Goal: Task Accomplishment & Management: Complete application form

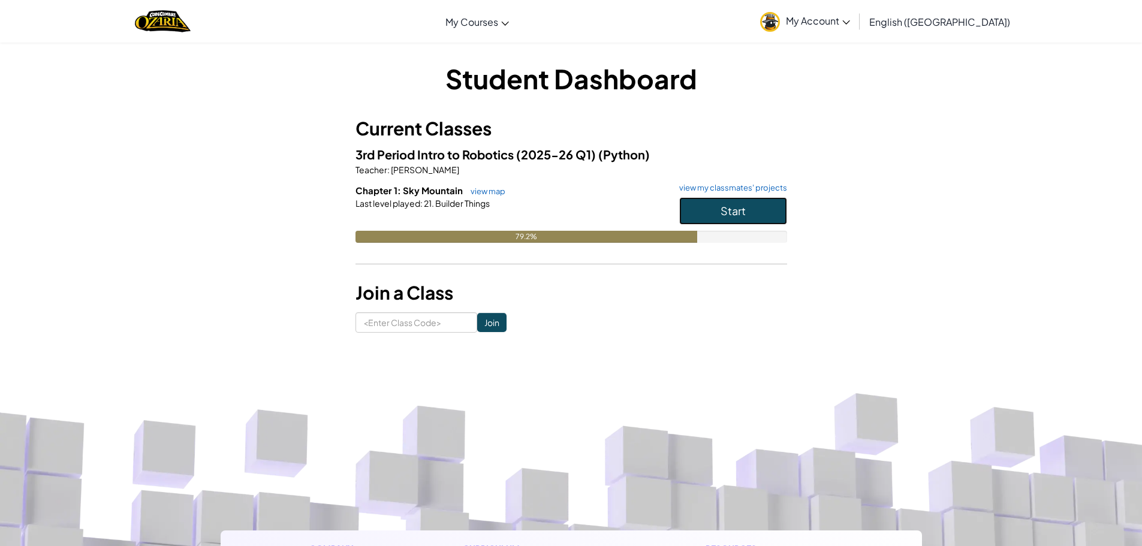
click at [760, 222] on button "Start" at bounding box center [733, 211] width 108 height 28
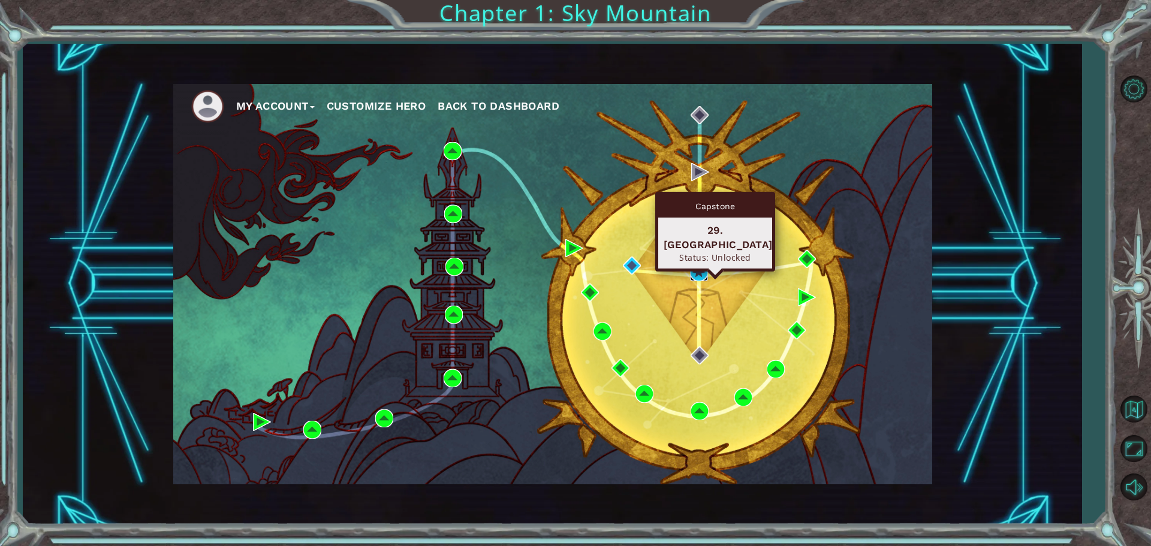
click at [694, 272] on img at bounding box center [699, 272] width 18 height 18
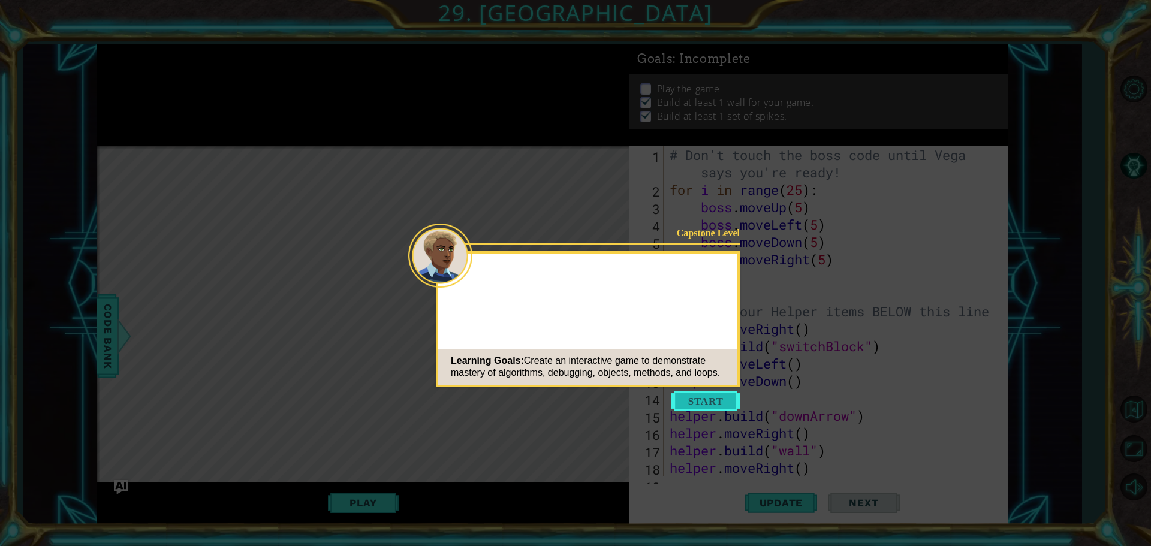
click at [711, 395] on button "Start" at bounding box center [706, 401] width 68 height 19
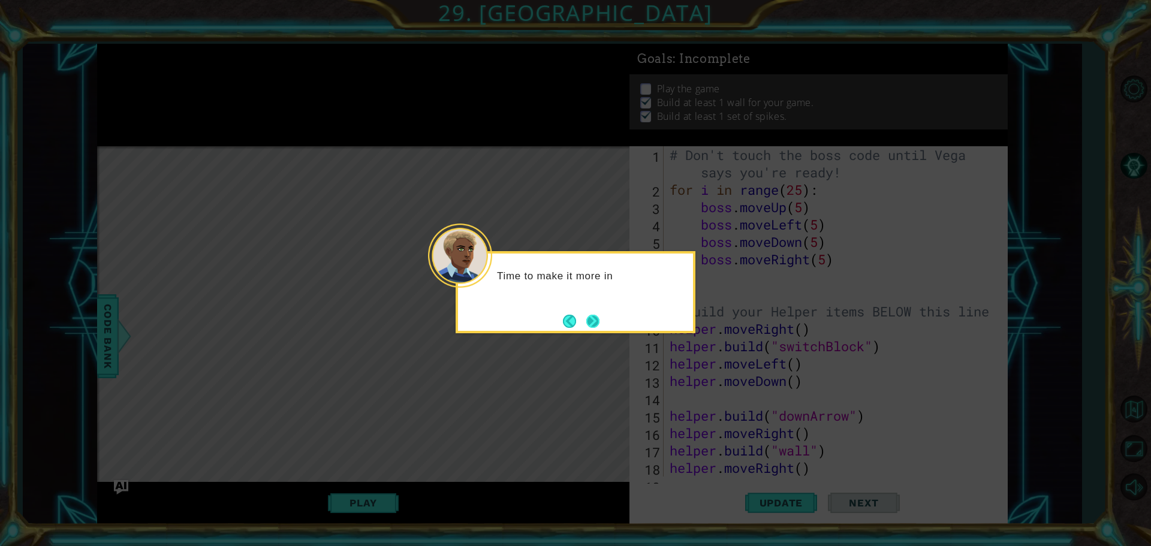
click at [595, 315] on button "Next" at bounding box center [593, 321] width 14 height 14
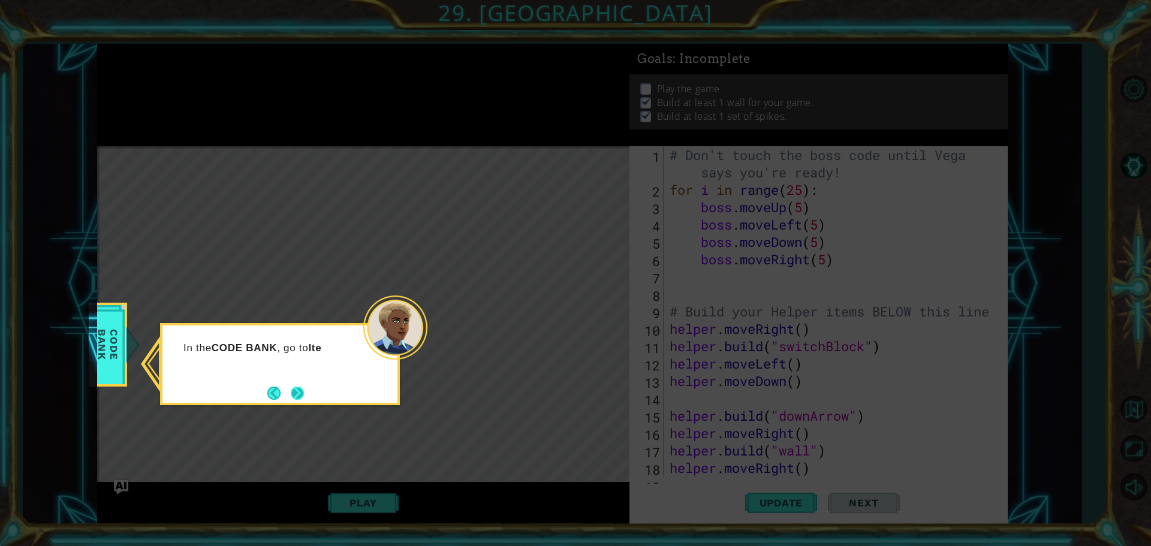
click at [298, 393] on button "Next" at bounding box center [298, 394] width 22 height 22
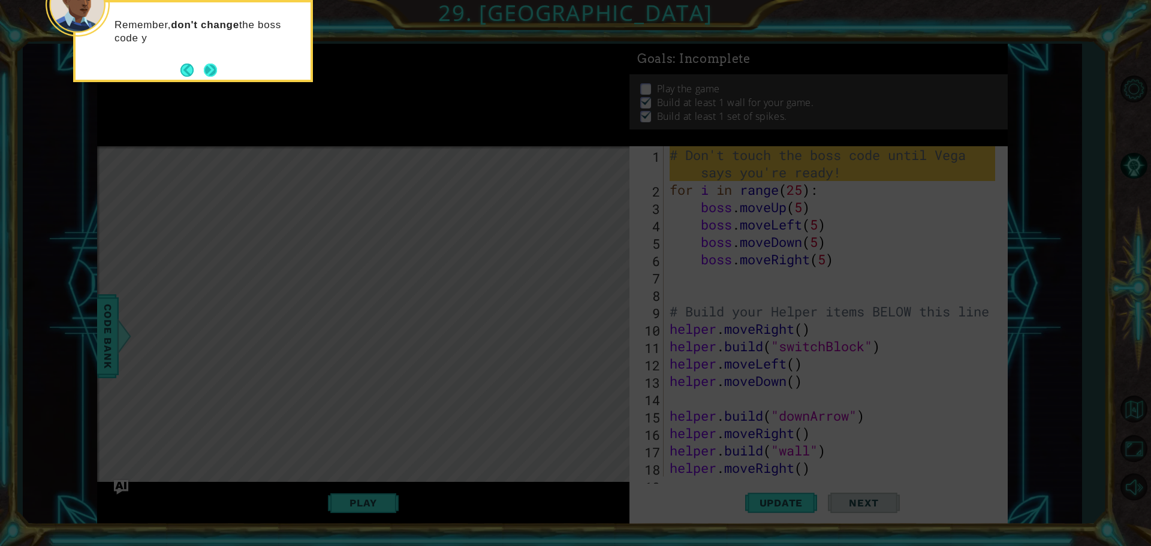
click at [217, 62] on button "Next" at bounding box center [210, 70] width 17 height 17
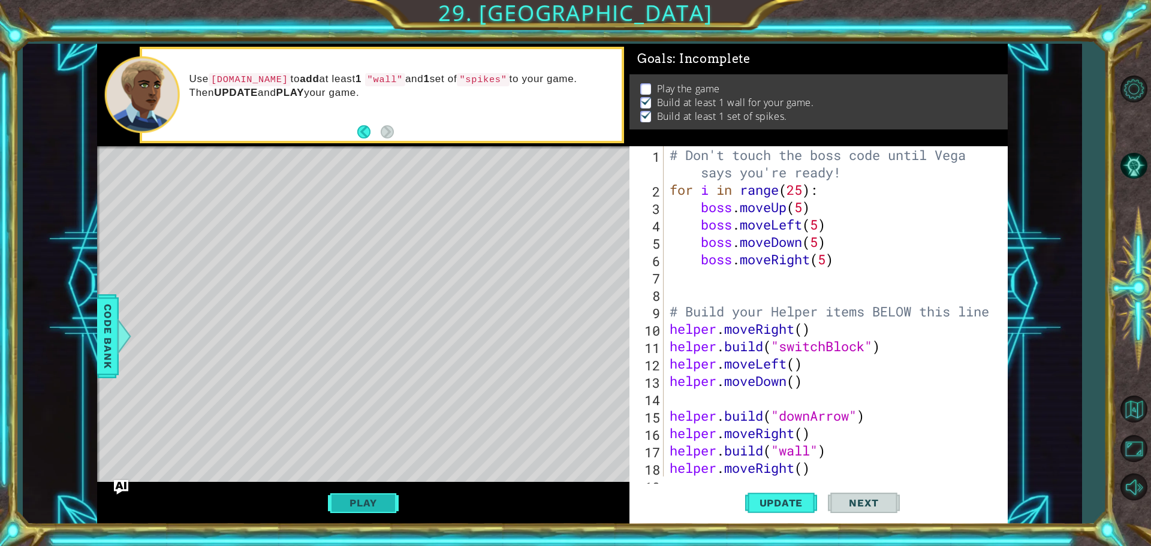
click at [354, 496] on button "Play" at bounding box center [363, 503] width 70 height 23
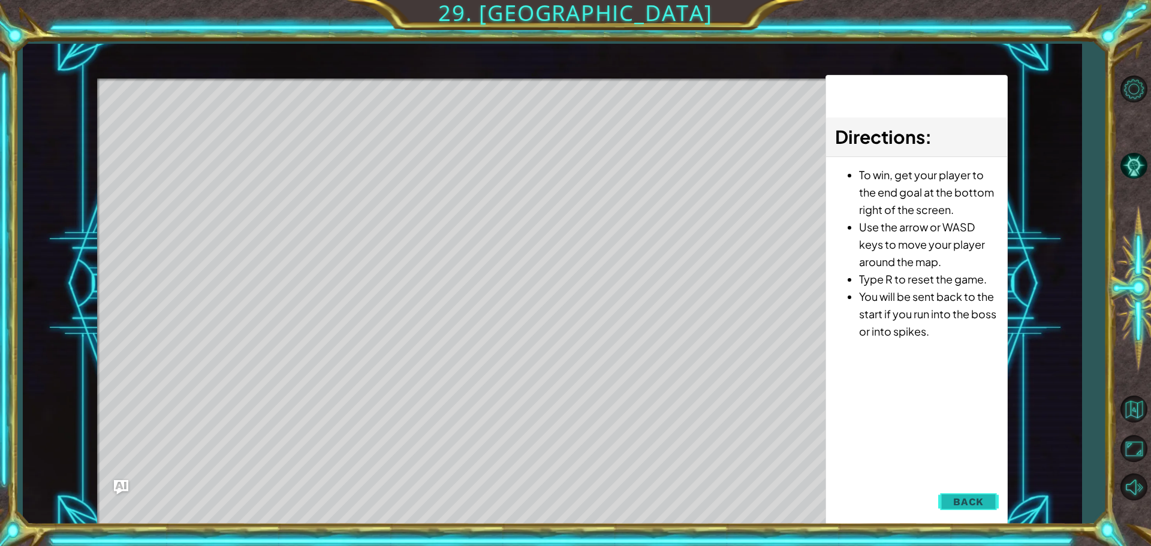
click at [985, 505] on button "Back" at bounding box center [968, 502] width 61 height 24
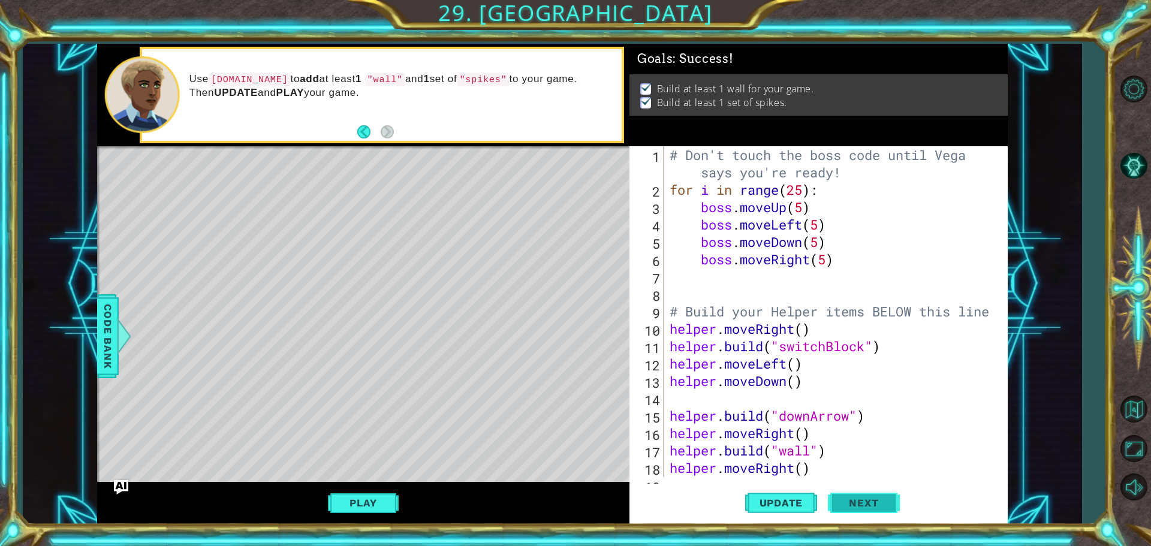
click at [863, 501] on span "Next" at bounding box center [863, 503] width 53 height 12
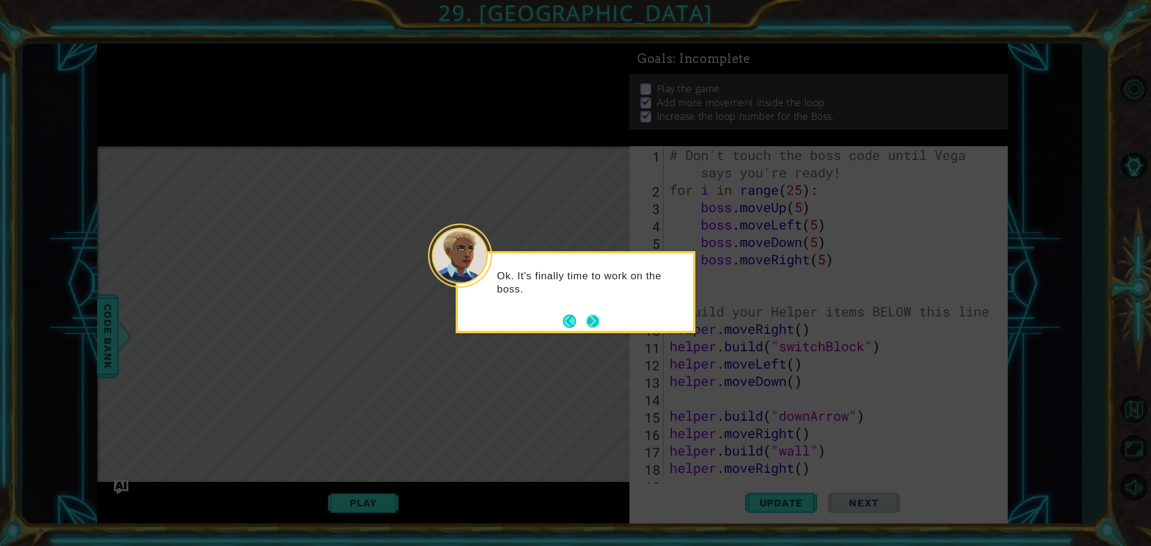
click at [597, 317] on button "Next" at bounding box center [592, 321] width 13 height 13
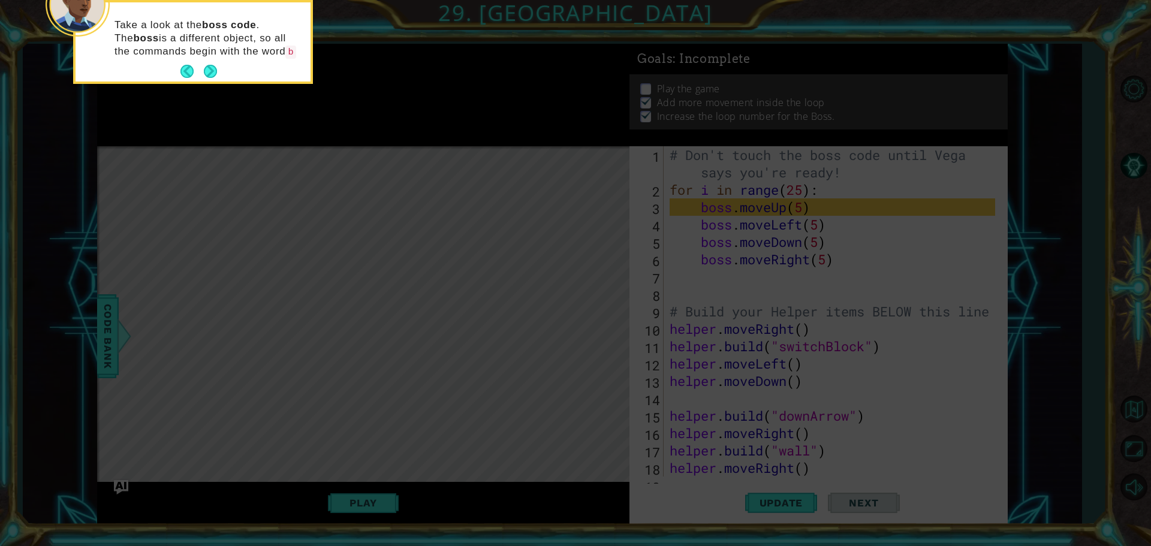
drag, startPoint x: 204, startPoint y: 63, endPoint x: 216, endPoint y: 67, distance: 13.3
click at [203, 64] on button "Next" at bounding box center [211, 72] width 22 height 22
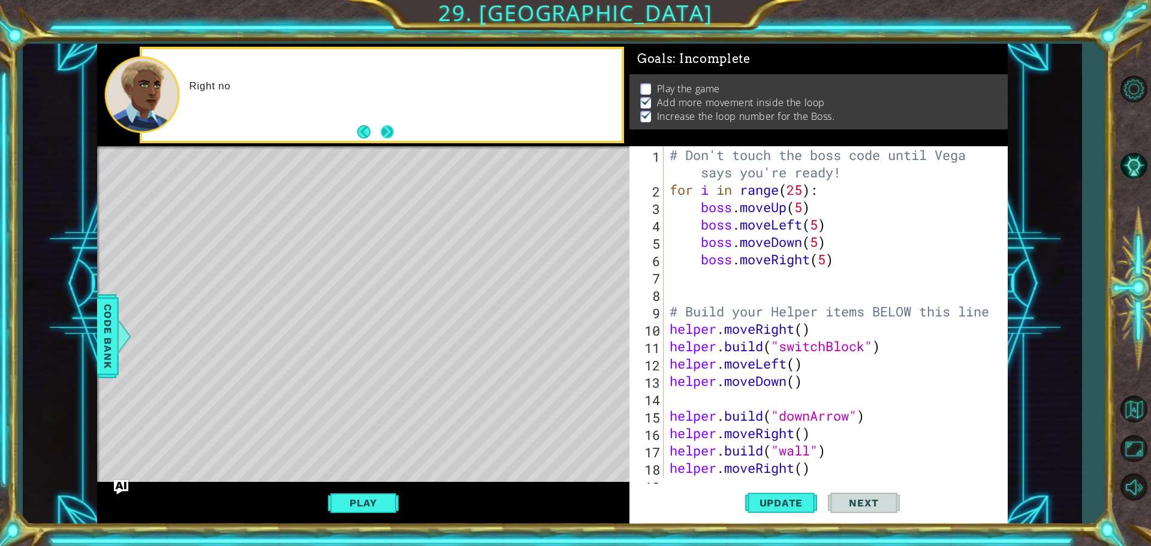
click at [383, 131] on button "Next" at bounding box center [387, 131] width 13 height 13
click at [357, 501] on button "Play" at bounding box center [363, 503] width 70 height 23
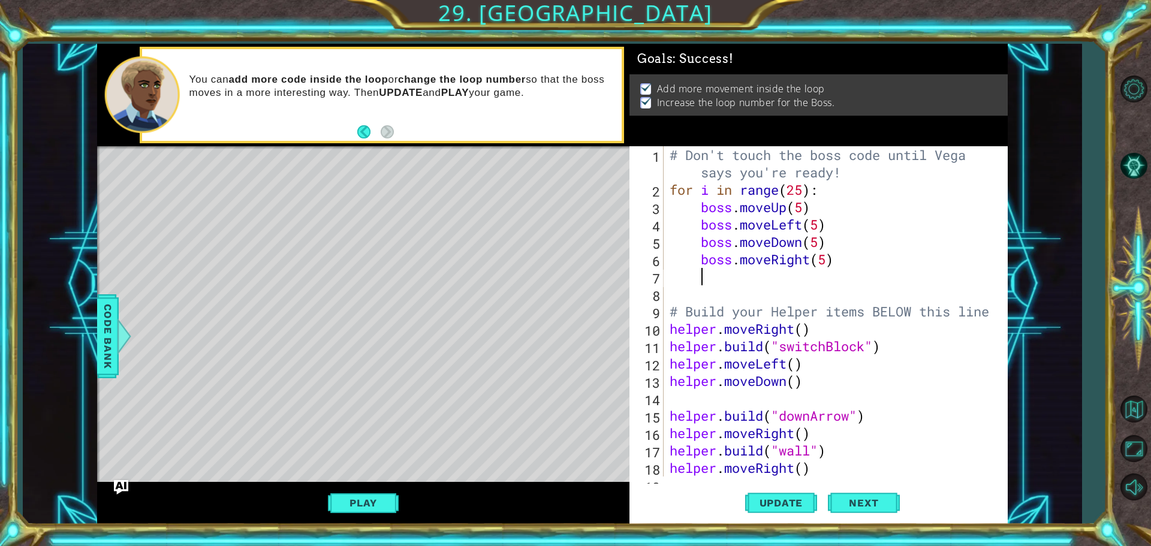
click at [705, 273] on div "# Don't touch the boss code until [PERSON_NAME] says you're ready! for i in ran…" at bounding box center [834, 337] width 334 height 383
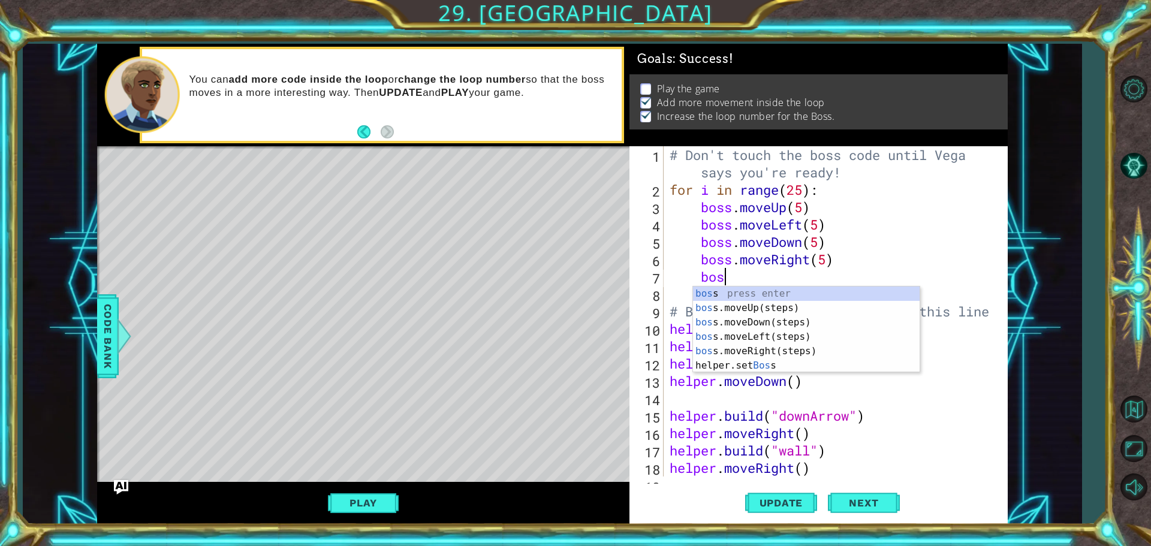
scroll to position [0, 2]
click at [768, 377] on div "bo ss press enter bo ss.moveUp(steps) press enter bo ss.moveDown(steps) press e…" at bounding box center [806, 352] width 227 height 130
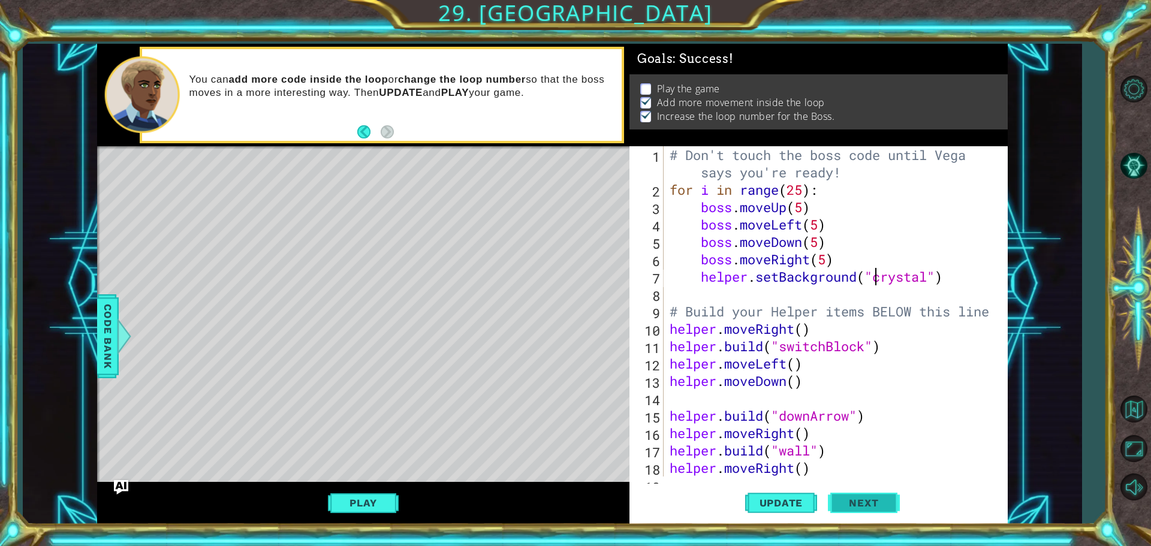
type textarea "helper.setBackground("crystal")"
click at [829, 502] on button "Next" at bounding box center [864, 503] width 72 height 38
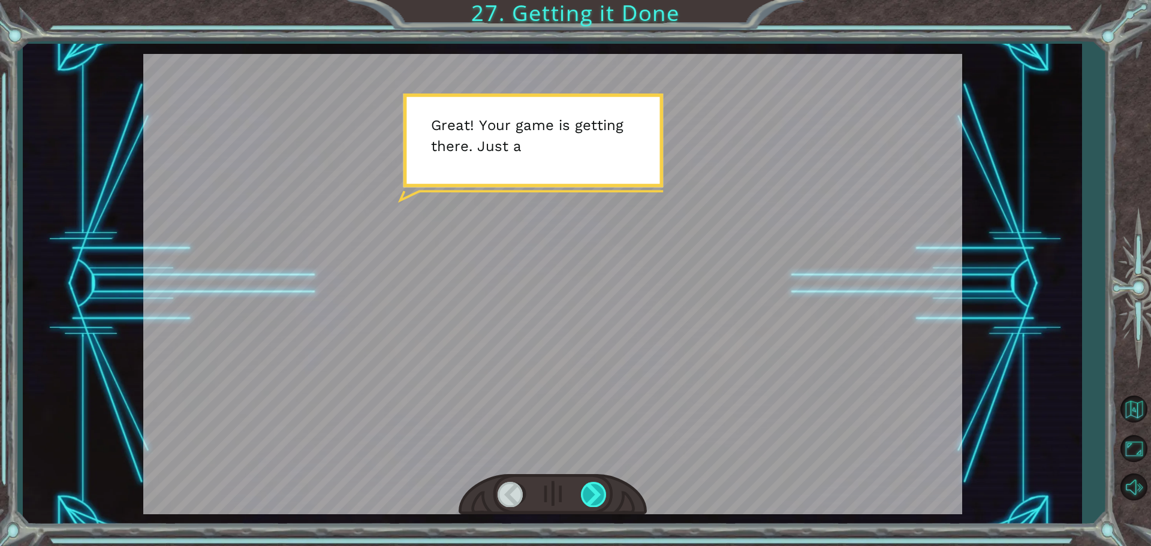
click at [581, 496] on div at bounding box center [594, 494] width 27 height 25
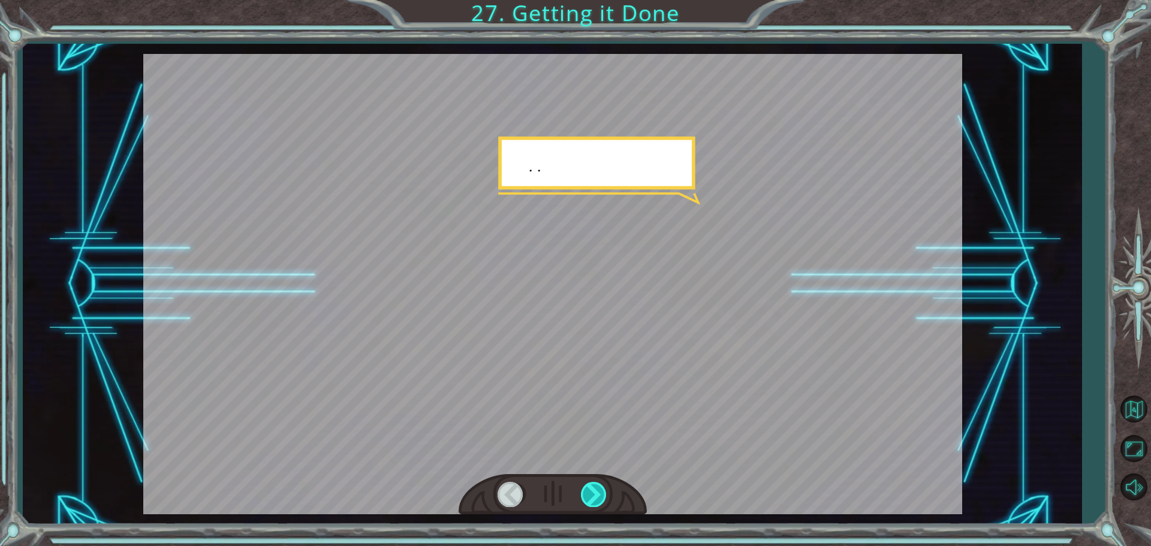
click at [582, 496] on div at bounding box center [594, 494] width 27 height 25
click at [586, 491] on div at bounding box center [594, 494] width 27 height 25
click at [598, 484] on div at bounding box center [594, 494] width 27 height 25
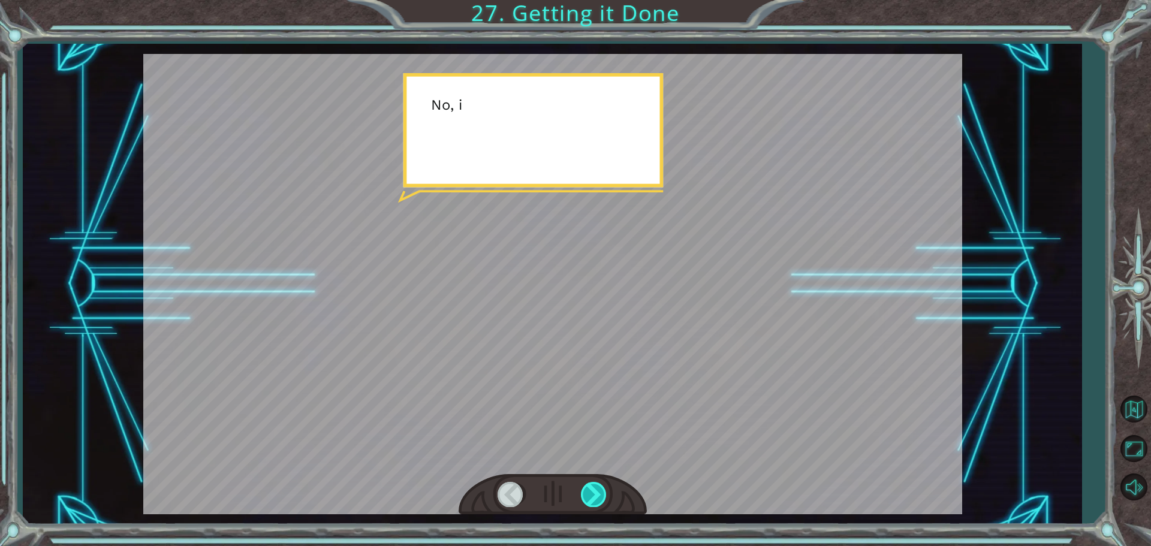
click at [598, 484] on div at bounding box center [594, 494] width 27 height 25
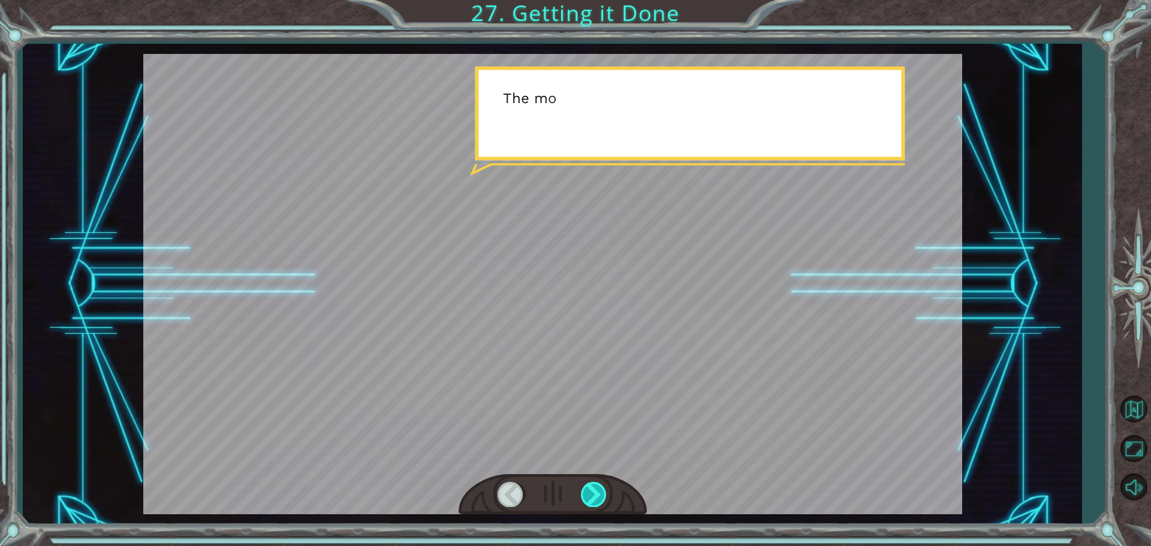
click at [598, 484] on div at bounding box center [594, 494] width 27 height 25
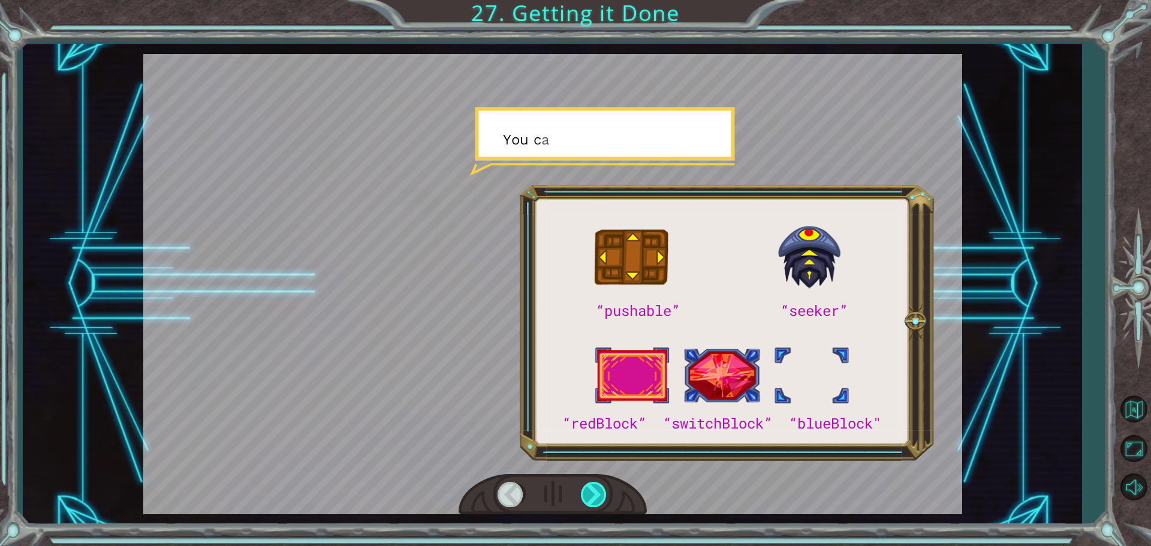
click at [598, 484] on div at bounding box center [594, 494] width 27 height 25
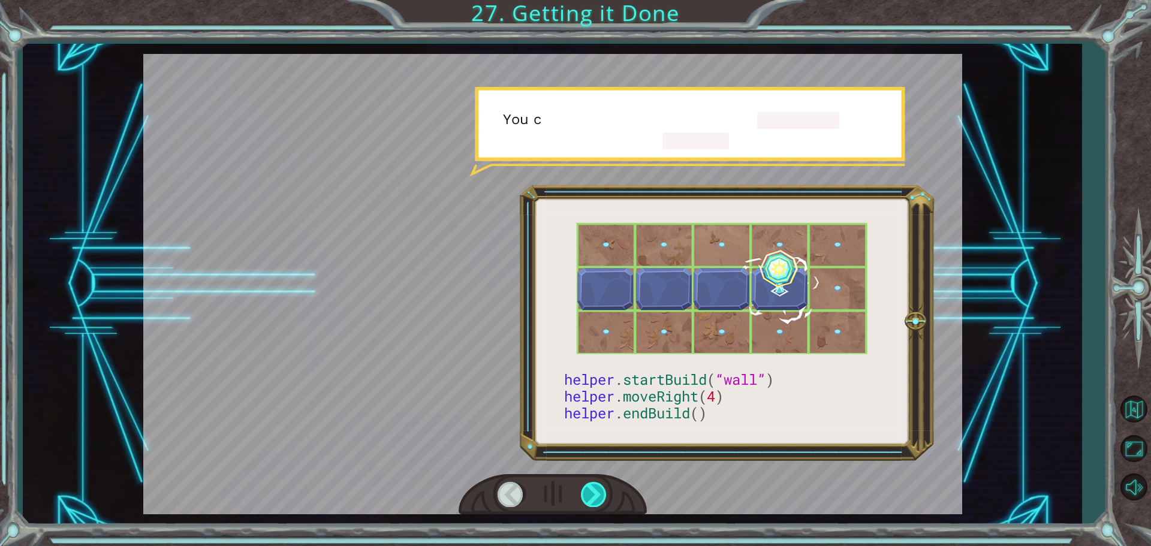
click at [598, 484] on div at bounding box center [594, 494] width 27 height 25
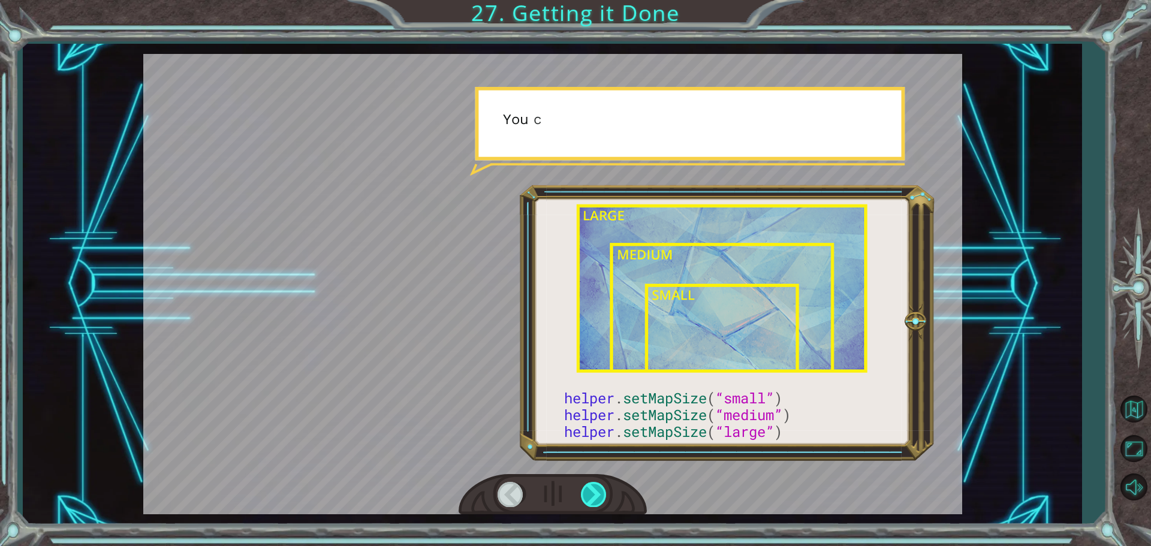
click at [598, 484] on div at bounding box center [594, 494] width 27 height 25
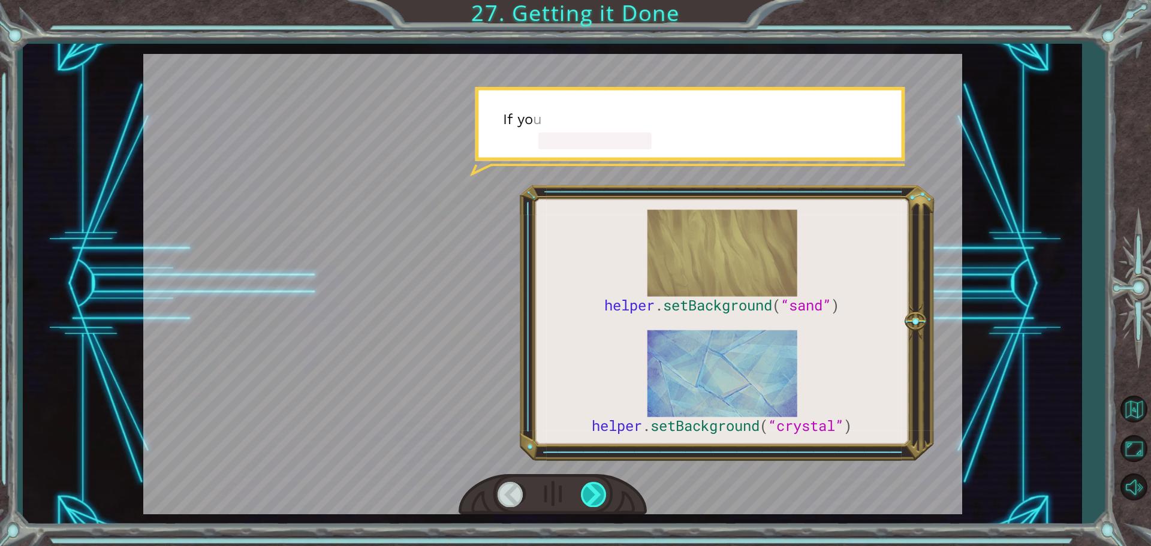
click at [598, 484] on div at bounding box center [594, 494] width 27 height 25
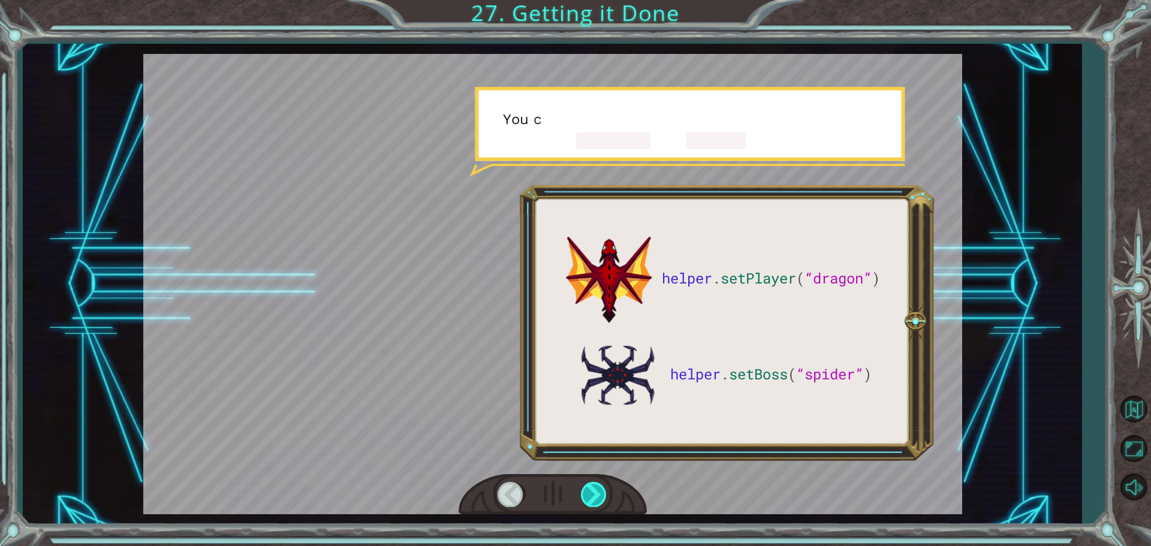
click at [598, 484] on div at bounding box center [594, 494] width 27 height 25
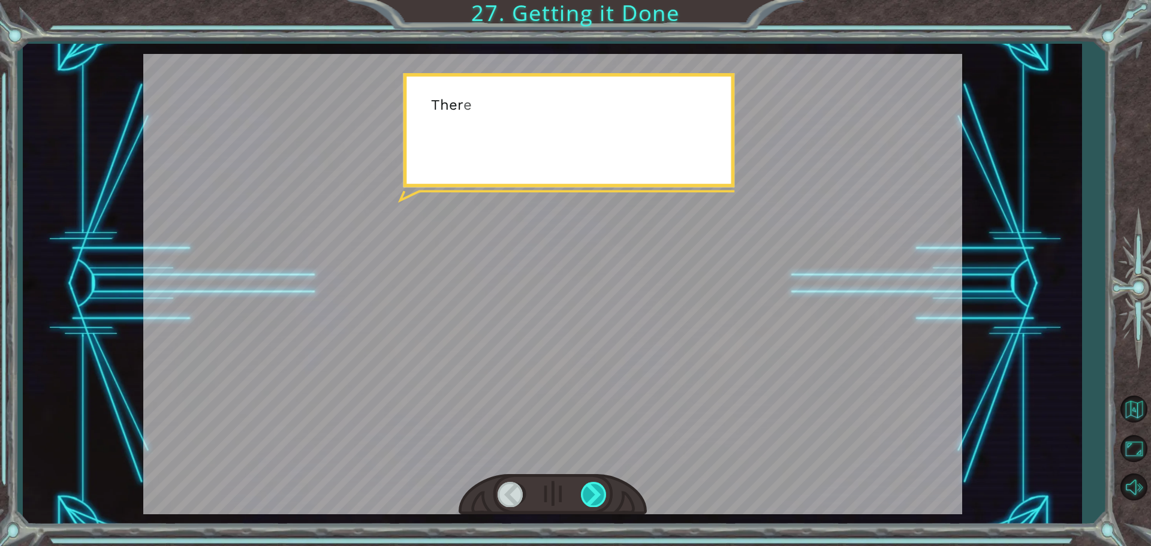
click at [598, 484] on div at bounding box center [594, 494] width 27 height 25
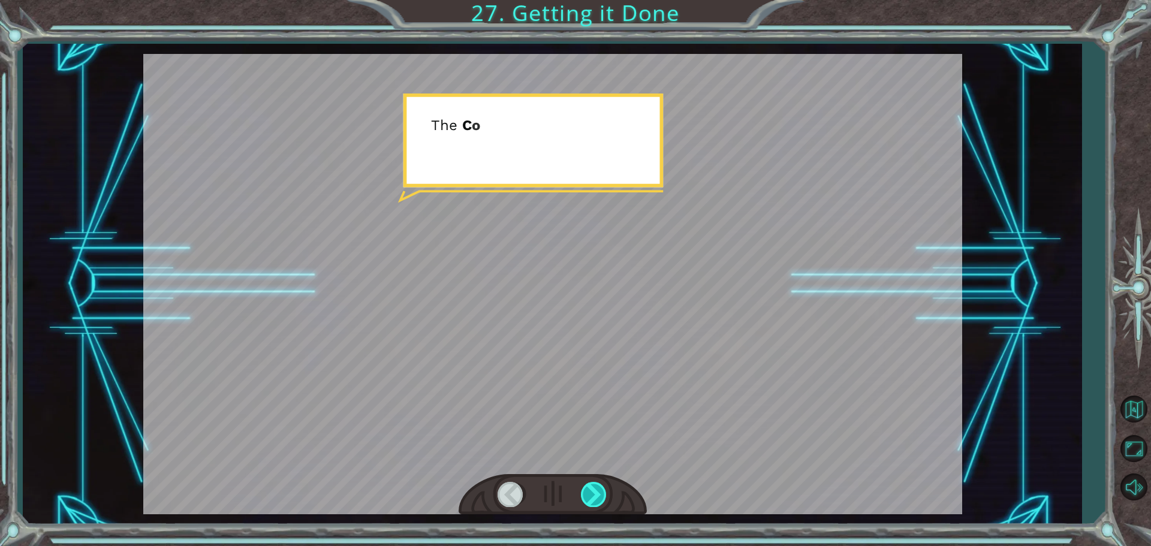
click at [598, 484] on div at bounding box center [594, 494] width 27 height 25
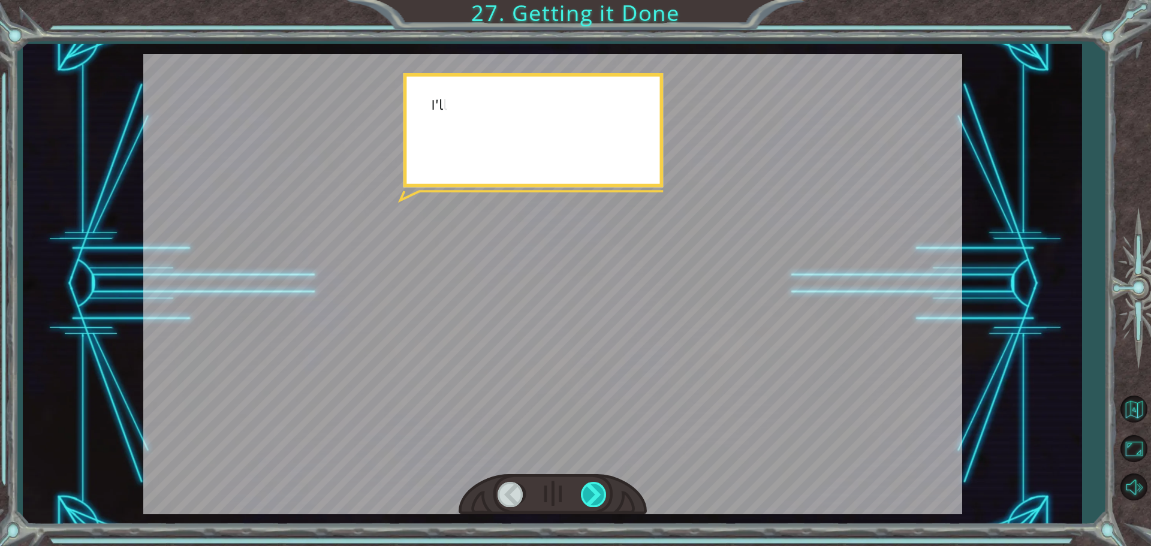
click at [598, 484] on div at bounding box center [594, 494] width 27 height 25
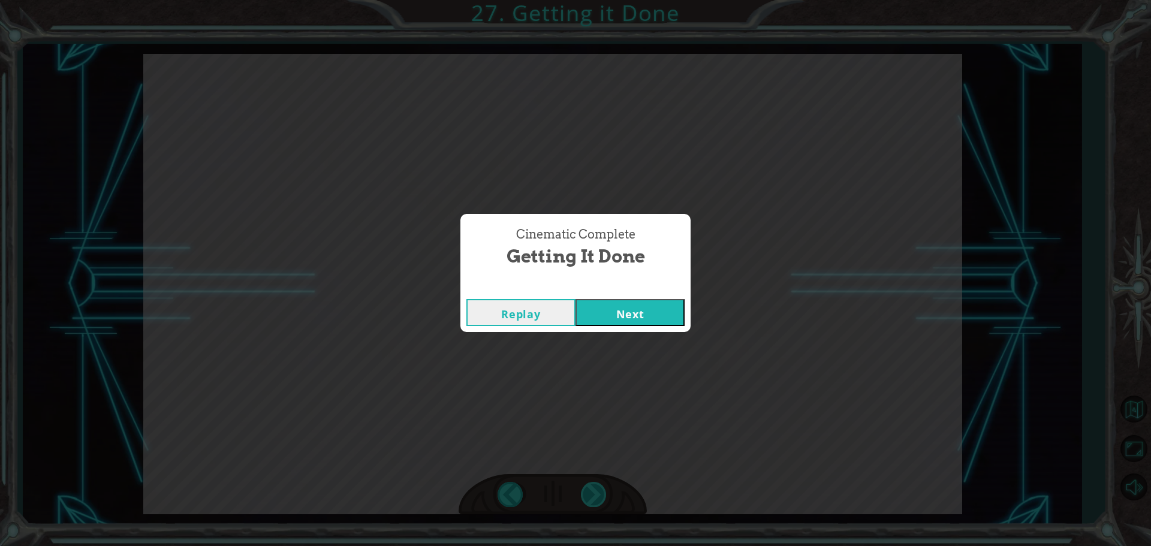
click at [598, 0] on div "helper . setPlayer ( “dragon” ) helper . setBoss ( “spider” ) G r e a t ! Y o u…" at bounding box center [575, 0] width 1151 height 0
click at [598, 484] on div "Cinematic Complete Getting it Done Replay Next" at bounding box center [575, 273] width 1151 height 546
click at [589, 308] on button "Next" at bounding box center [630, 312] width 109 height 27
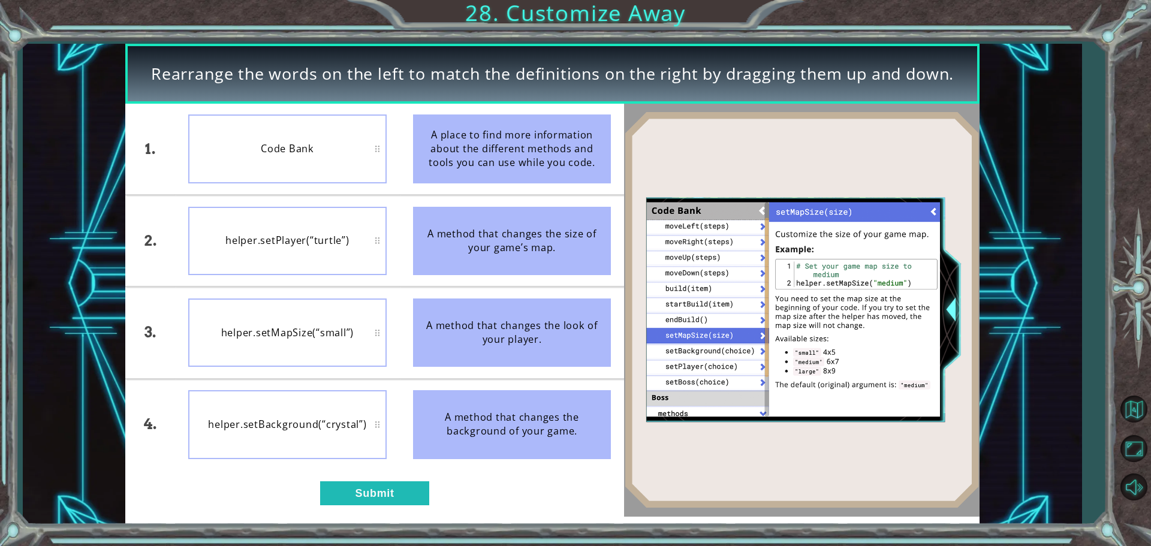
drag, startPoint x: 524, startPoint y: 345, endPoint x: 271, endPoint y: 402, distance: 259.4
click at [255, 339] on div "1. 2. 3. 4. Code Bank helper.setPlayer(“turtle”) helper.setMapSize(“small”) hel…" at bounding box center [374, 287] width 499 height 366
click at [417, 490] on button "Submit" at bounding box center [374, 493] width 109 height 24
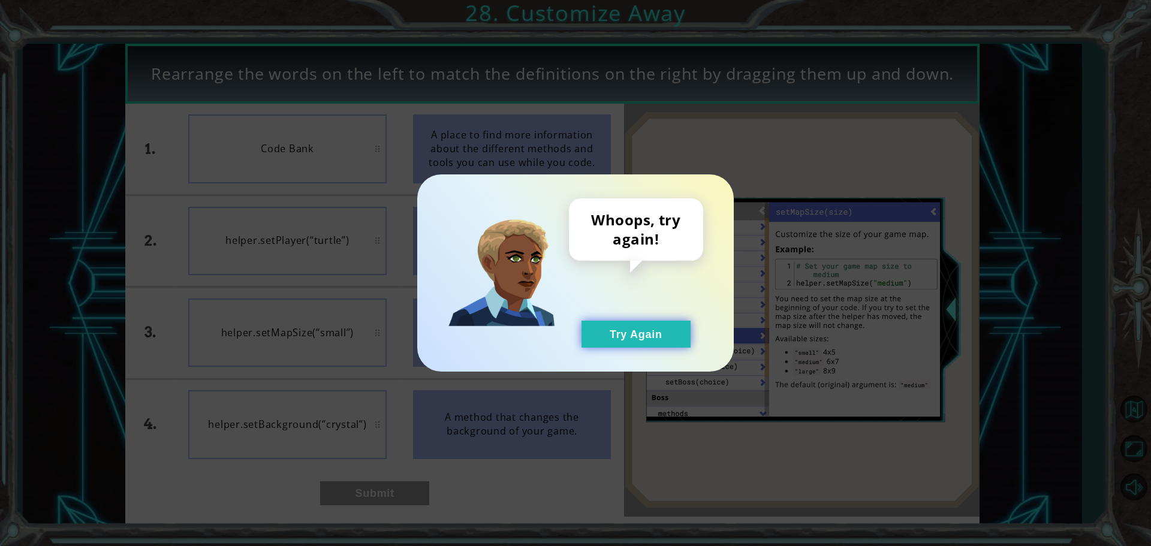
click at [613, 330] on button "Try Again" at bounding box center [636, 334] width 109 height 27
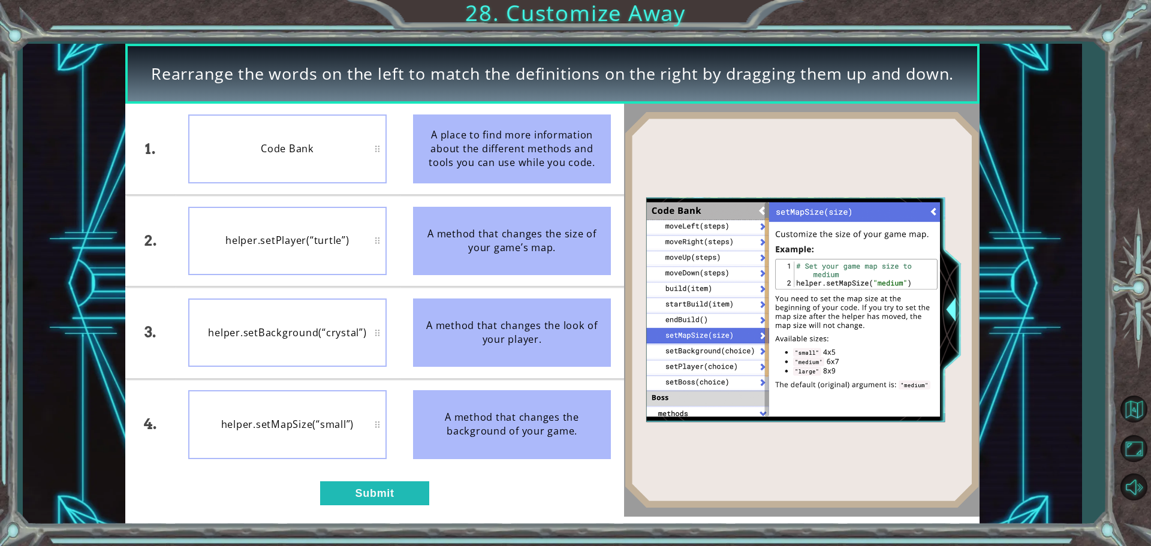
drag, startPoint x: 347, startPoint y: 100, endPoint x: 333, endPoint y: 162, distance: 63.7
click at [333, 162] on div "Rearrange the words on the left to match the definitions on the right by draggi…" at bounding box center [552, 284] width 854 height 481
click at [360, 483] on button "Submit" at bounding box center [374, 493] width 109 height 24
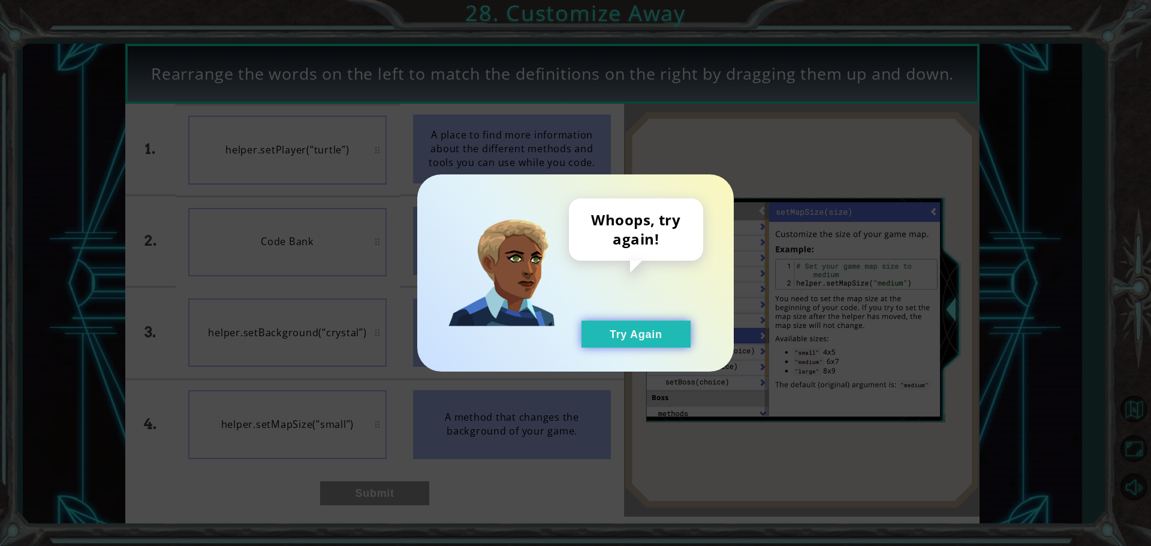
click at [609, 346] on button "Try Again" at bounding box center [636, 334] width 109 height 27
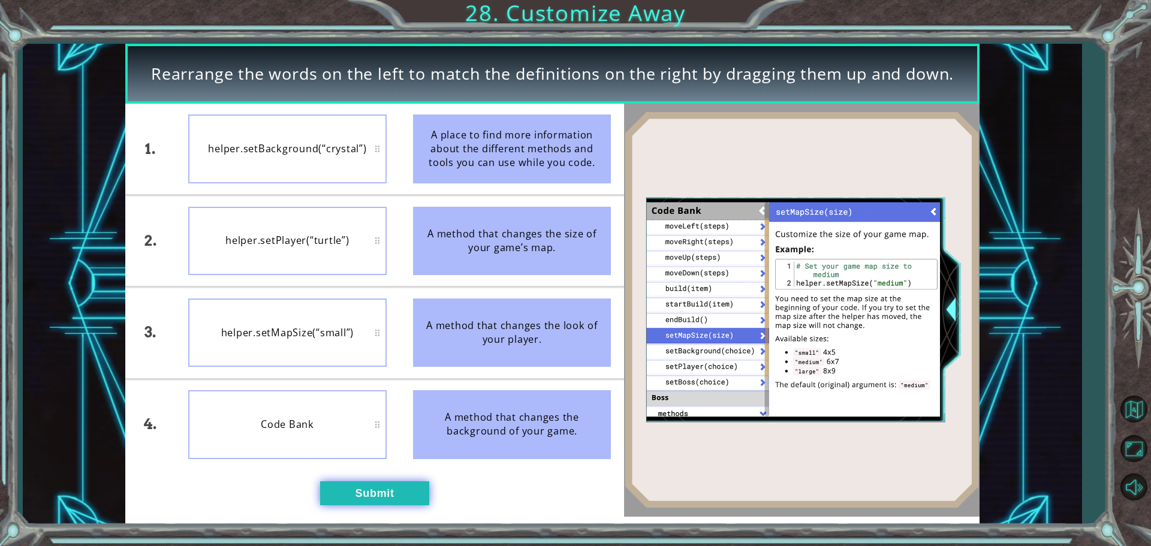
click at [368, 481] on button "Submit" at bounding box center [374, 493] width 109 height 24
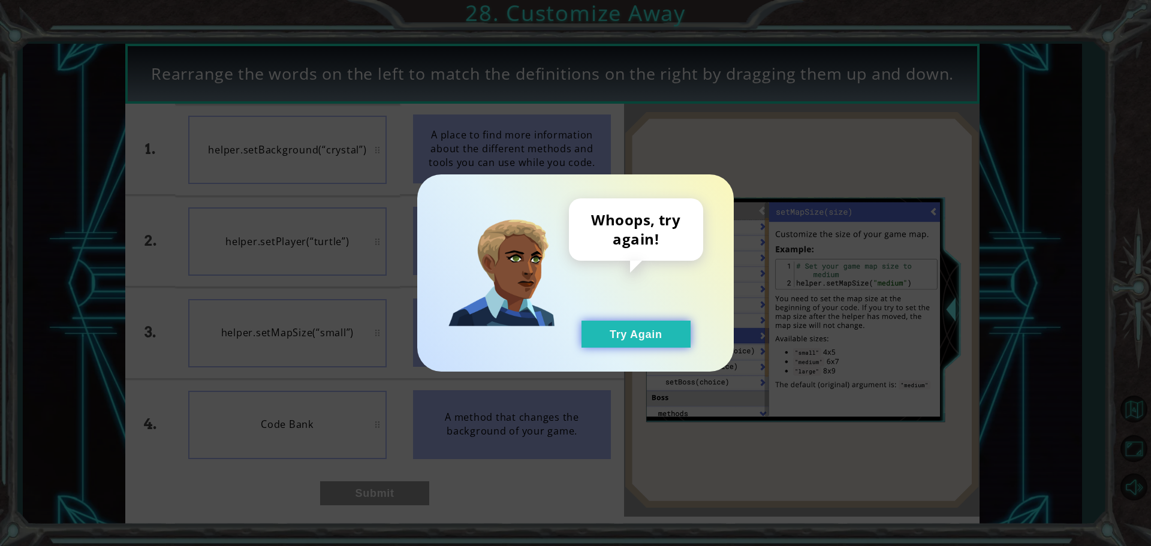
click at [657, 320] on div "Whoops, try again! Try Again" at bounding box center [636, 272] width 134 height 149
drag, startPoint x: 650, startPoint y: 341, endPoint x: 502, endPoint y: 314, distance: 150.5
click at [649, 341] on button "Try Again" at bounding box center [636, 334] width 109 height 27
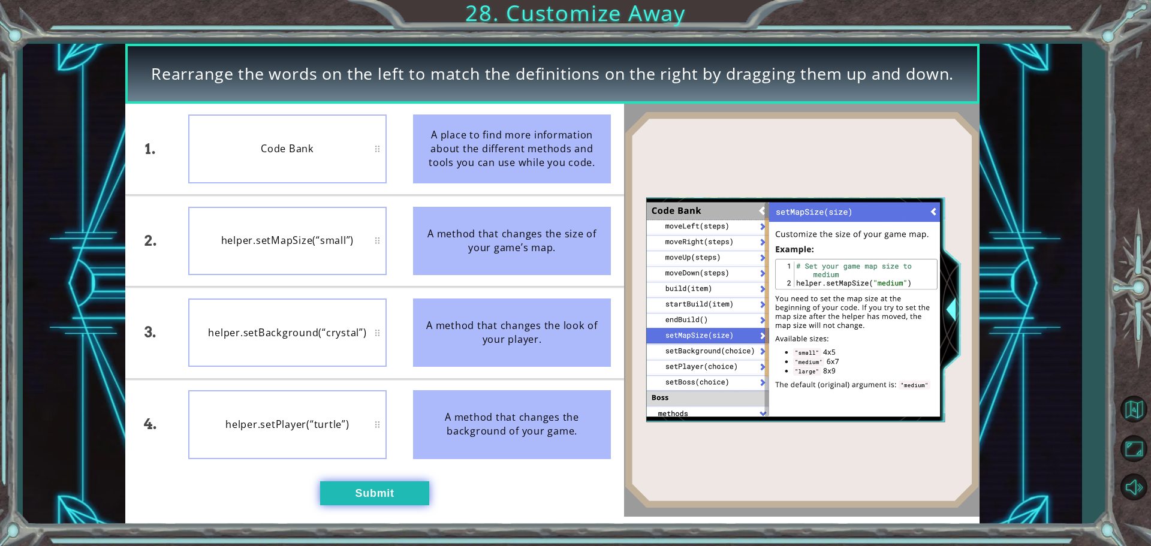
click at [374, 490] on button "Submit" at bounding box center [374, 493] width 109 height 24
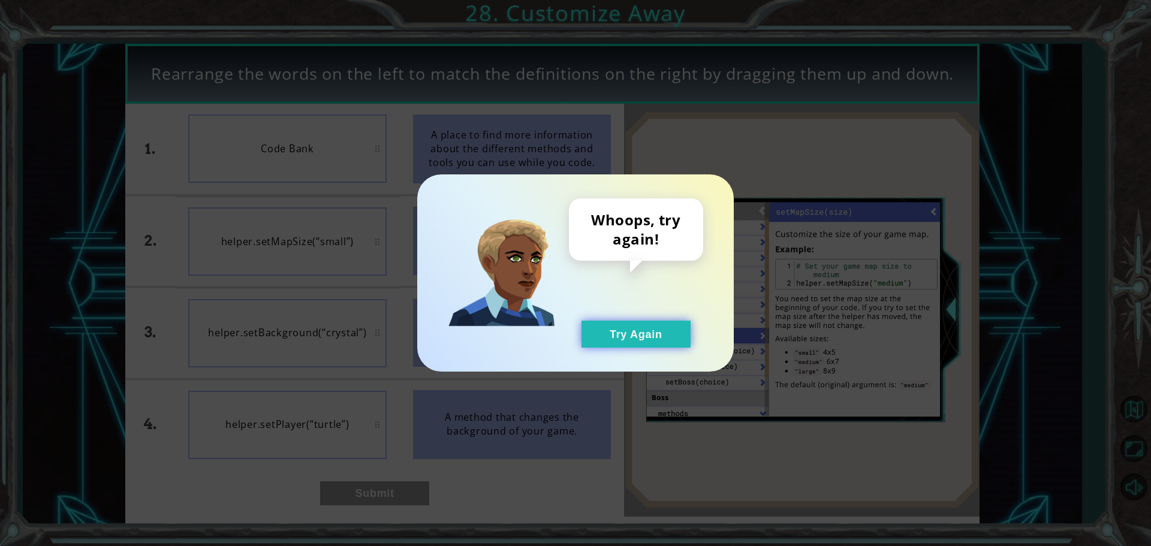
drag, startPoint x: 675, startPoint y: 312, endPoint x: 666, endPoint y: 344, distance: 33.2
click at [667, 339] on div "Whoops, try again! Try Again" at bounding box center [636, 272] width 134 height 149
click at [665, 345] on button "Try Again" at bounding box center [636, 334] width 109 height 27
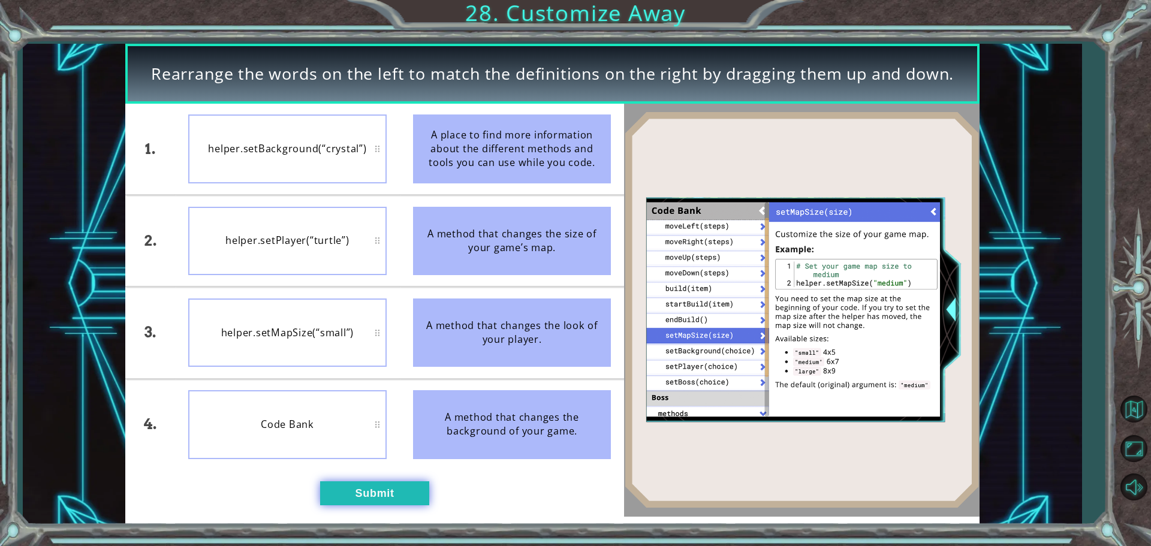
click at [391, 498] on button "Submit" at bounding box center [374, 493] width 109 height 24
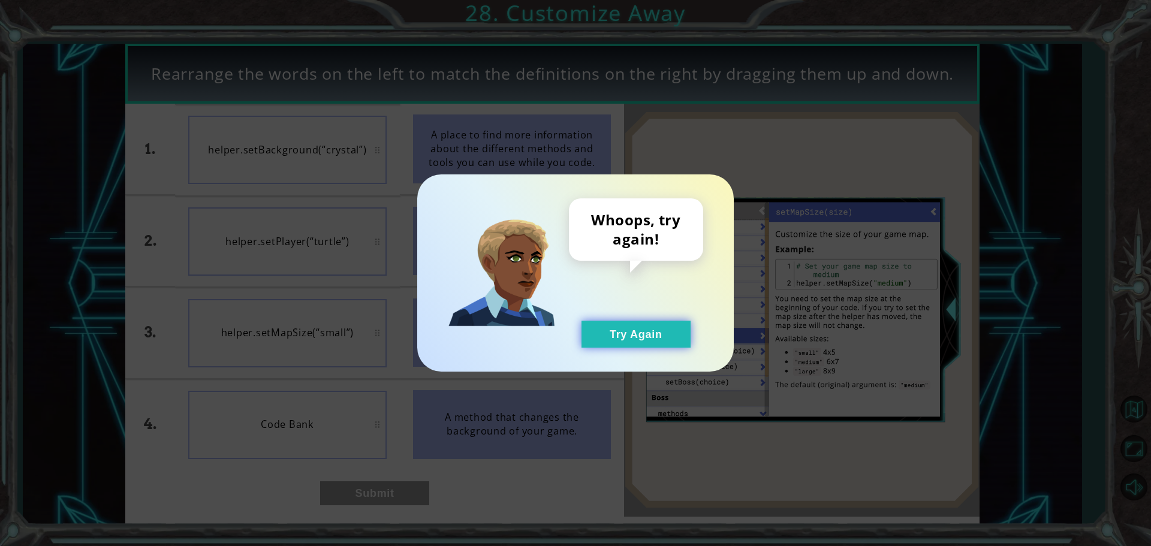
click at [612, 335] on button "Try Again" at bounding box center [636, 334] width 109 height 27
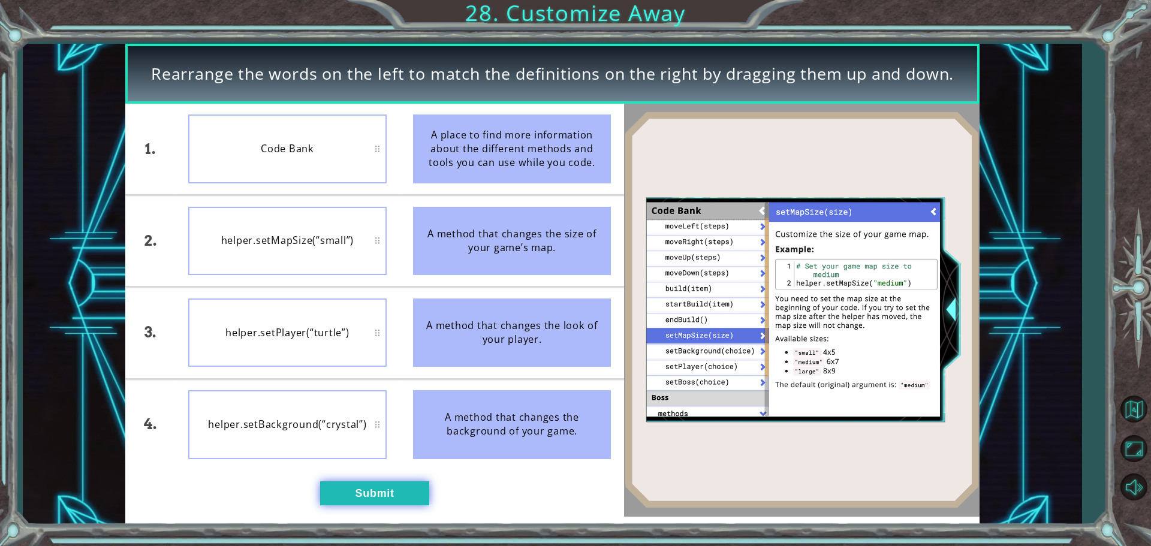
click at [353, 496] on button "Submit" at bounding box center [374, 493] width 109 height 24
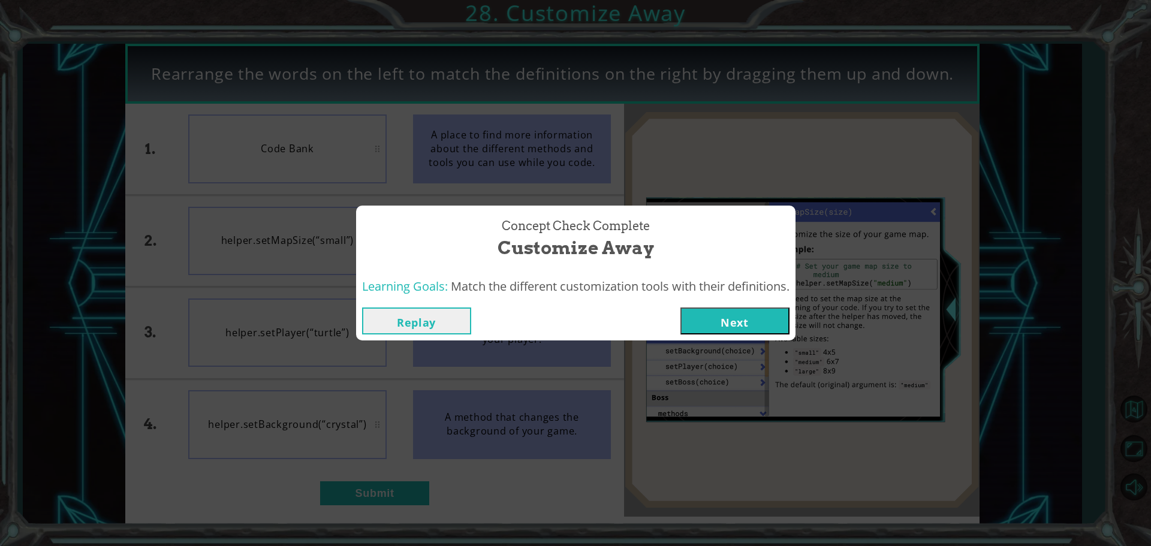
click at [739, 318] on button "Next" at bounding box center [735, 321] width 109 height 27
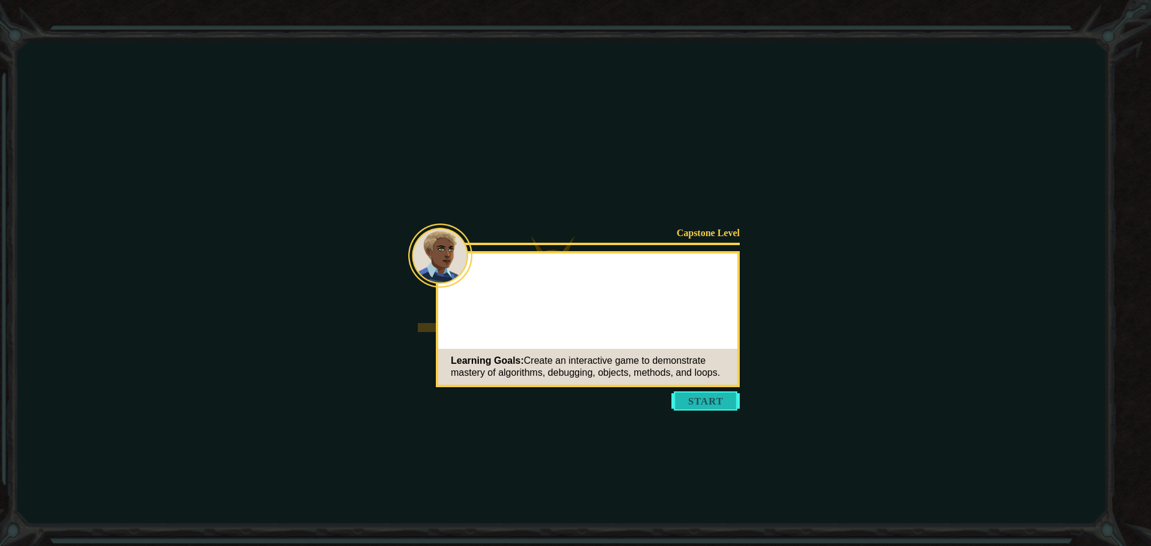
click at [706, 410] on button "Start" at bounding box center [706, 401] width 68 height 19
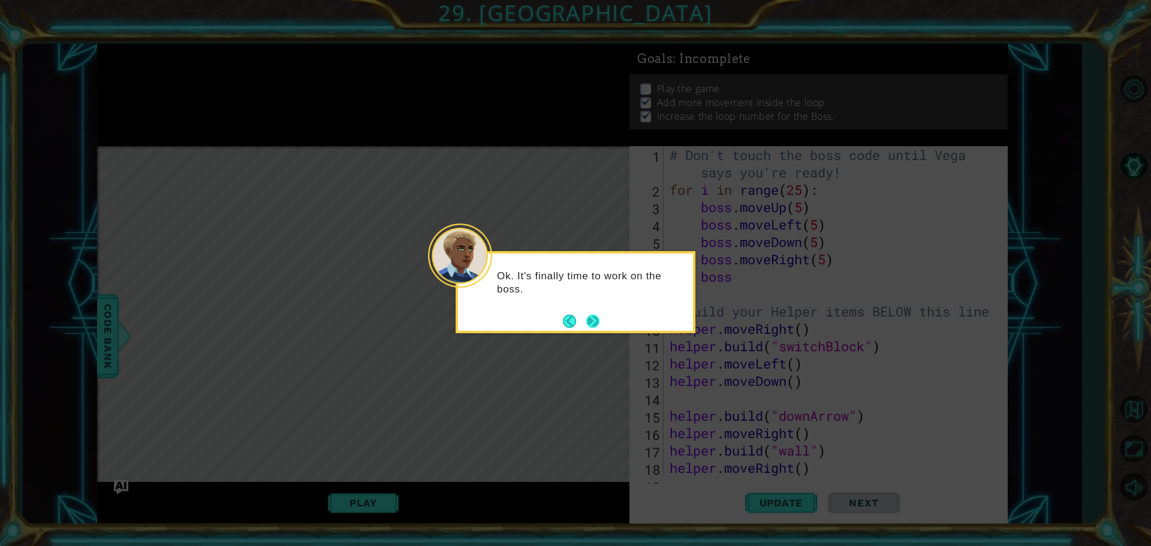
click at [600, 321] on button "Next" at bounding box center [593, 322] width 16 height 16
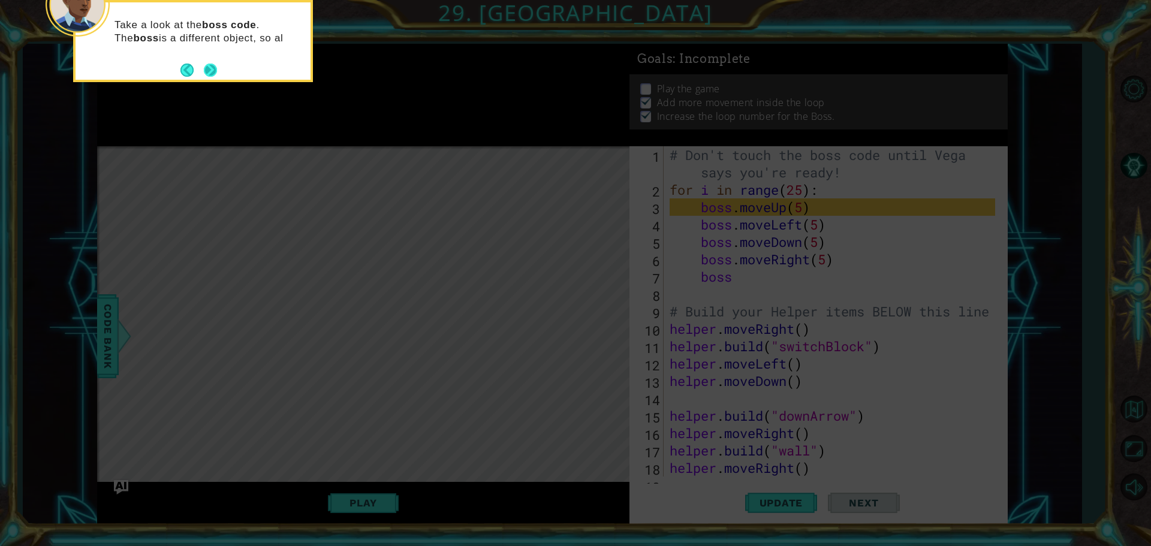
click at [215, 70] on button "Next" at bounding box center [210, 70] width 20 height 20
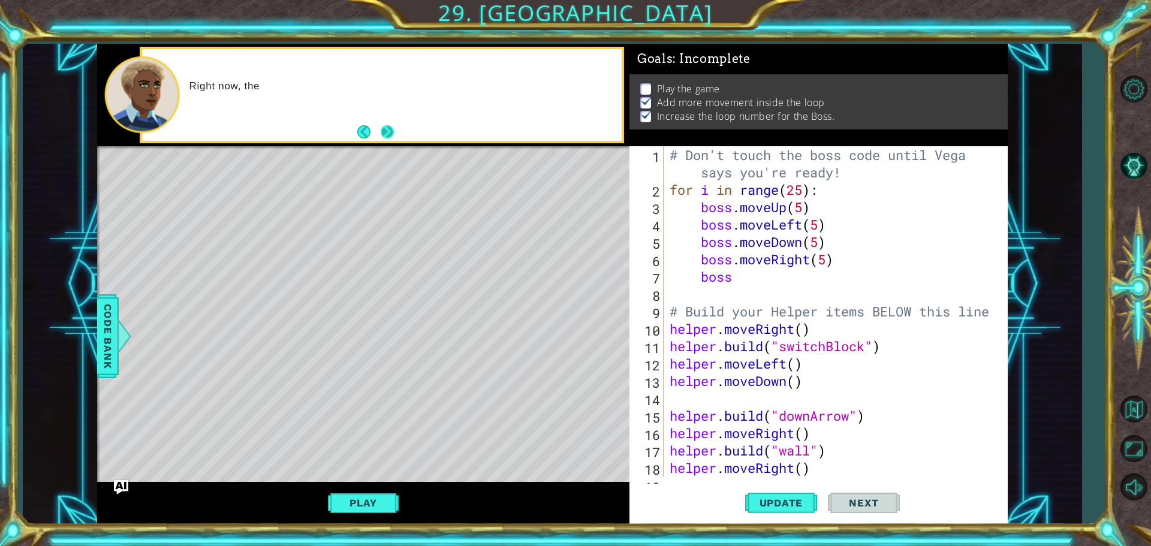
click at [393, 133] on button "Next" at bounding box center [388, 132] width 16 height 16
click at [769, 502] on span "Update" at bounding box center [782, 503] width 68 height 12
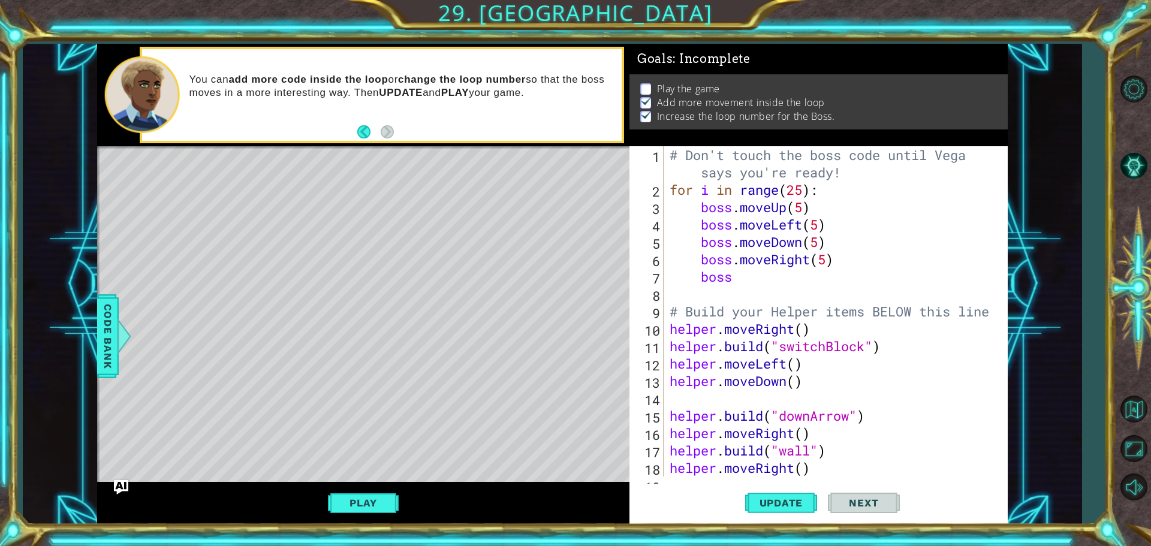
click at [373, 489] on div "Play" at bounding box center [363, 503] width 532 height 43
click at [377, 513] on button "Play" at bounding box center [363, 503] width 70 height 23
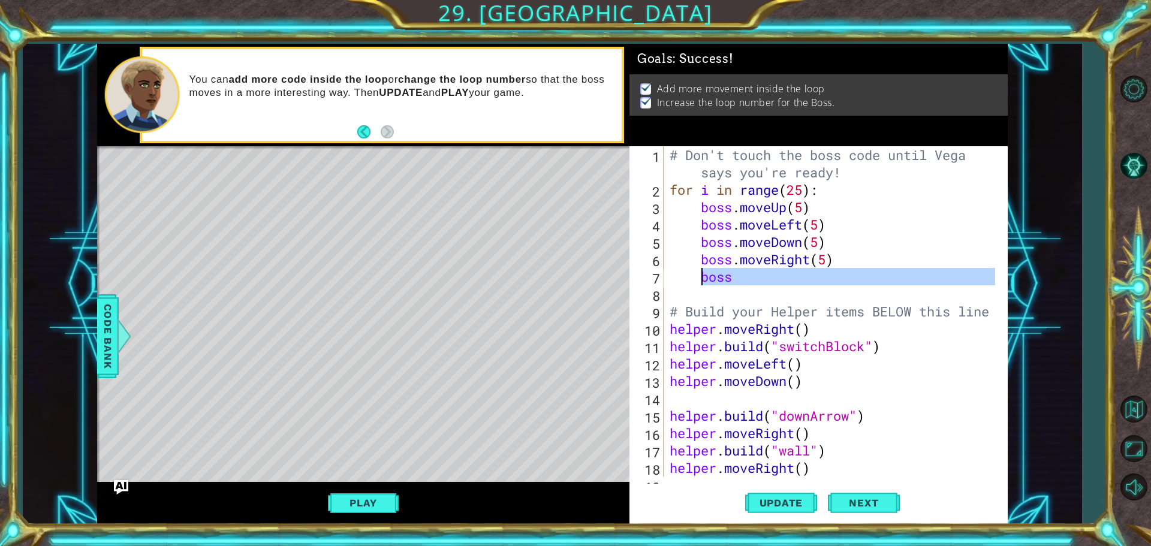
drag, startPoint x: 745, startPoint y: 285, endPoint x: 697, endPoint y: 279, distance: 48.3
click at [697, 279] on div "# Don't touch the boss code until [PERSON_NAME] says you're ready! for i in ran…" at bounding box center [834, 337] width 334 height 383
type textarea "boss"
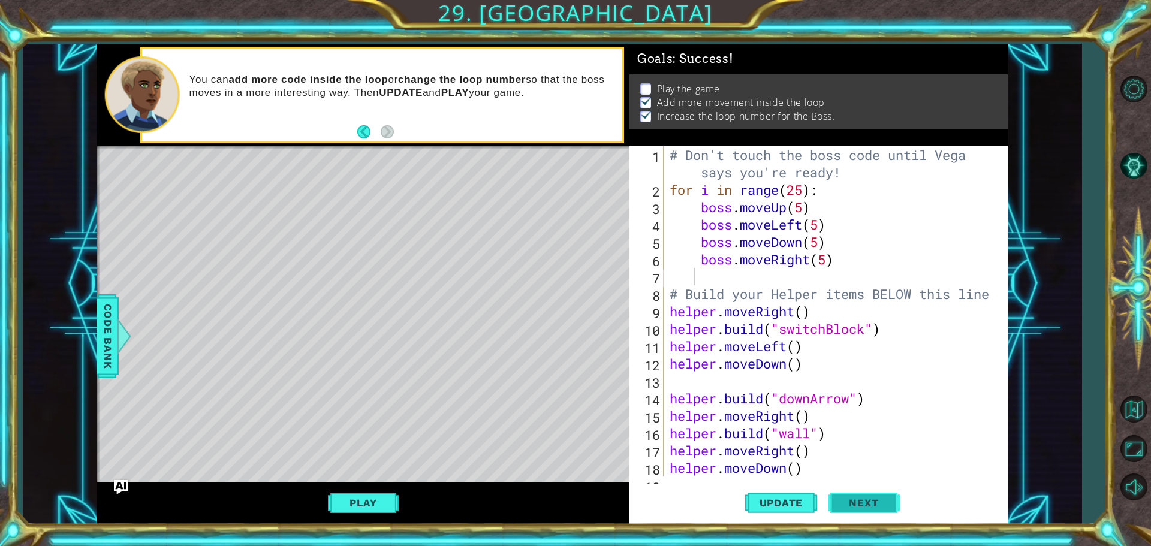
click at [846, 503] on span "Next" at bounding box center [863, 501] width 53 height 12
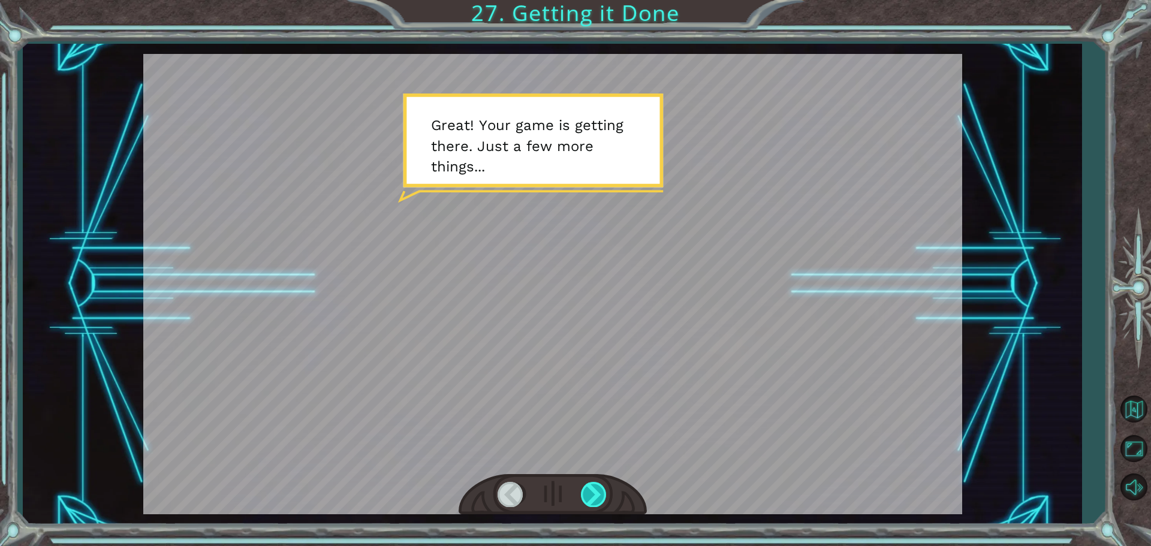
click at [594, 489] on div at bounding box center [594, 494] width 27 height 25
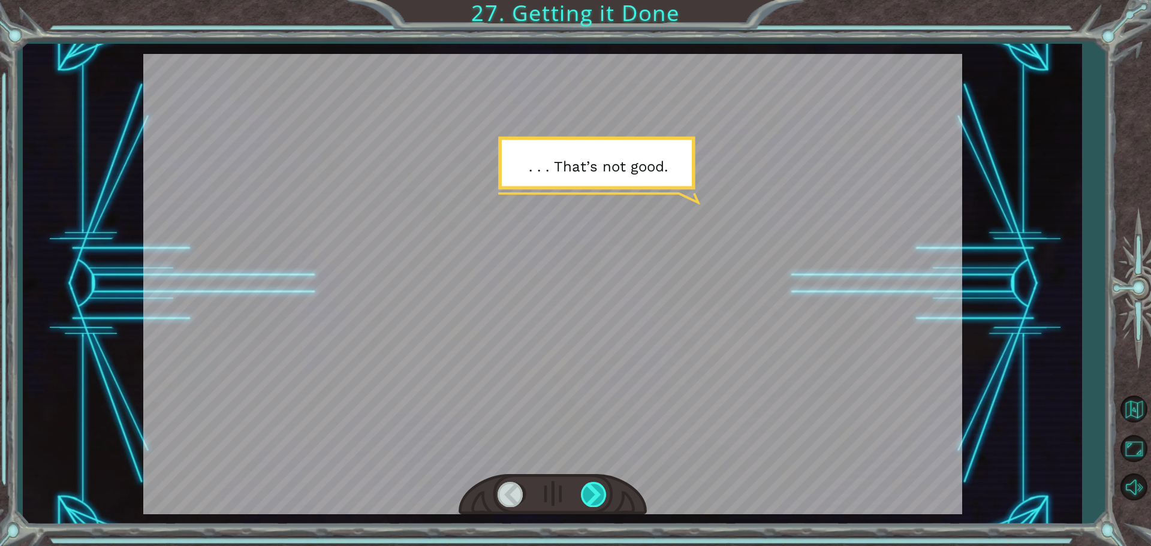
click at [594, 489] on div at bounding box center [594, 494] width 27 height 25
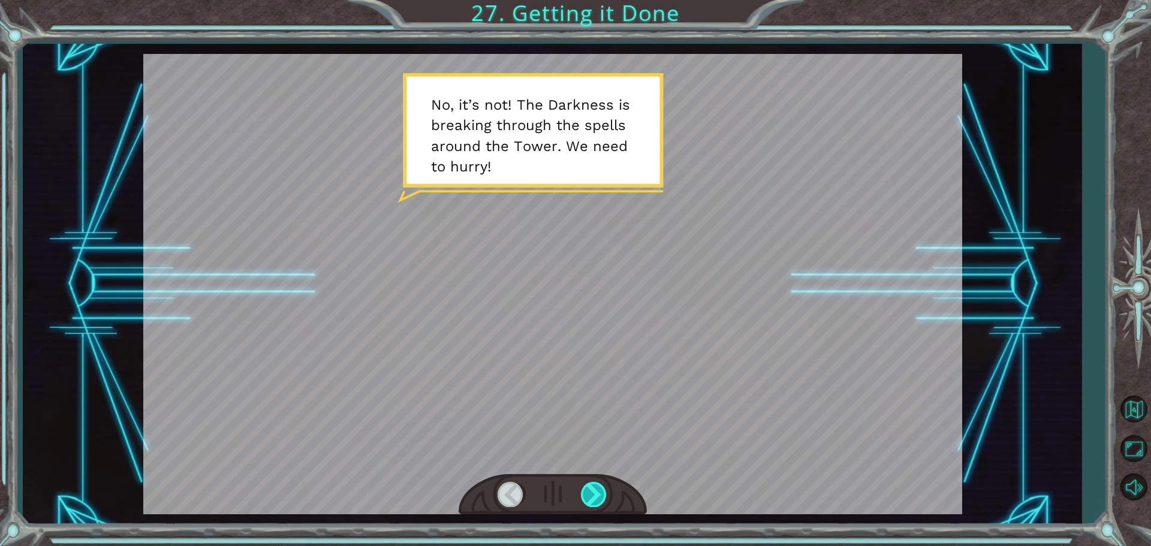
click at [594, 489] on div at bounding box center [594, 494] width 27 height 25
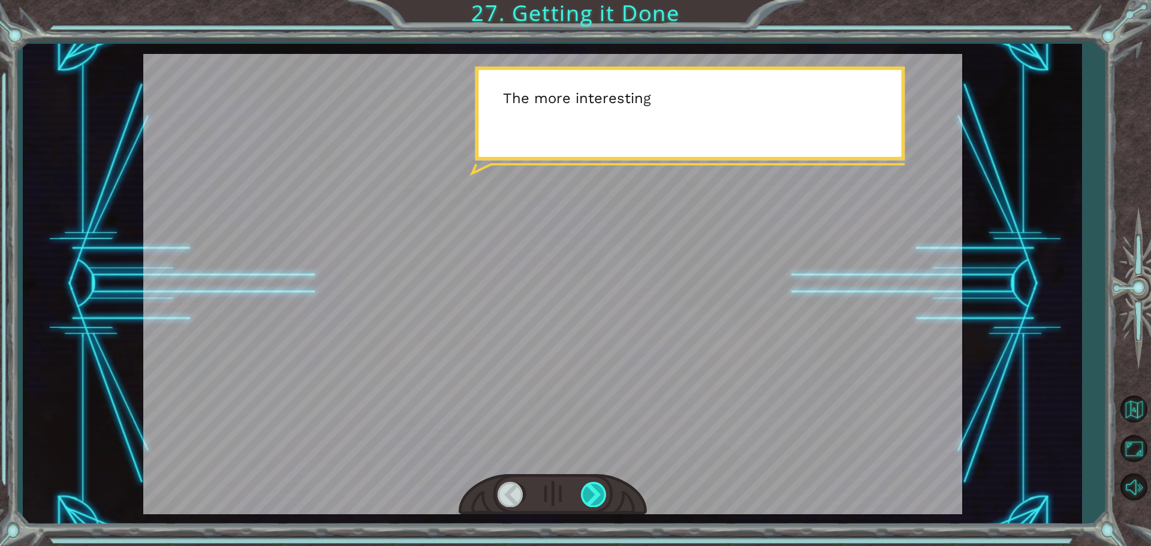
click at [594, 489] on div at bounding box center [594, 494] width 27 height 25
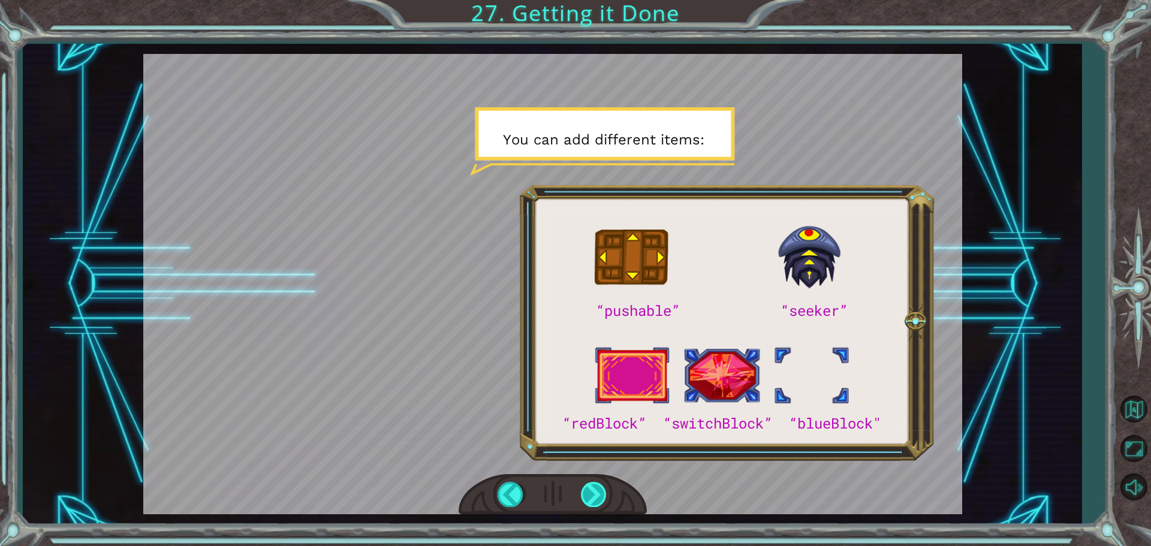
click at [594, 489] on div at bounding box center [594, 494] width 27 height 25
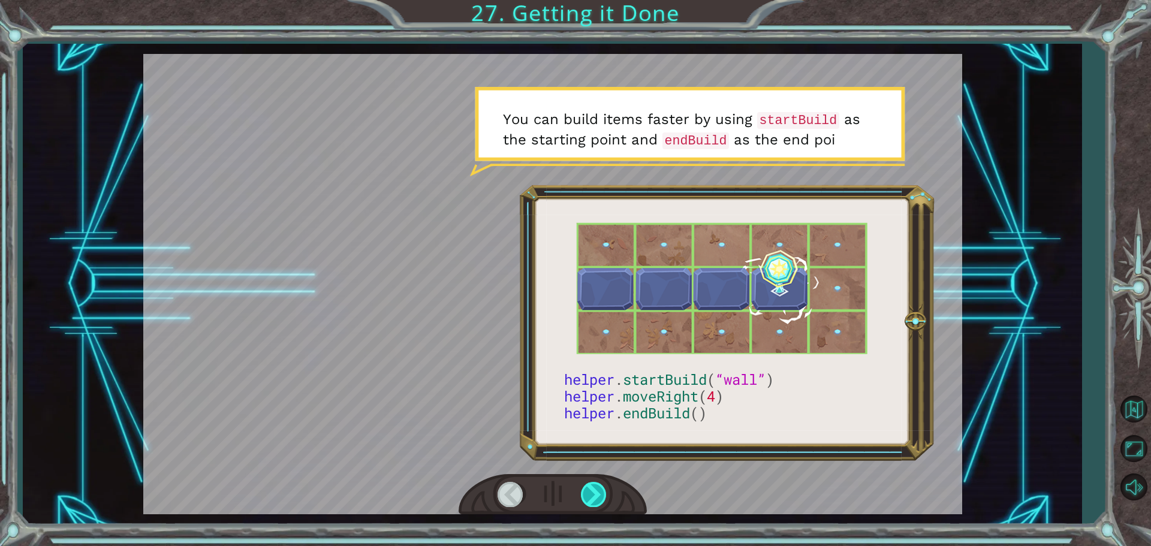
click at [595, 489] on div at bounding box center [594, 494] width 27 height 25
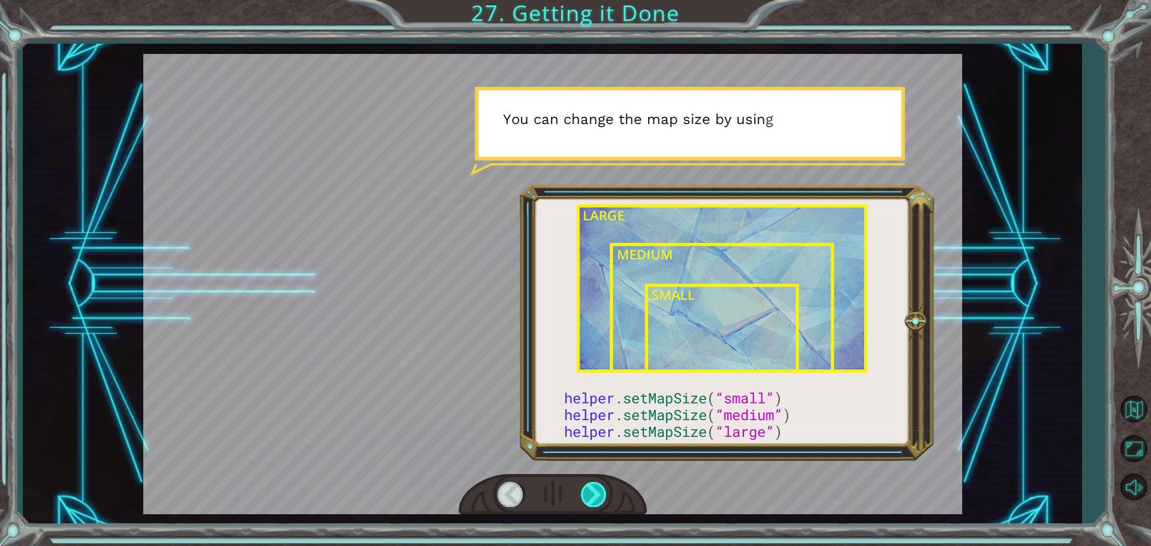
click at [600, 485] on div at bounding box center [594, 494] width 27 height 25
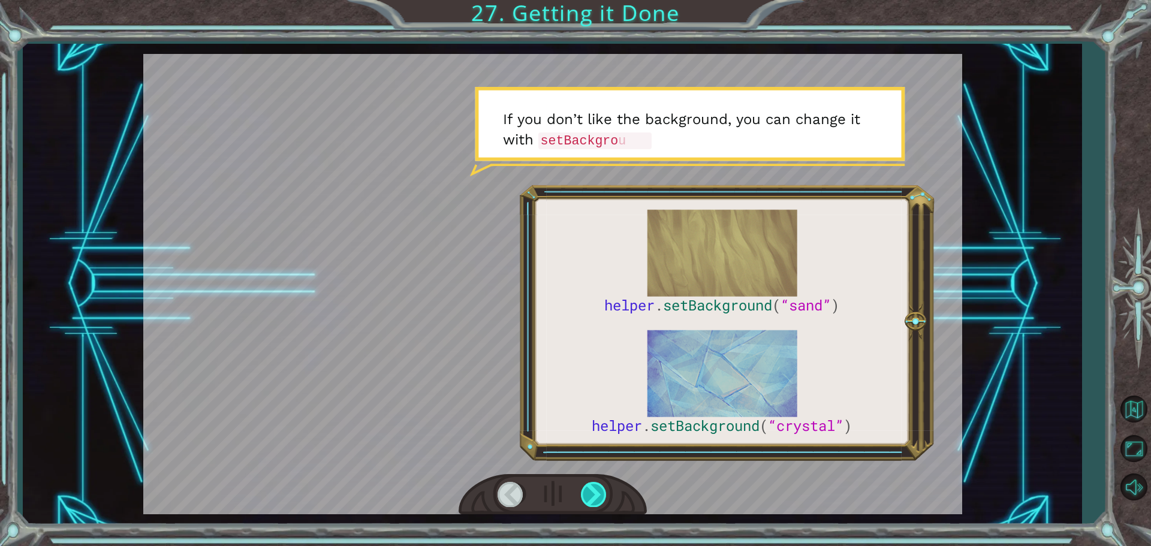
click at [600, 485] on div at bounding box center [594, 494] width 27 height 25
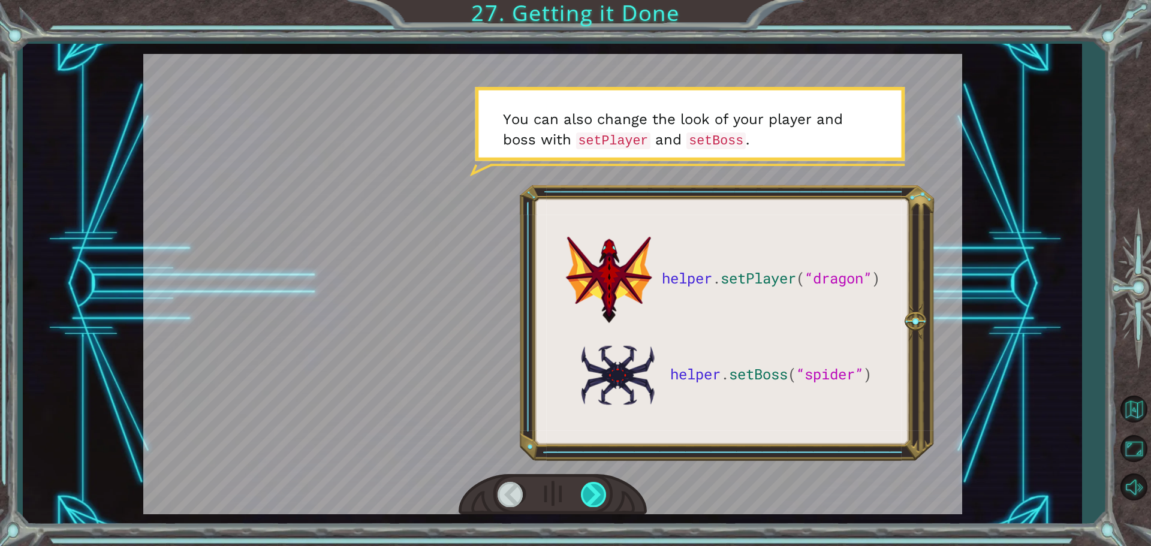
click at [600, 485] on div at bounding box center [594, 494] width 27 height 25
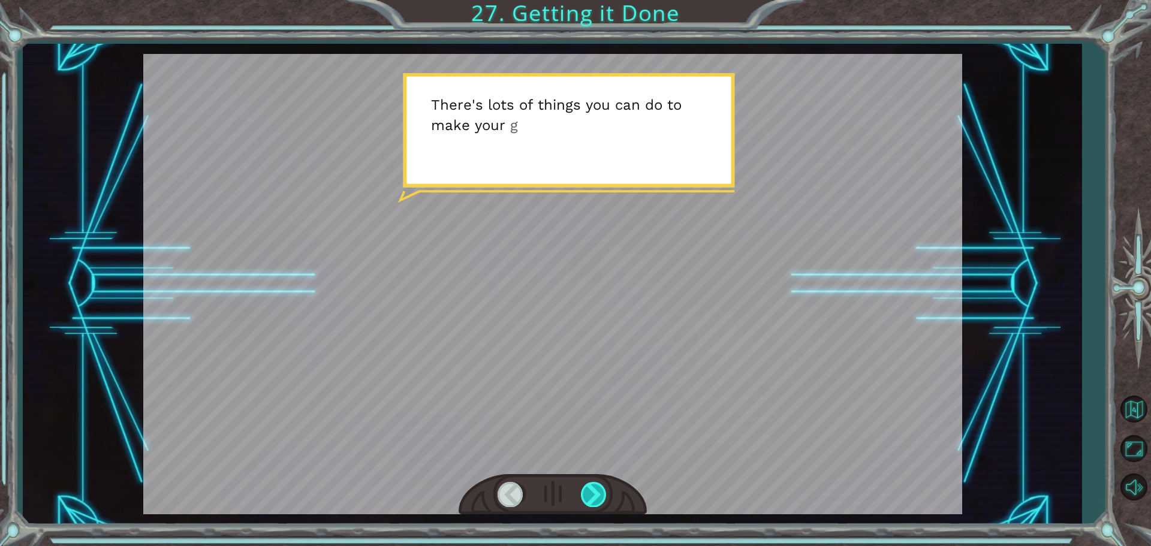
click at [600, 485] on div at bounding box center [594, 494] width 27 height 25
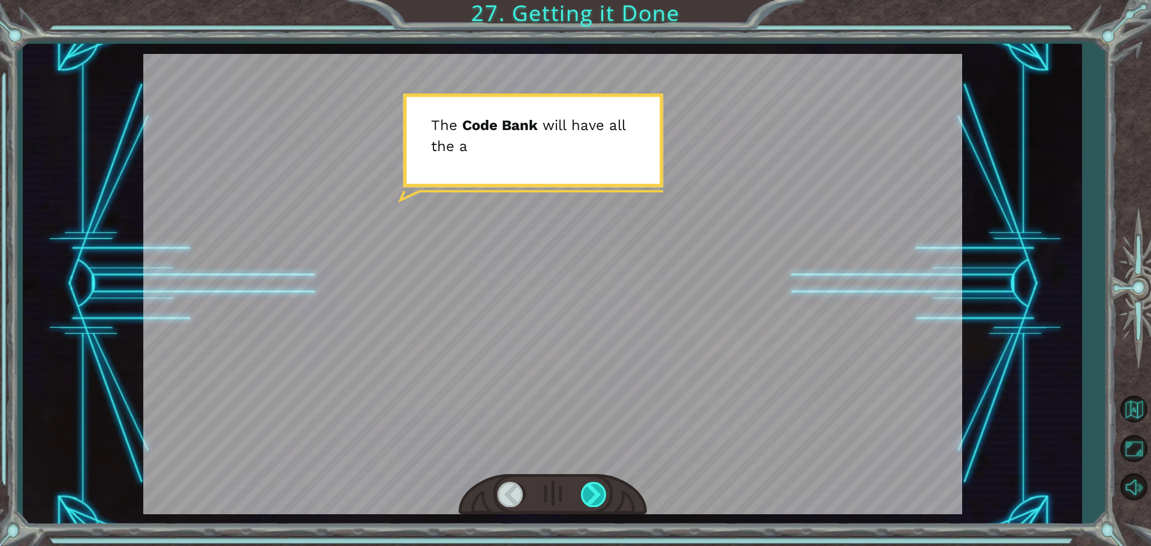
click at [600, 485] on div at bounding box center [594, 494] width 27 height 25
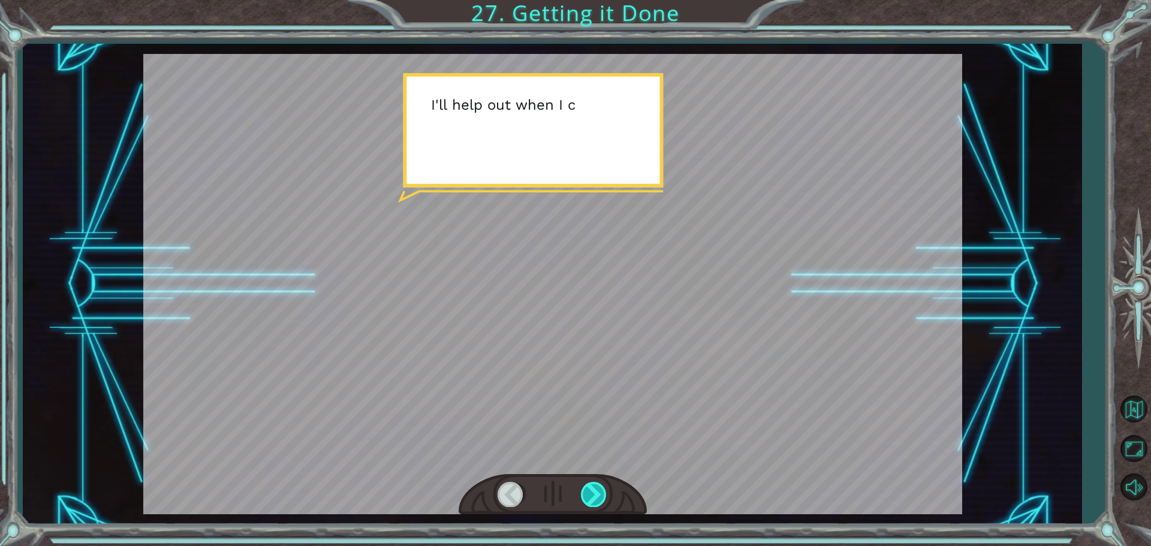
click at [600, 485] on div at bounding box center [594, 494] width 27 height 25
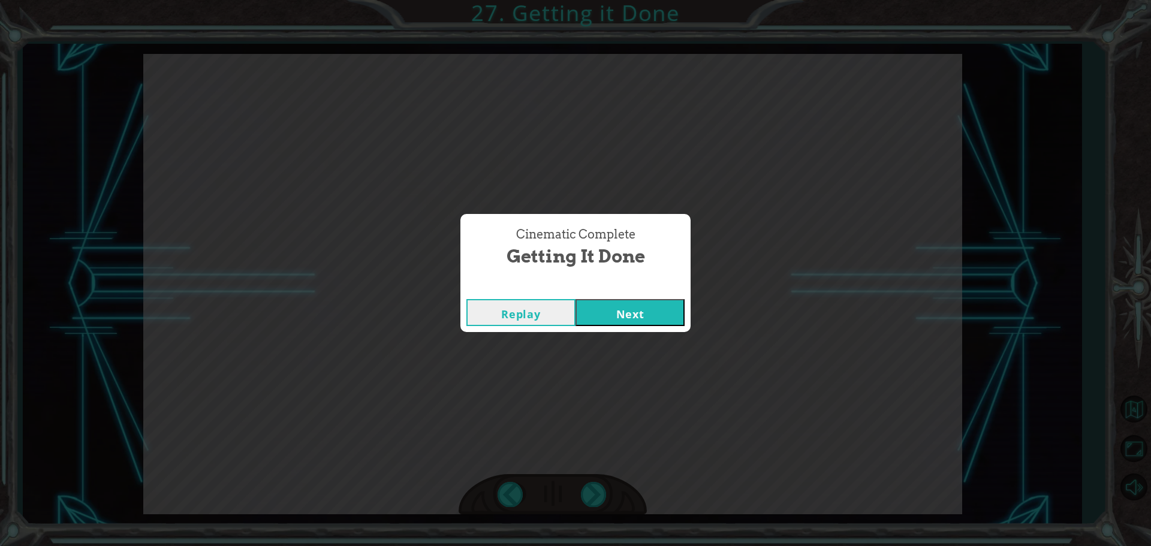
click at [675, 320] on button "Next" at bounding box center [630, 312] width 109 height 27
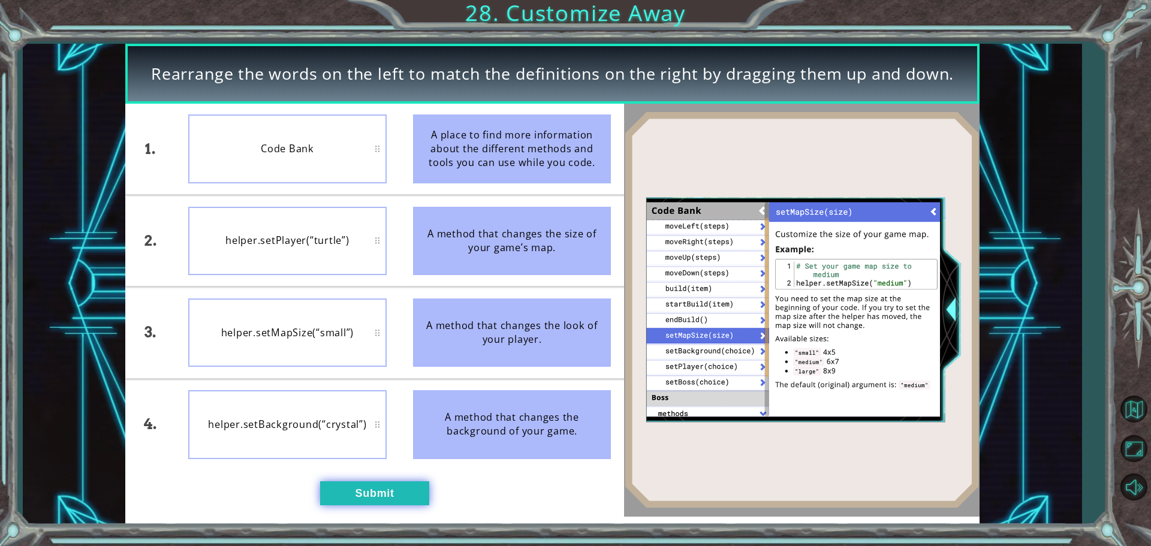
click at [375, 483] on button "Submit" at bounding box center [374, 493] width 109 height 24
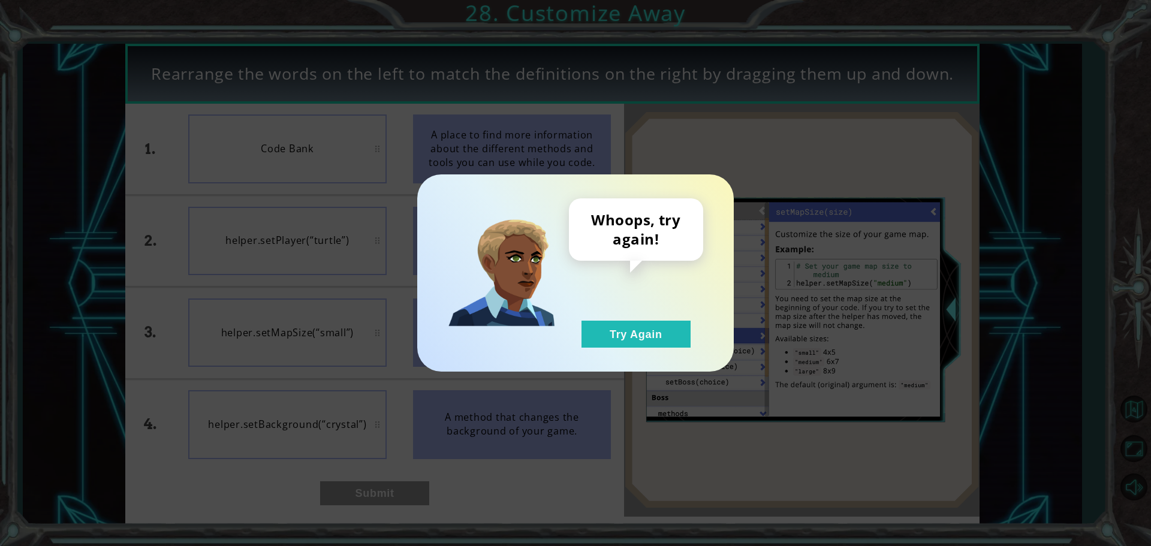
drag, startPoint x: 654, startPoint y: 344, endPoint x: 423, endPoint y: 334, distance: 231.7
click at [653, 345] on button "Try Again" at bounding box center [636, 334] width 109 height 27
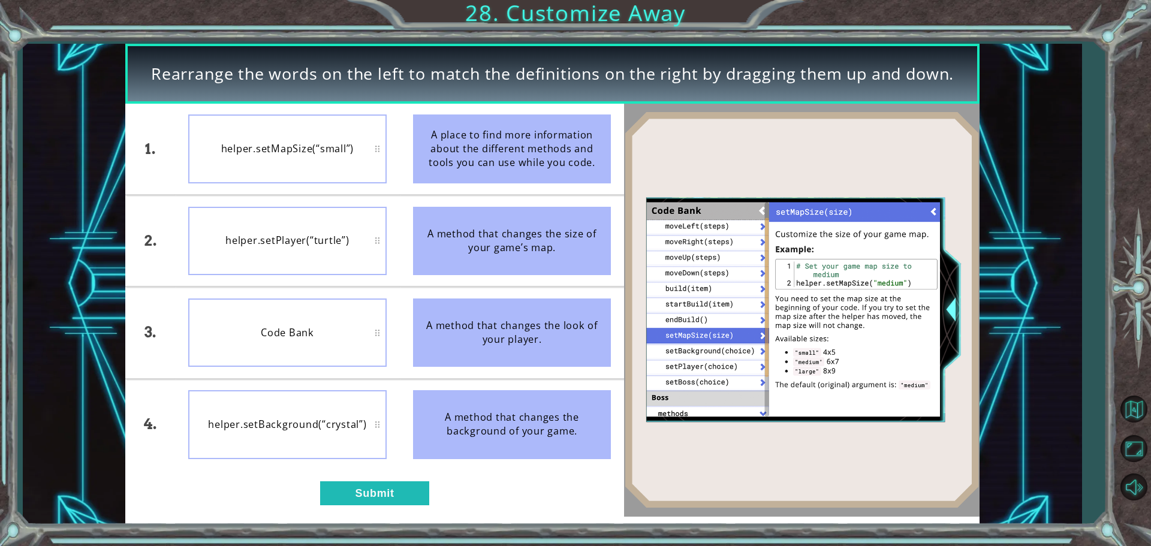
click at [356, 480] on div "1. 2. 3. 4. helper.setMapSize(“small”) helper.setPlayer(“turtle”) Code Bank hel…" at bounding box center [374, 310] width 499 height 413
click at [354, 481] on button "Submit" at bounding box center [374, 493] width 109 height 24
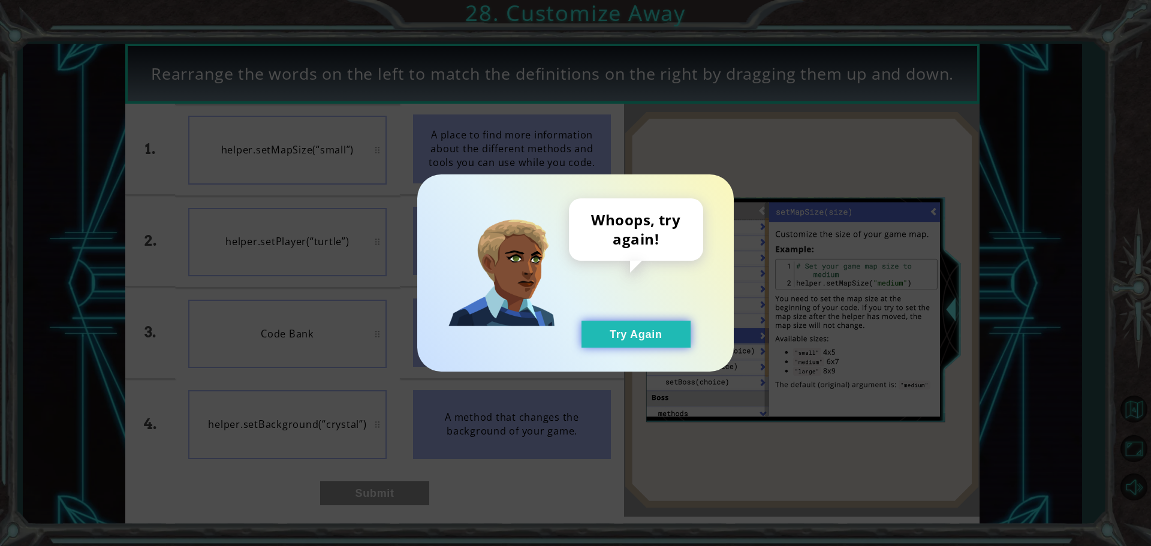
click at [656, 344] on button "Try Again" at bounding box center [636, 334] width 109 height 27
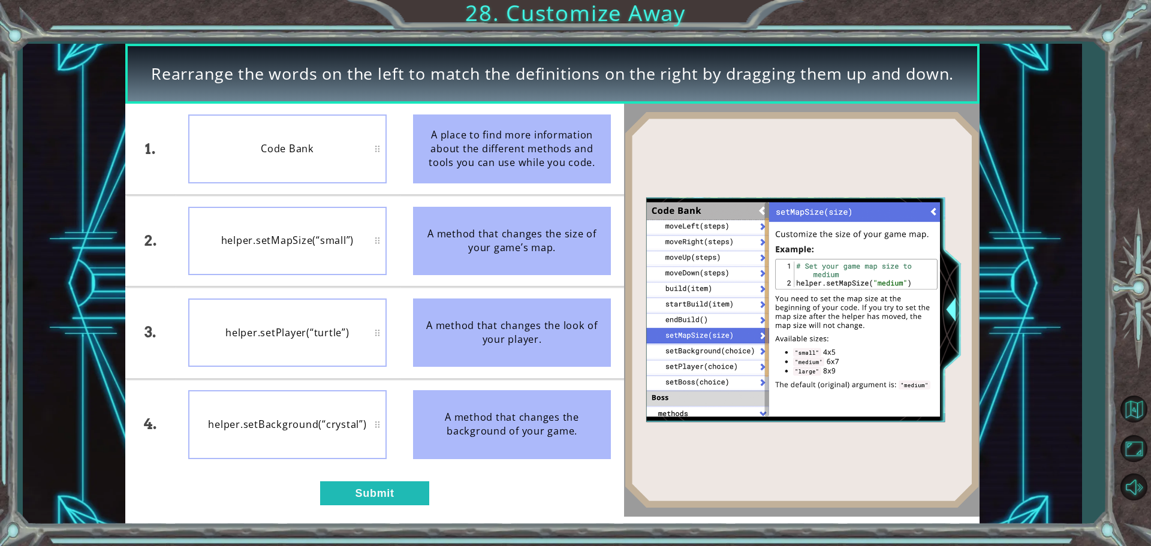
click at [435, 494] on div "1. 2. 3. 4. Code Bank helper.setMapSize(“small”) helper.setPlayer(“turtle”) hel…" at bounding box center [374, 310] width 499 height 413
click at [426, 495] on button "Submit" at bounding box center [374, 493] width 109 height 24
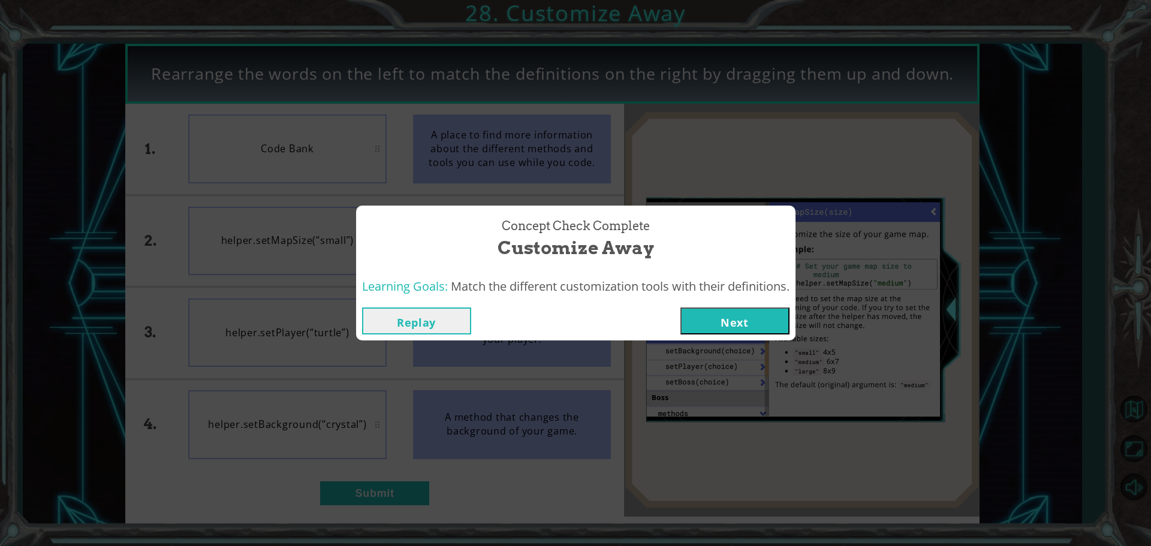
click at [717, 319] on button "Next" at bounding box center [735, 321] width 109 height 27
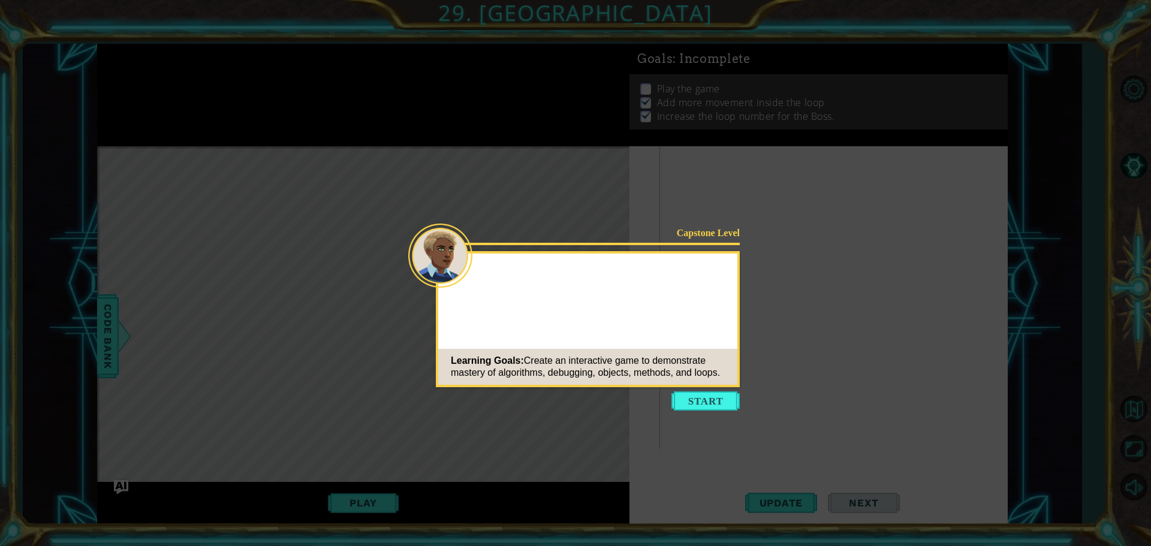
click at [710, 399] on button "Start" at bounding box center [706, 401] width 68 height 19
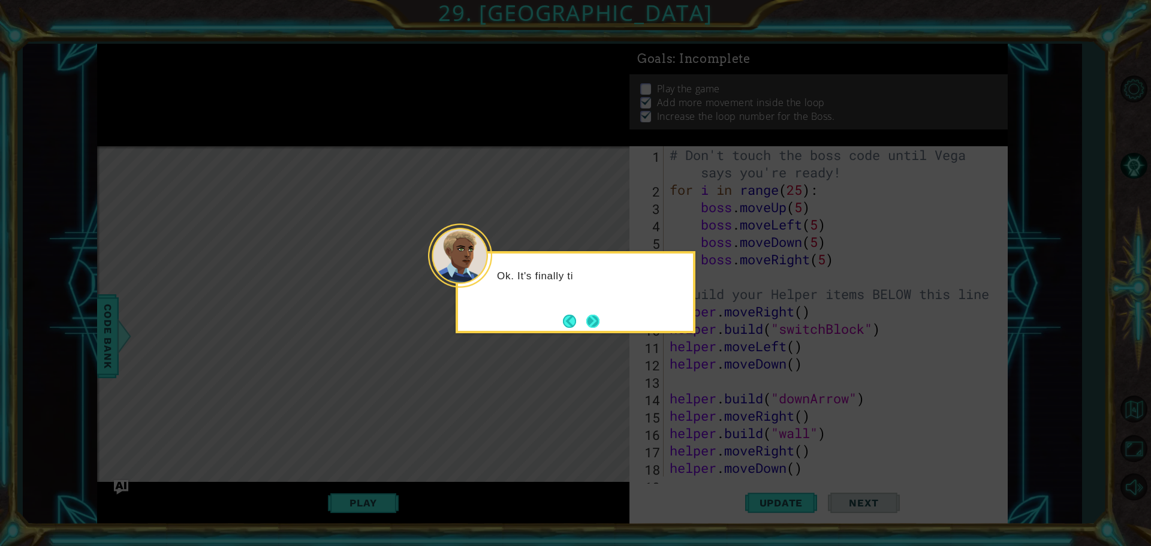
click at [588, 317] on button "Next" at bounding box center [592, 321] width 19 height 19
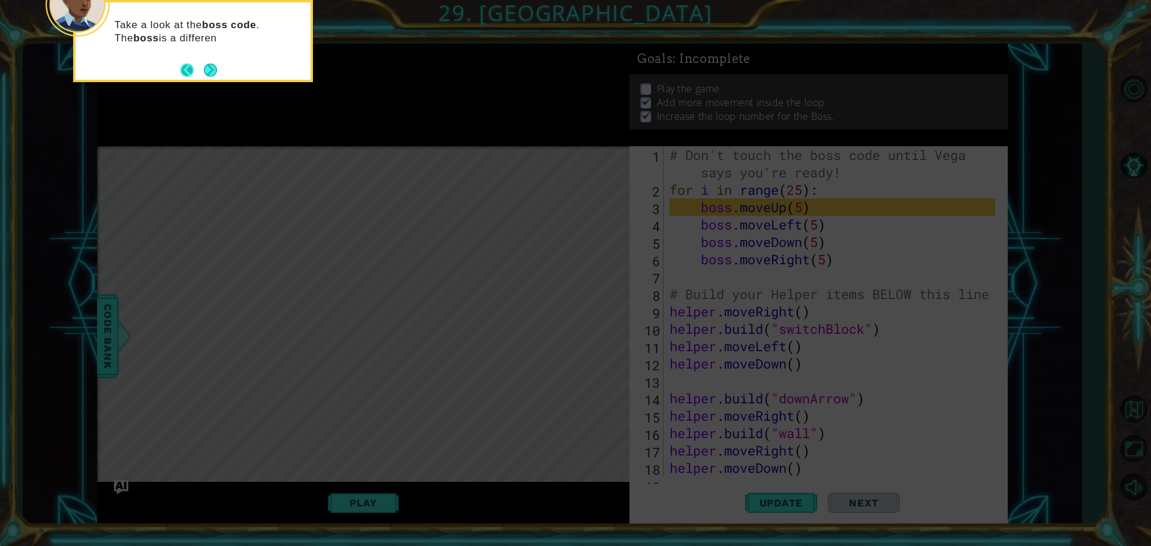
click at [197, 76] on button "Back" at bounding box center [191, 70] width 23 height 13
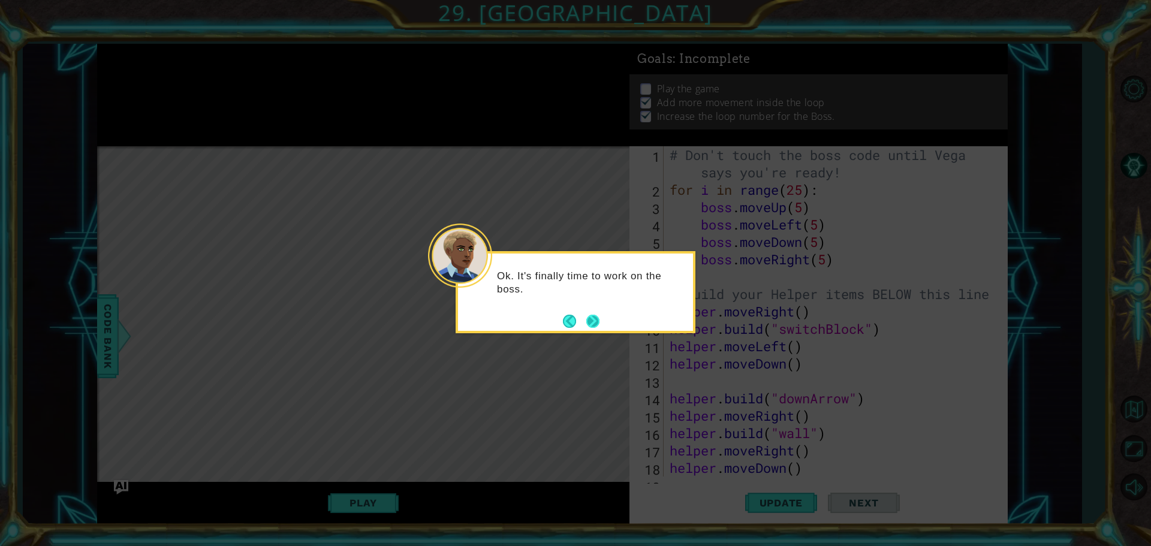
click at [589, 318] on button "Next" at bounding box center [592, 321] width 21 height 21
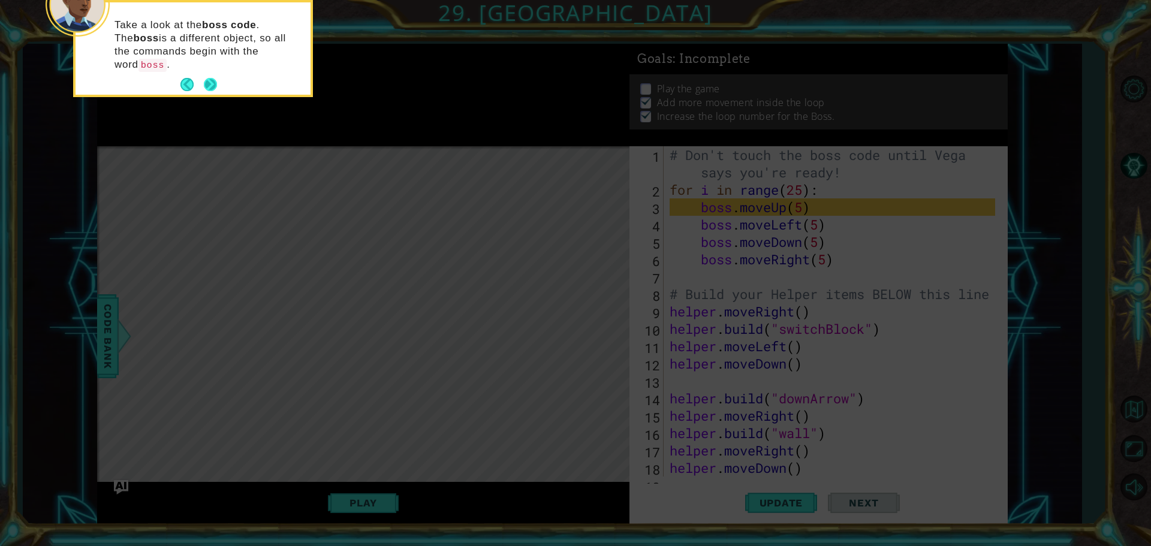
click at [204, 76] on button "Next" at bounding box center [210, 84] width 17 height 17
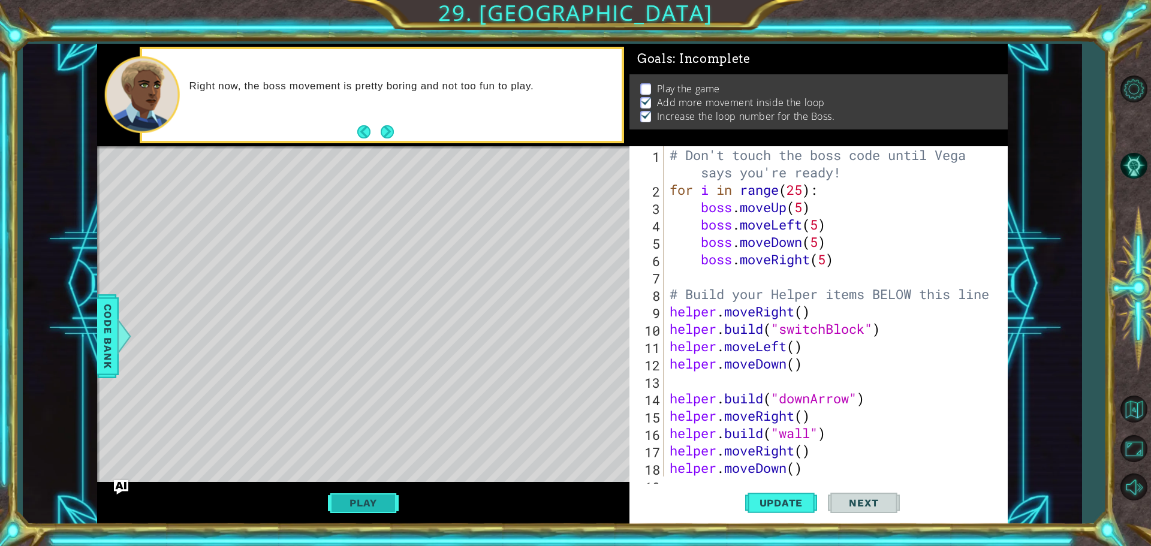
click at [354, 492] on button "Play" at bounding box center [363, 503] width 70 height 23
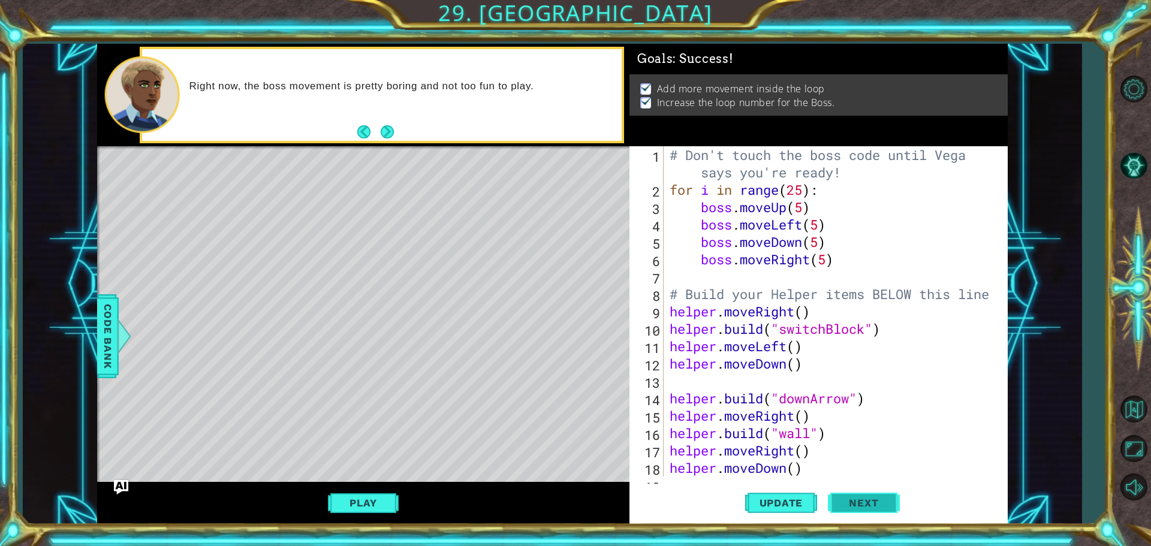
click at [877, 506] on span "Next" at bounding box center [863, 503] width 53 height 12
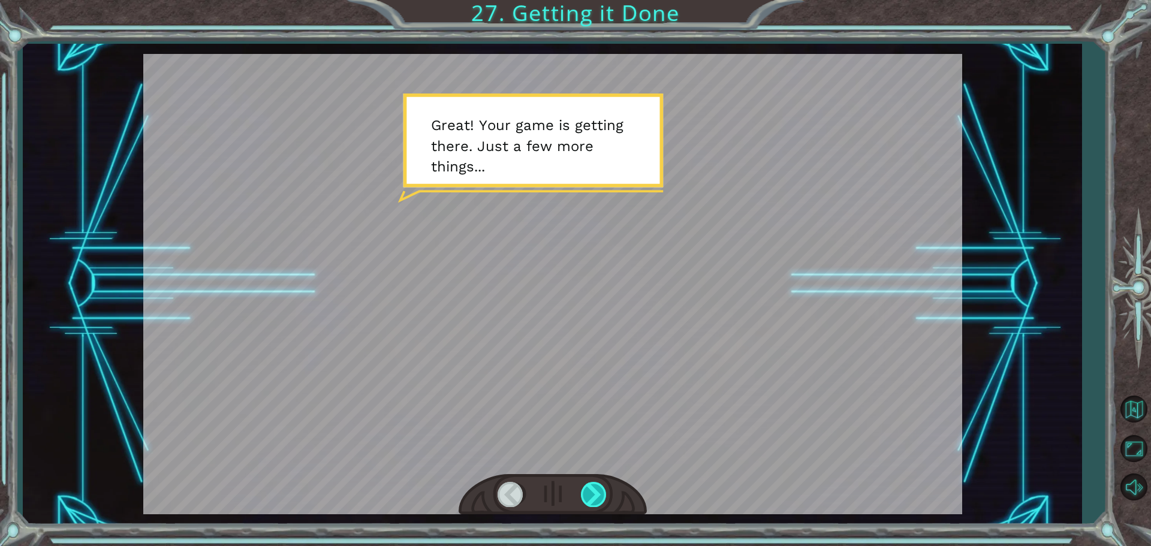
click at [597, 491] on div at bounding box center [594, 494] width 27 height 25
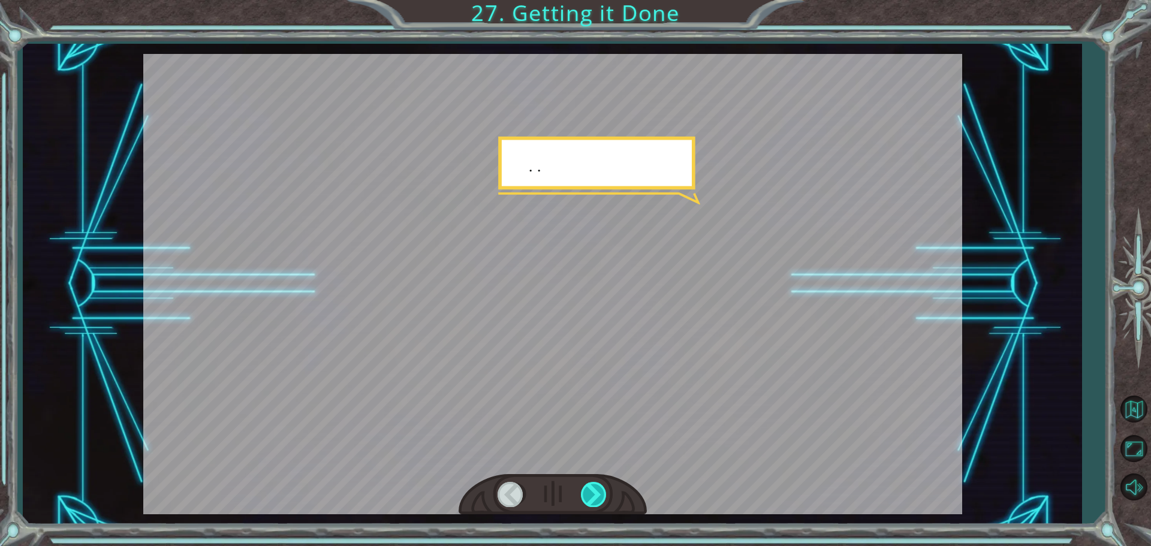
click at [597, 491] on div at bounding box center [594, 494] width 27 height 25
click at [591, 493] on div at bounding box center [594, 494] width 27 height 25
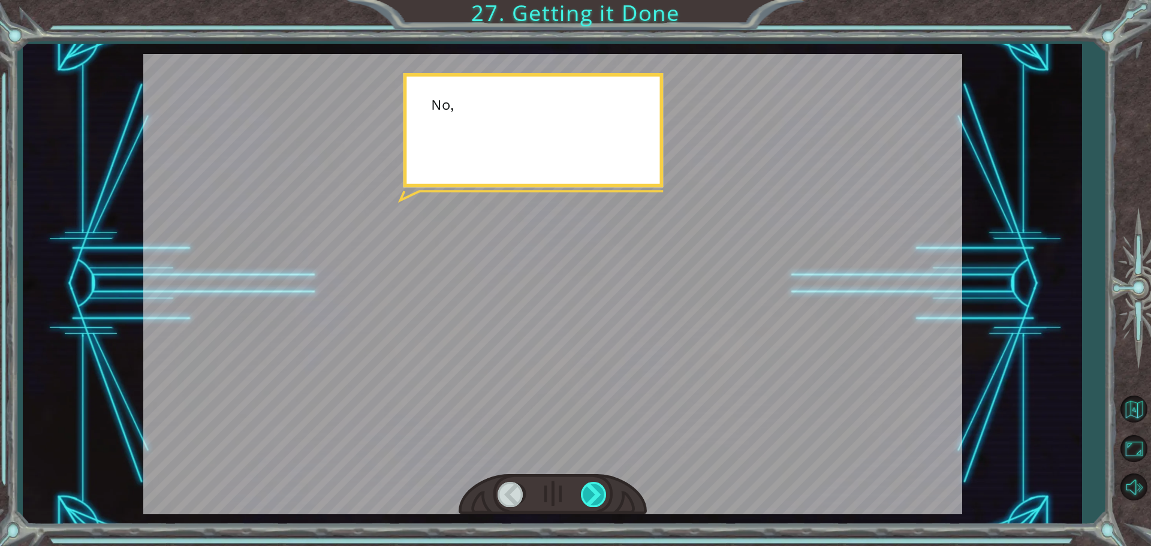
click at [591, 493] on div at bounding box center [594, 494] width 27 height 25
click at [595, 493] on div at bounding box center [594, 494] width 27 height 25
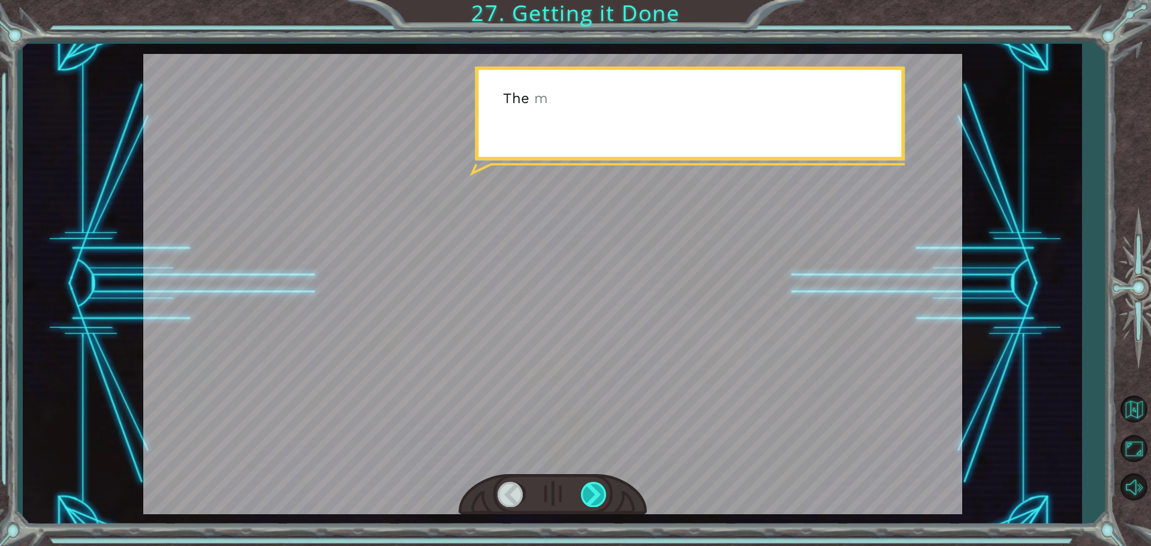
click at [595, 493] on div at bounding box center [594, 494] width 27 height 25
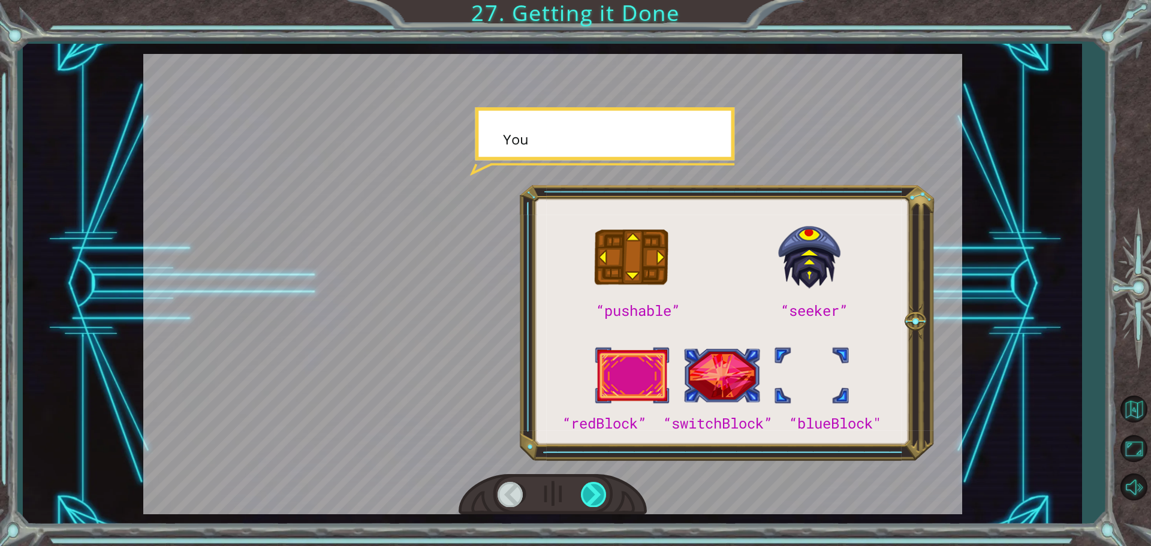
click at [595, 493] on div at bounding box center [594, 494] width 27 height 25
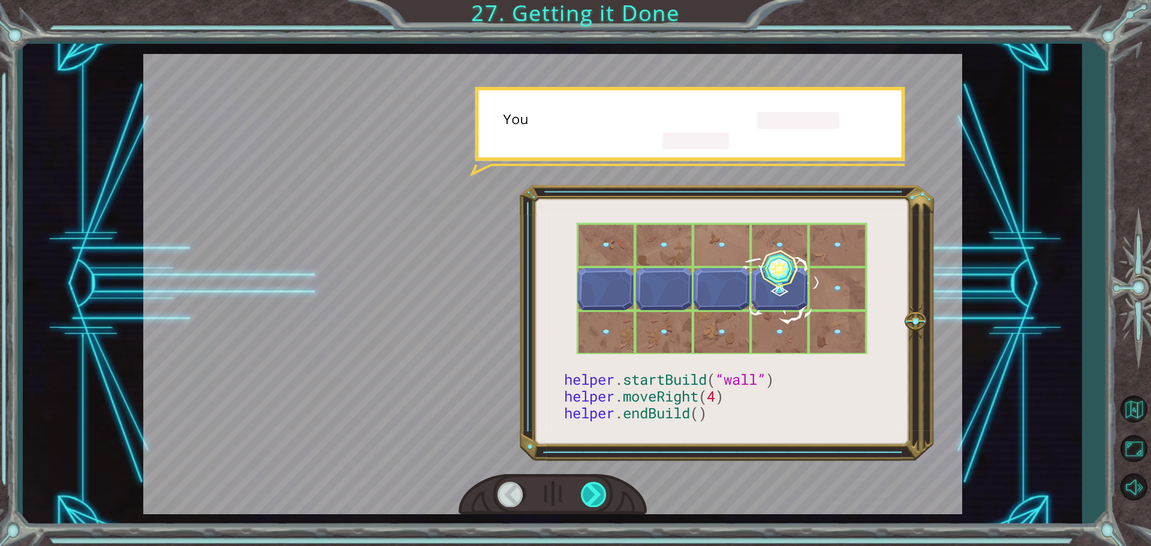
click at [595, 493] on div at bounding box center [594, 494] width 27 height 25
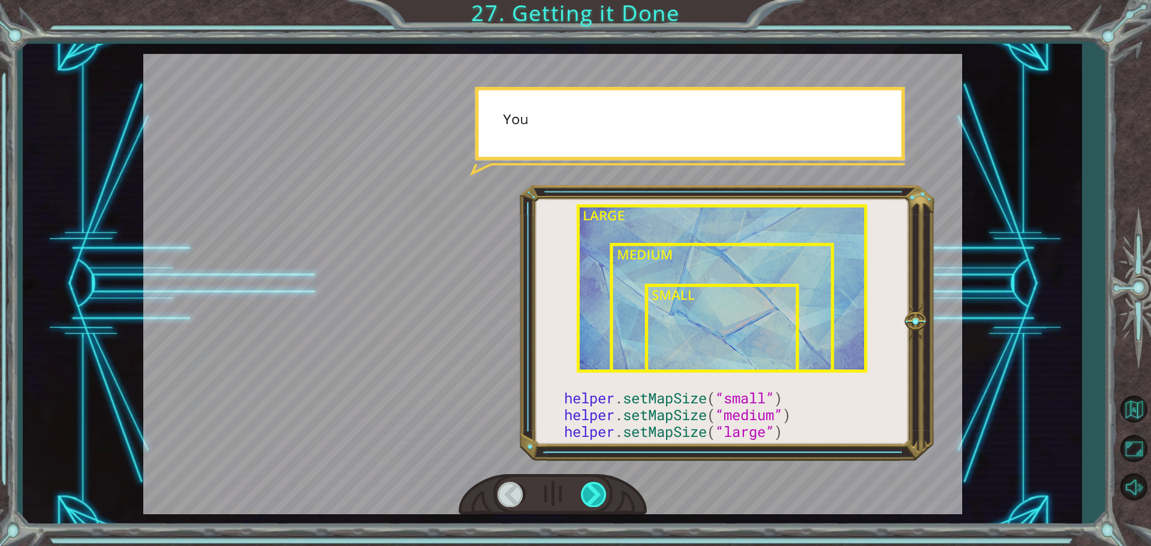
click at [596, 492] on div at bounding box center [594, 494] width 27 height 25
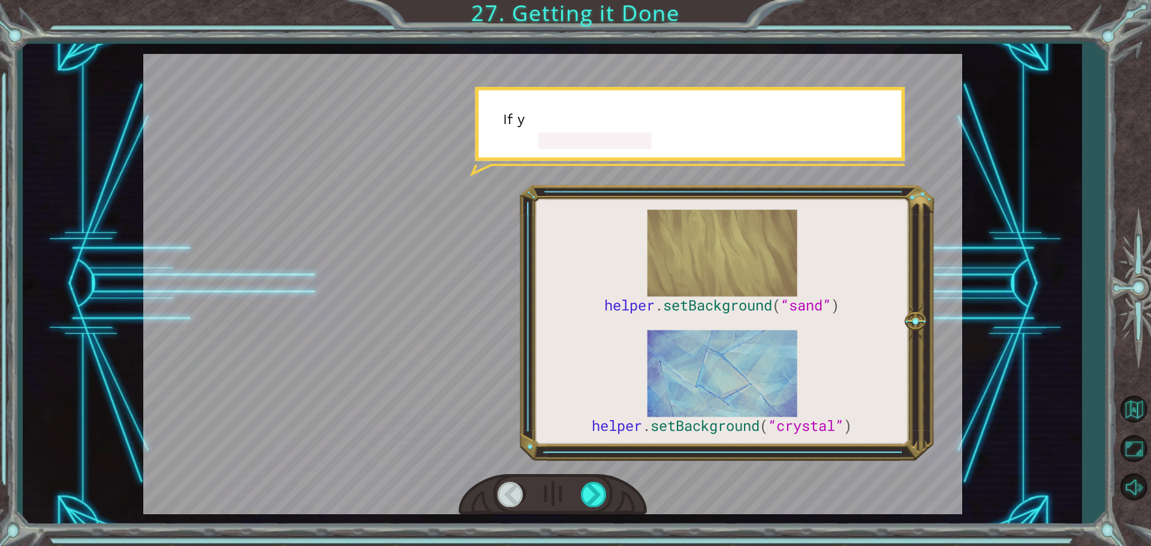
click at [610, 491] on div at bounding box center [553, 494] width 188 height 41
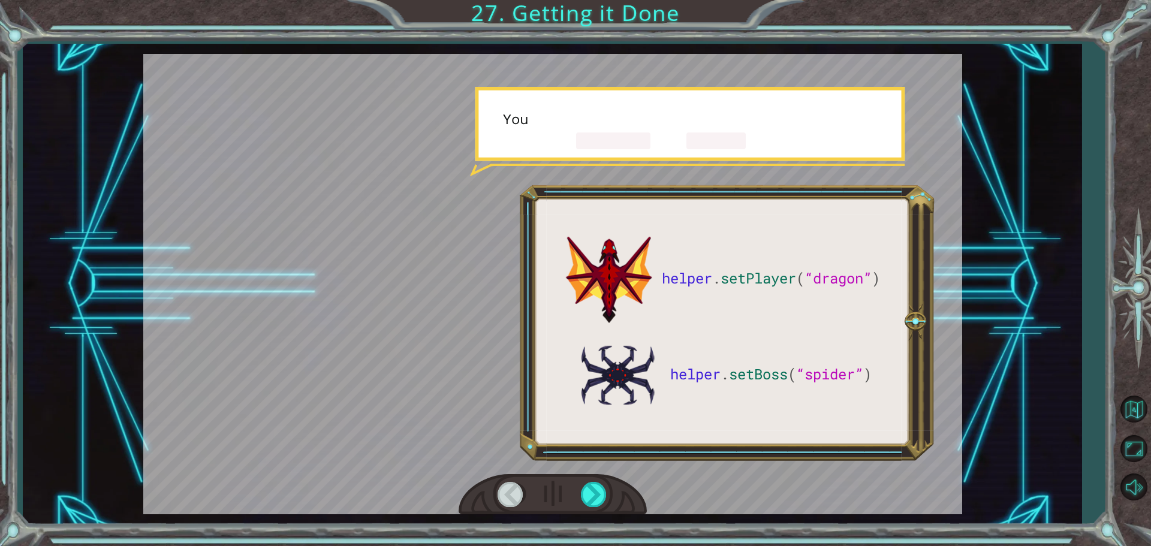
click at [610, 491] on div at bounding box center [553, 494] width 188 height 41
click at [600, 493] on div at bounding box center [594, 494] width 27 height 25
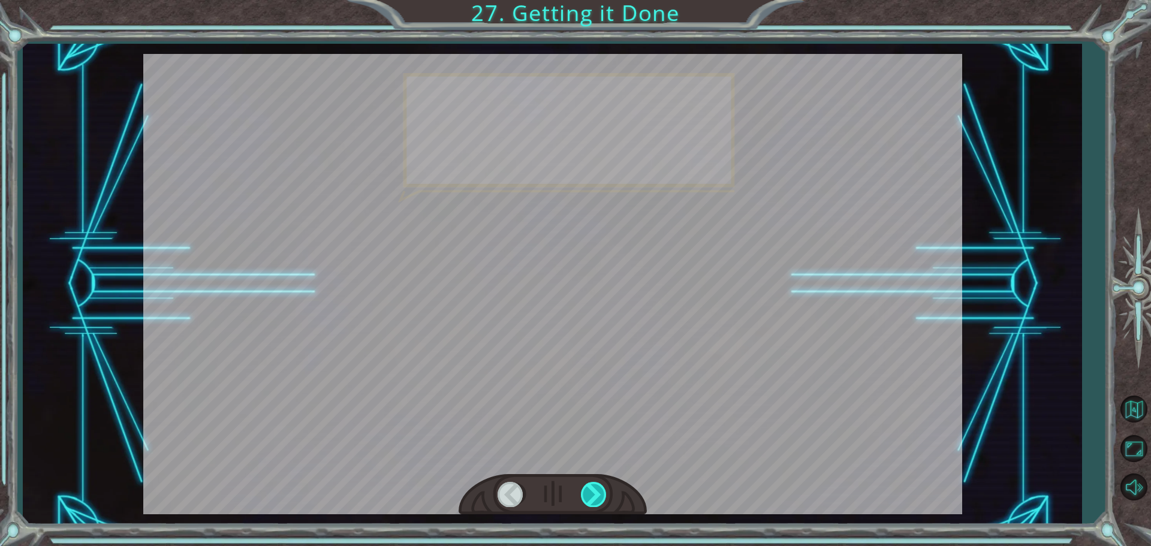
click at [600, 493] on div at bounding box center [594, 494] width 27 height 25
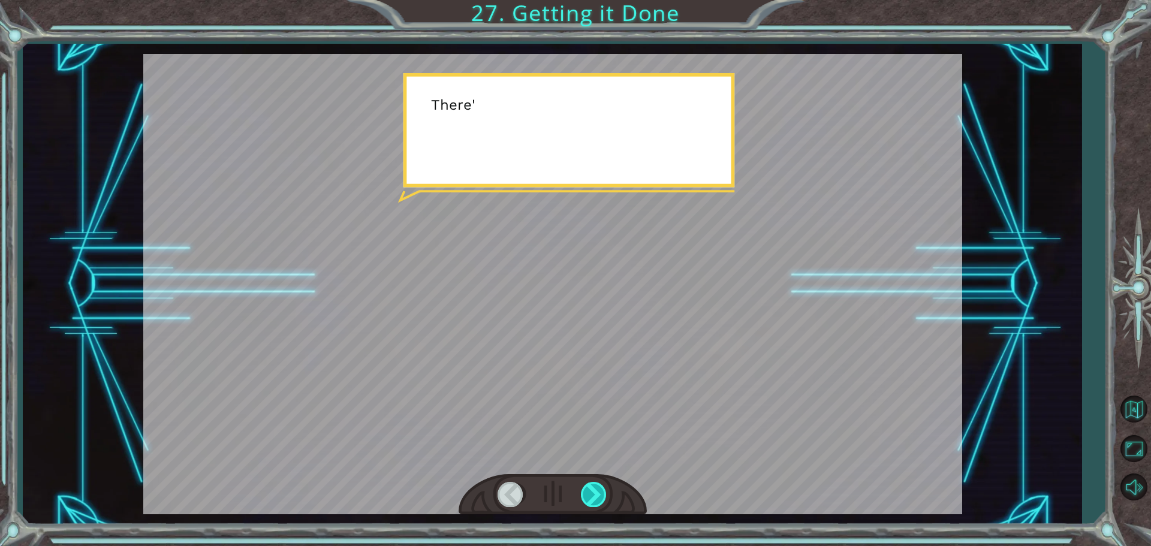
click at [600, 493] on div at bounding box center [594, 494] width 27 height 25
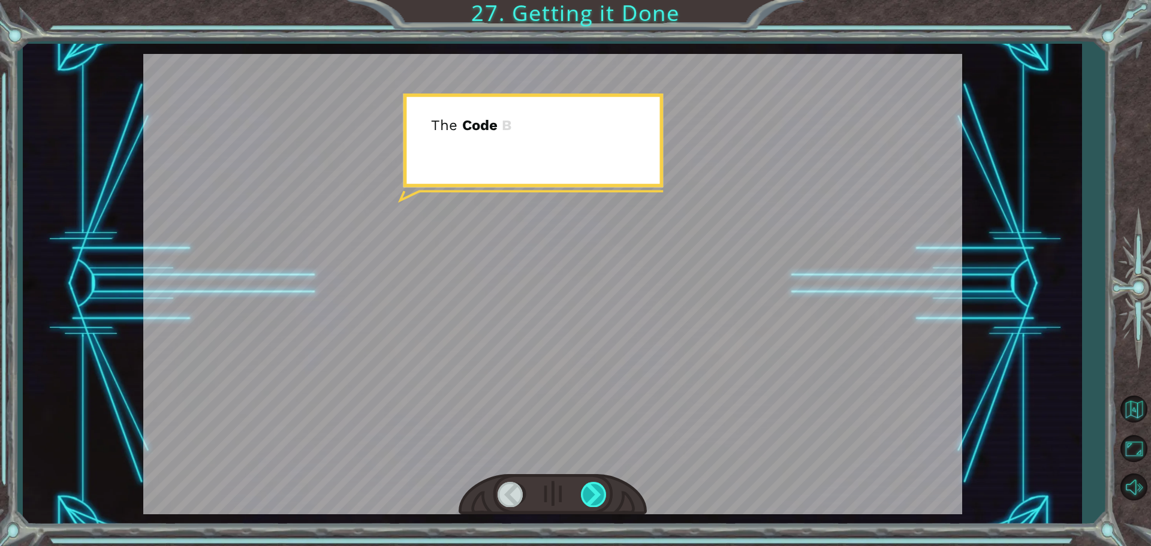
click at [600, 493] on div at bounding box center [594, 494] width 27 height 25
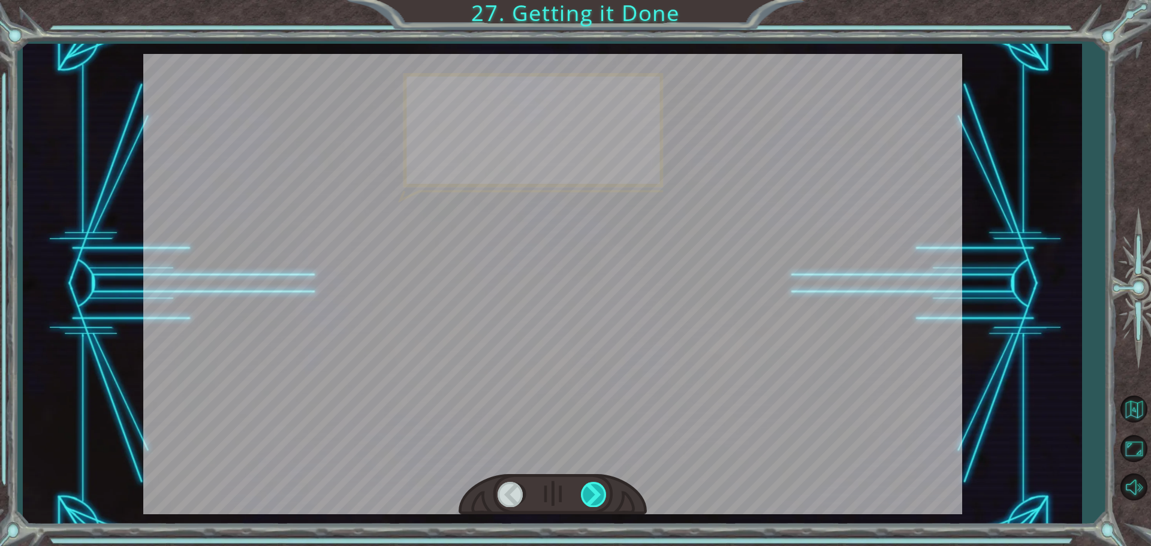
click at [600, 493] on div at bounding box center [594, 494] width 27 height 25
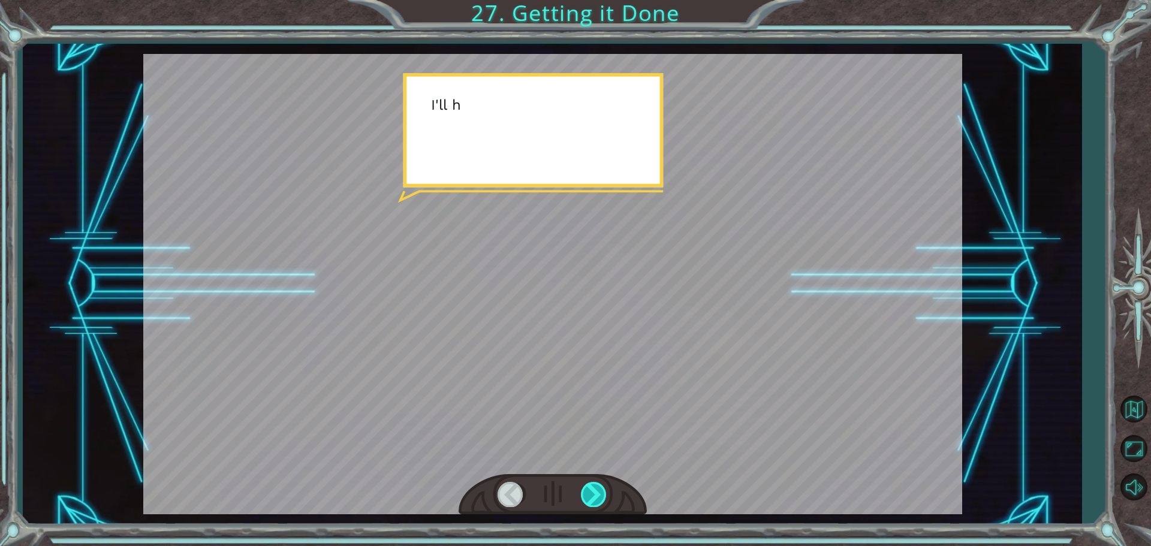
click at [600, 493] on div at bounding box center [594, 494] width 27 height 25
click at [598, 494] on div at bounding box center [594, 494] width 27 height 25
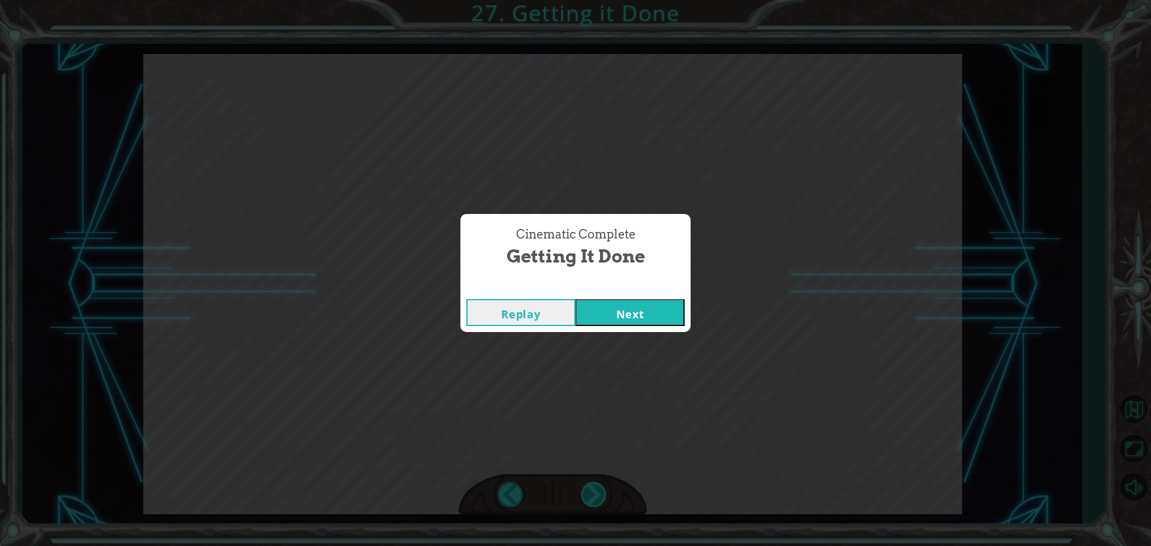
click at [598, 494] on div "Cinematic Complete Getting it Done Replay Next" at bounding box center [575, 273] width 1151 height 546
click at [644, 298] on div "Replay Next" at bounding box center [576, 312] width 230 height 39
click at [636, 320] on button "Next" at bounding box center [630, 312] width 109 height 27
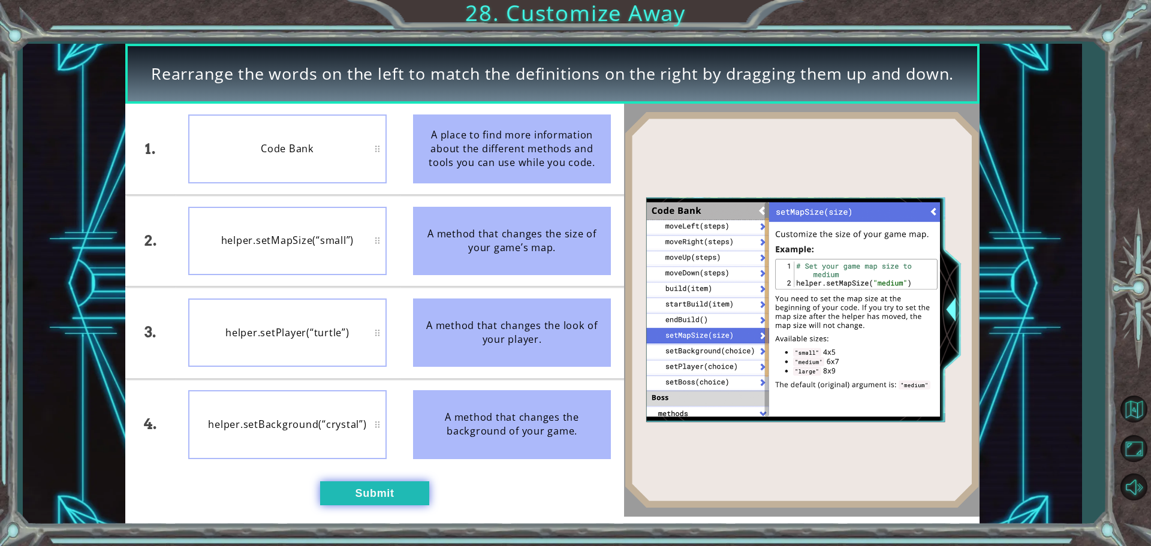
click at [344, 492] on button "Submit" at bounding box center [374, 493] width 109 height 24
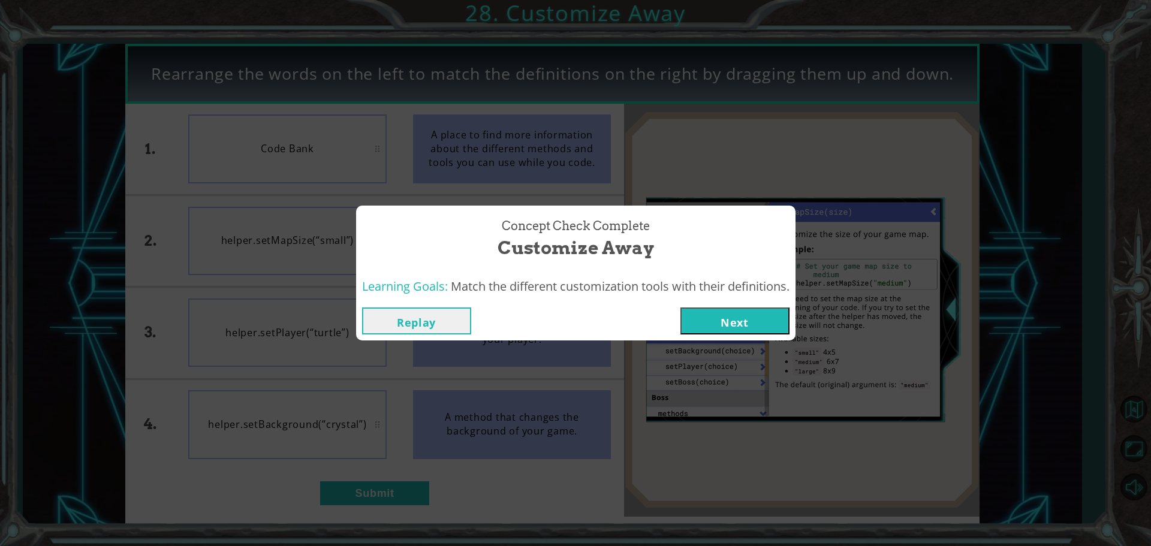
click at [708, 321] on button "Next" at bounding box center [735, 321] width 109 height 27
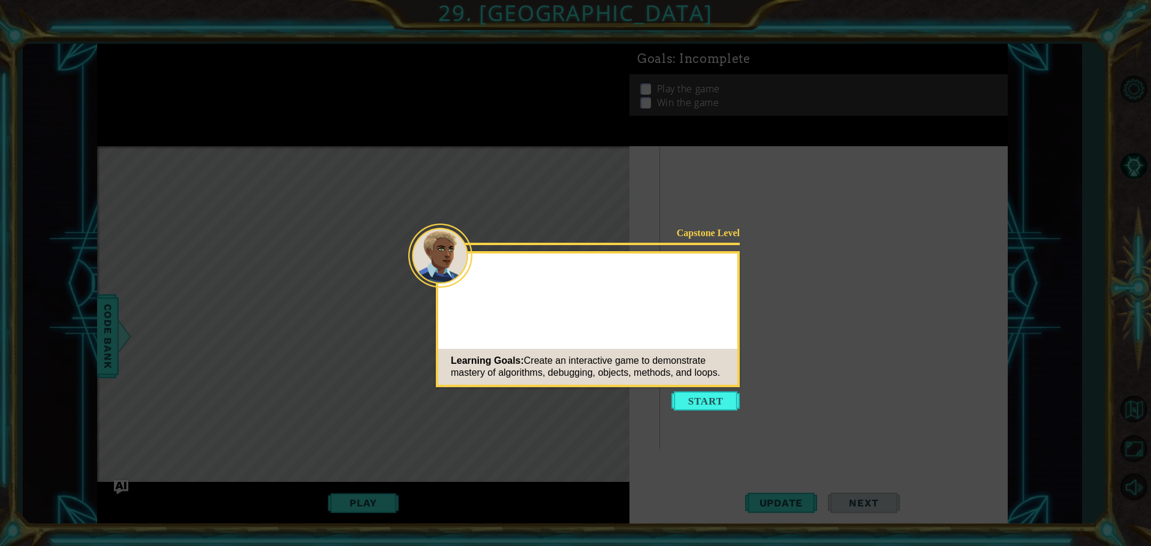
click at [695, 393] on button "Start" at bounding box center [706, 401] width 68 height 19
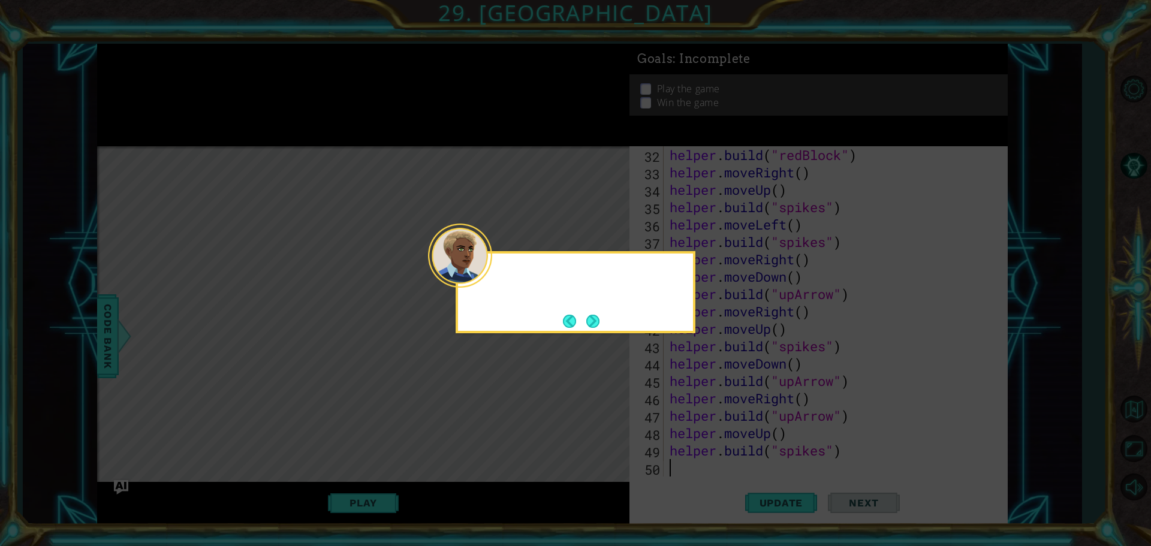
scroll to position [556, 0]
click at [597, 317] on button "Next" at bounding box center [593, 321] width 22 height 22
click at [595, 319] on button "Next" at bounding box center [593, 322] width 22 height 22
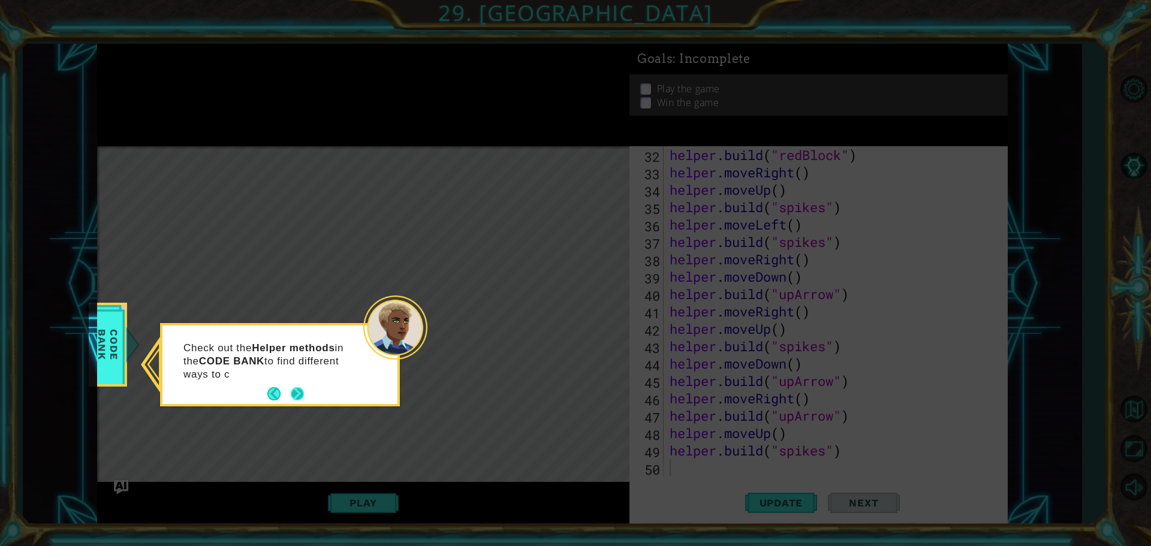
drag, startPoint x: 306, startPoint y: 393, endPoint x: 294, endPoint y: 392, distance: 11.5
click at [305, 393] on div "Check out the Helper methods in the CODE BANK to find different ways to c" at bounding box center [279, 367] width 235 height 74
click at [292, 387] on button "Next" at bounding box center [297, 394] width 20 height 20
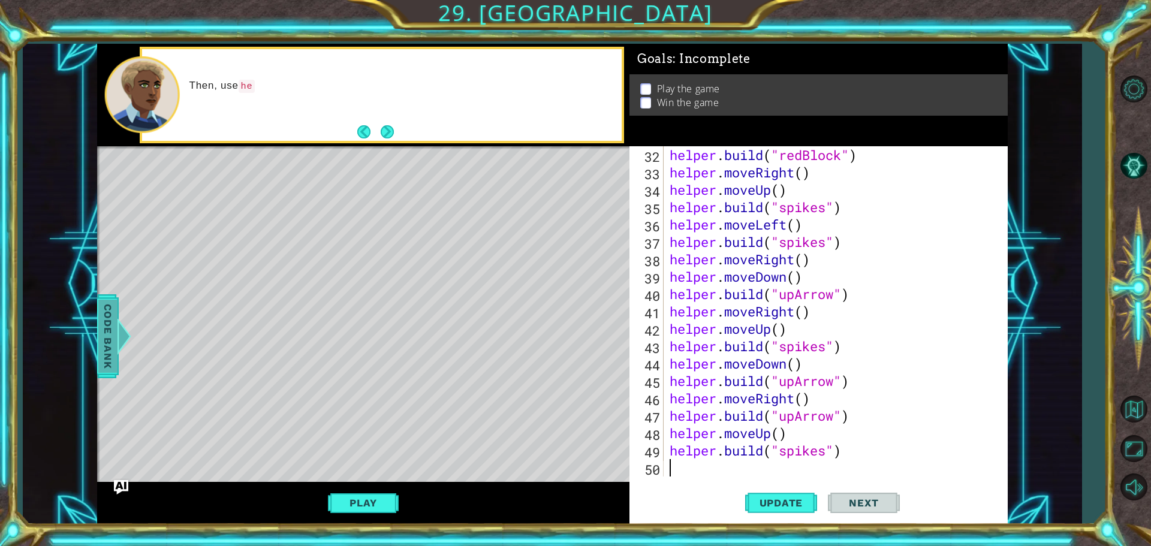
click at [109, 331] on span "Code Bank" at bounding box center [107, 336] width 19 height 73
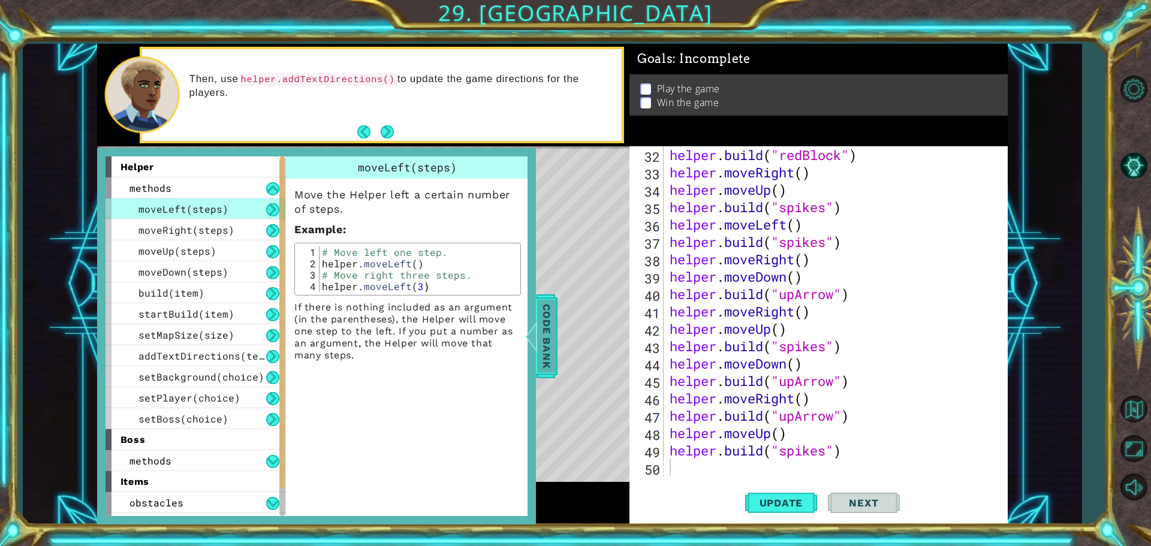
click at [540, 317] on span "Code Bank" at bounding box center [546, 336] width 19 height 73
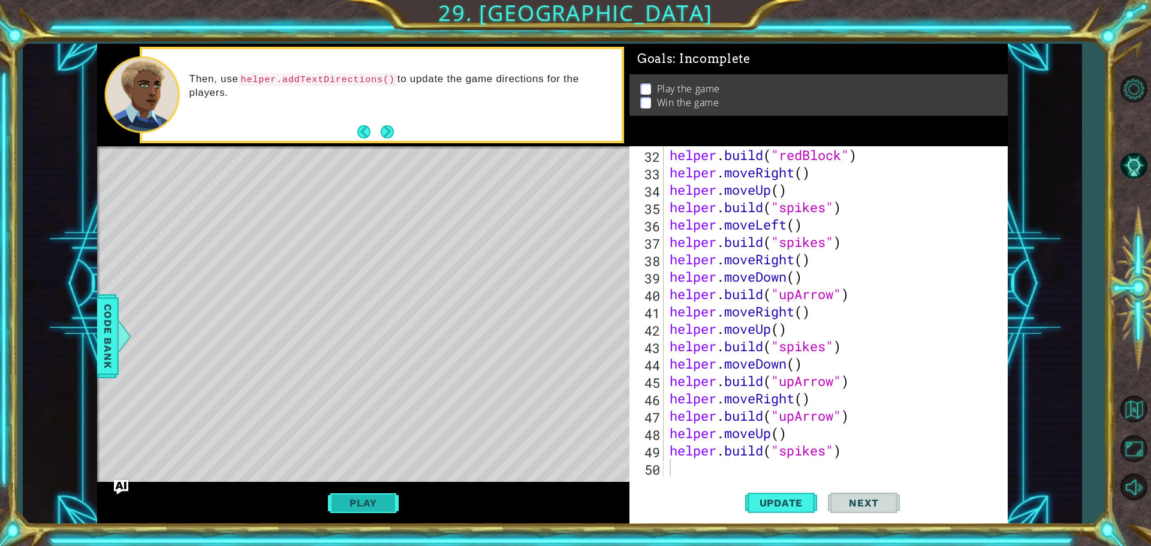
click at [382, 498] on button "Play" at bounding box center [363, 503] width 70 height 23
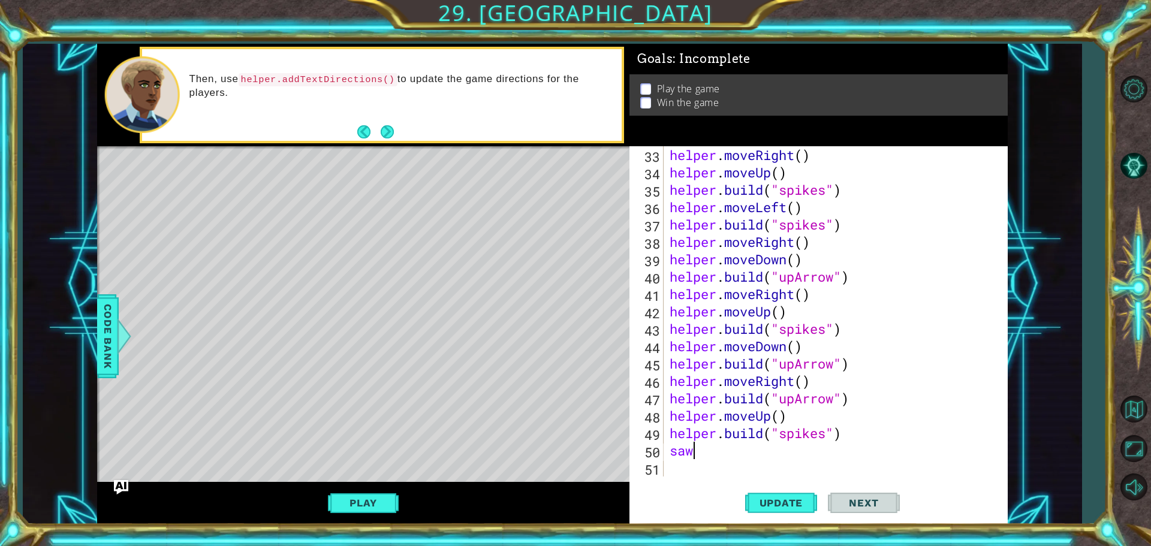
scroll to position [0, 0]
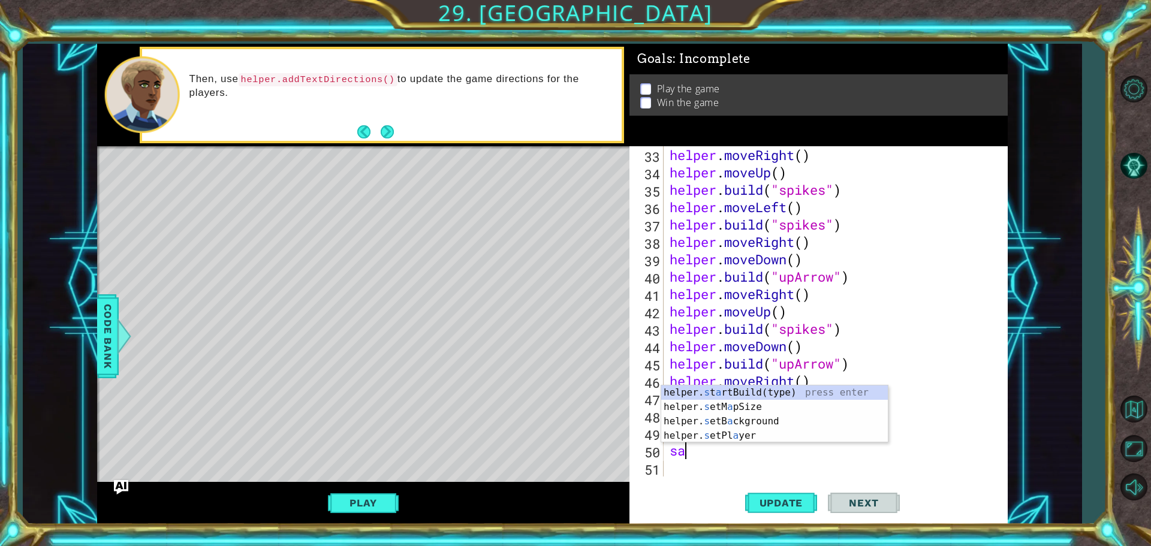
type textarea "s"
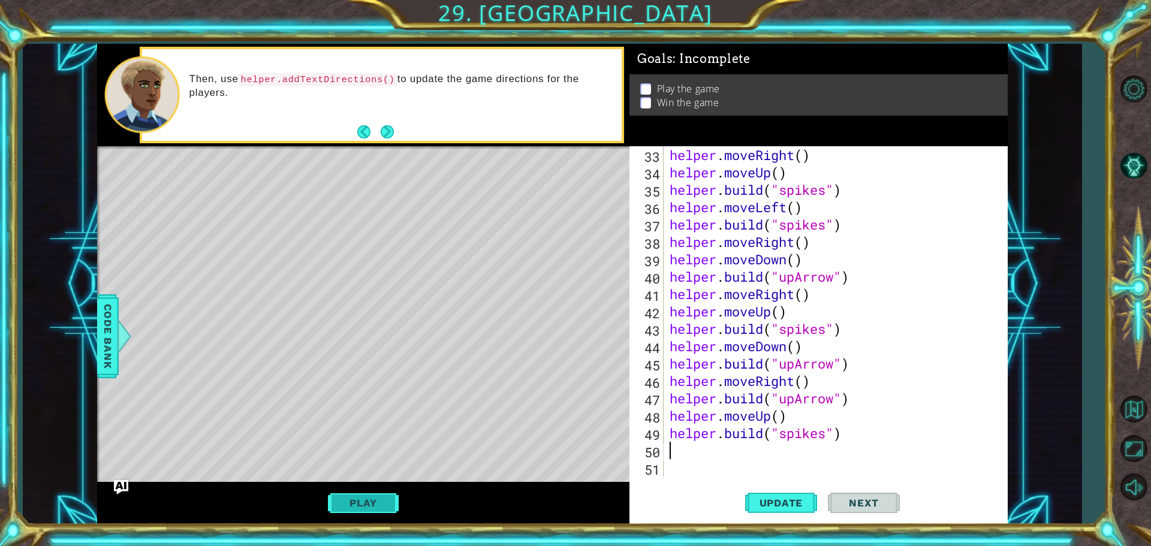
click at [339, 510] on button "Play" at bounding box center [363, 503] width 70 height 23
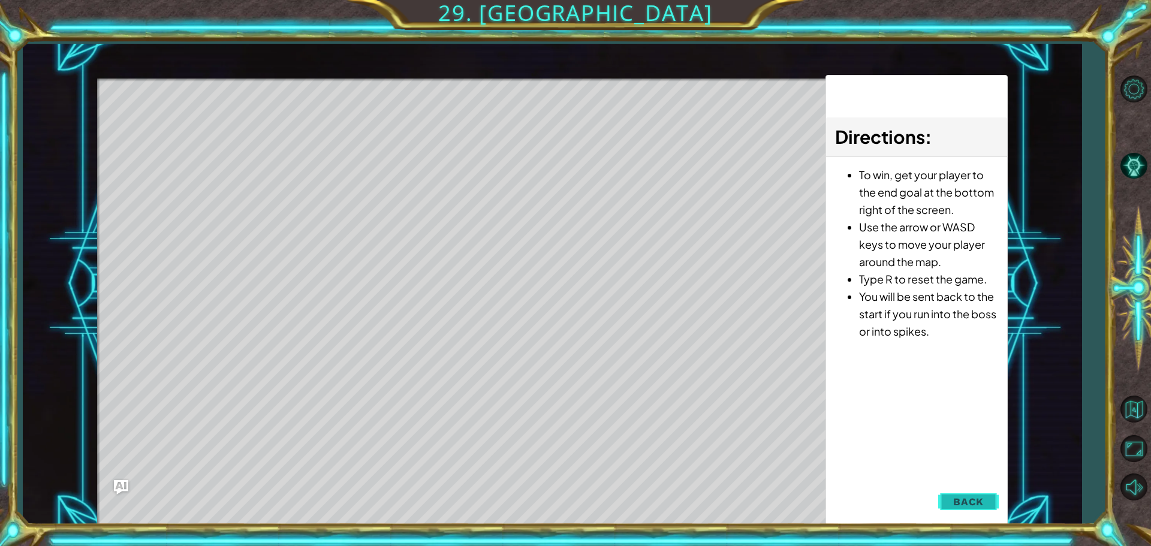
click at [990, 498] on button "Back" at bounding box center [968, 502] width 61 height 24
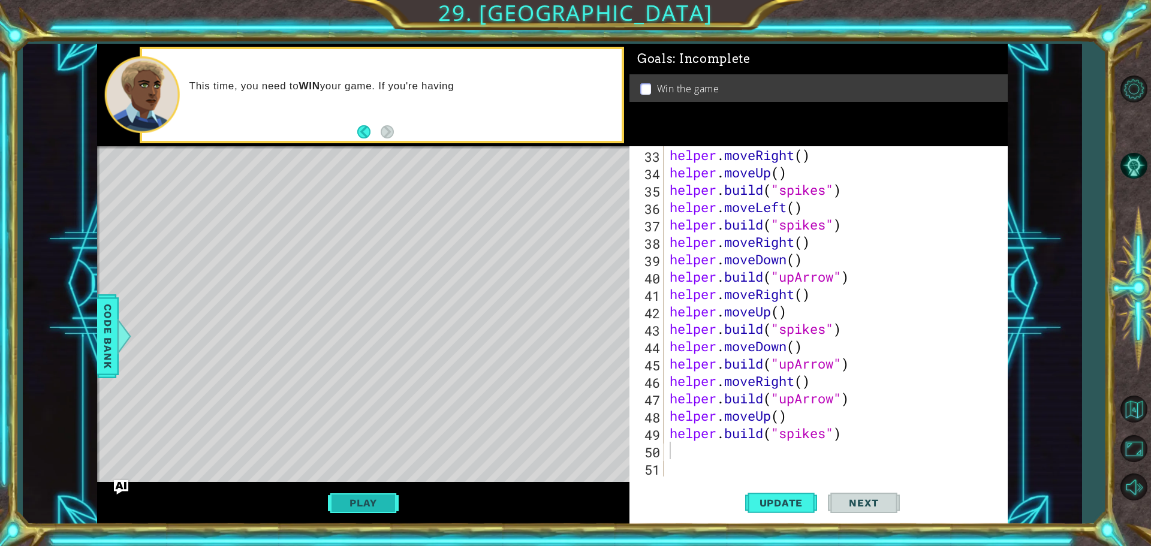
click at [354, 498] on button "Play" at bounding box center [363, 503] width 70 height 23
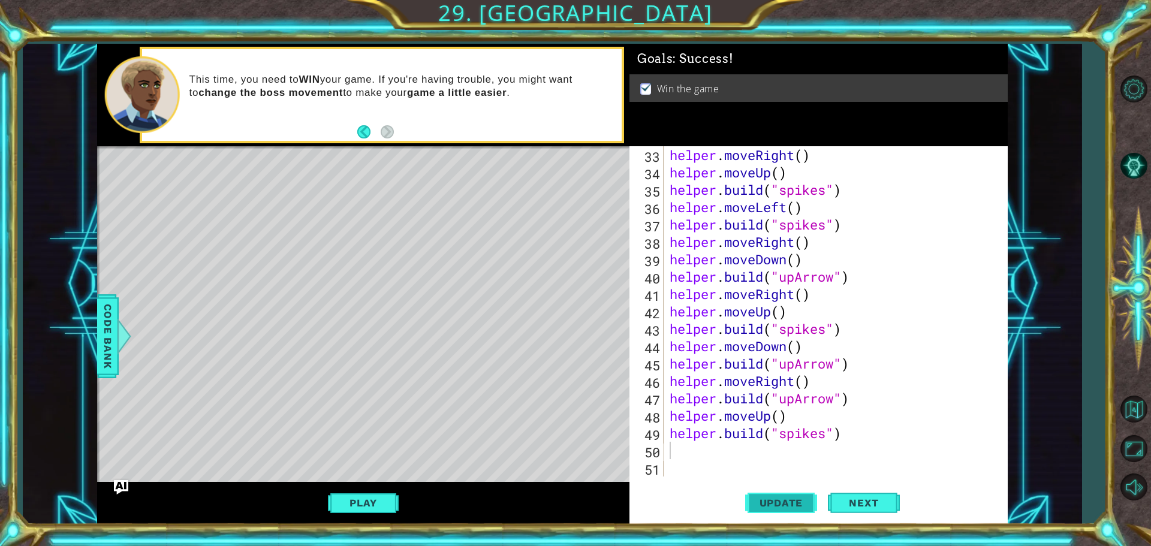
click at [798, 501] on span "Update" at bounding box center [782, 503] width 68 height 12
click at [338, 501] on button "Play" at bounding box center [363, 503] width 70 height 23
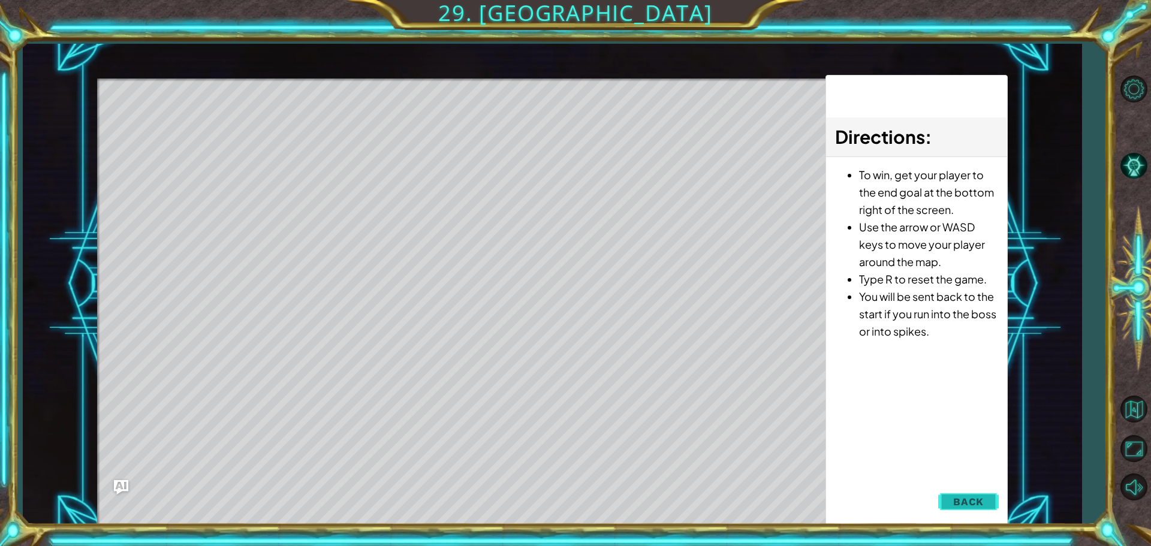
click at [991, 500] on button "Back" at bounding box center [968, 502] width 61 height 24
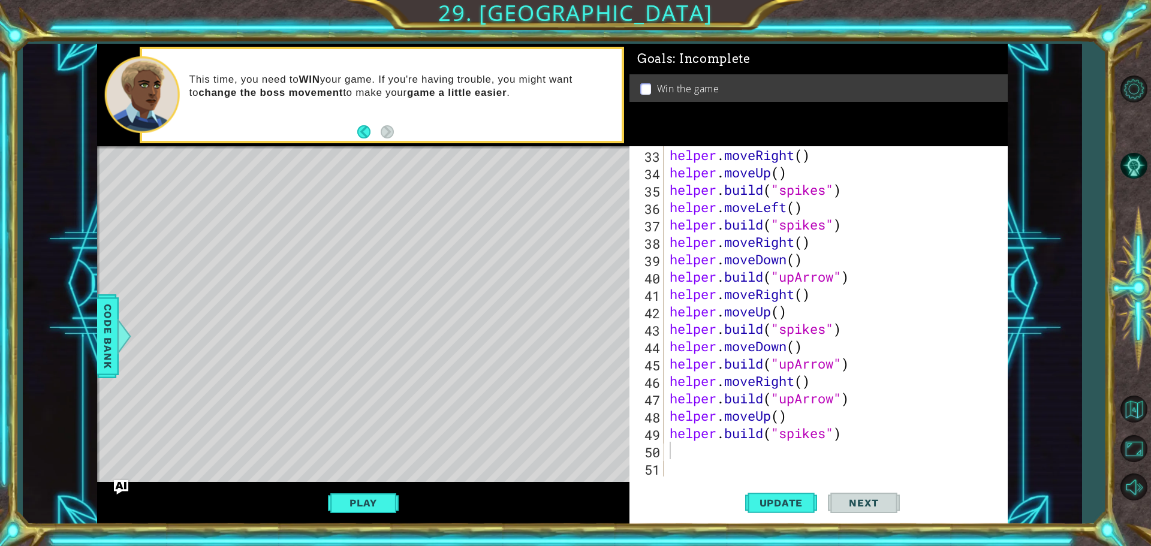
drag, startPoint x: 339, startPoint y: 500, endPoint x: 337, endPoint y: 494, distance: 6.3
click at [339, 497] on button "Play" at bounding box center [363, 503] width 70 height 23
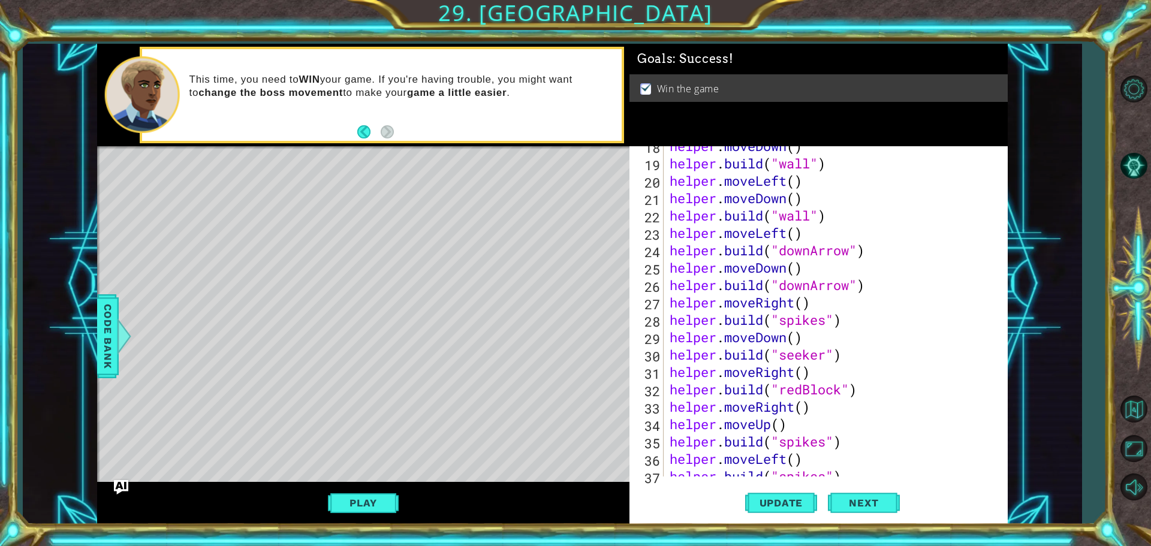
scroll to position [322, 0]
drag, startPoint x: 782, startPoint y: 288, endPoint x: 814, endPoint y: 284, distance: 32.1
click at [814, 284] on div "helper . moveDown ( ) helper . build ( "wall" ) helper . moveLeft ( ) helper . …" at bounding box center [834, 319] width 334 height 365
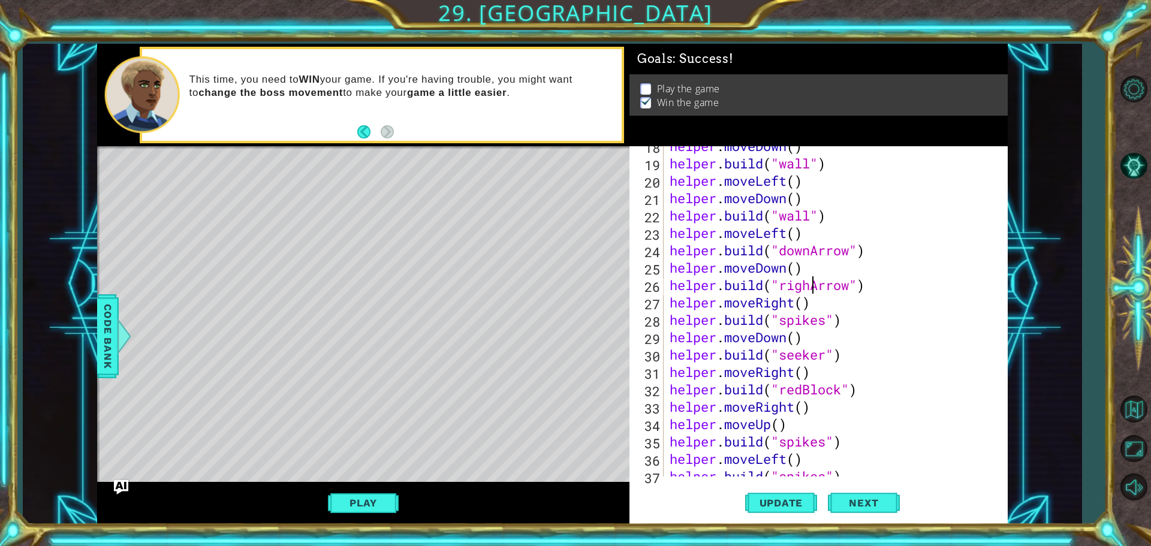
scroll to position [0, 7]
type textarea "[DOMAIN_NAME]("rightArrow")"
click at [778, 502] on span "Update" at bounding box center [782, 503] width 68 height 12
click at [347, 509] on button "Play" at bounding box center [363, 503] width 70 height 23
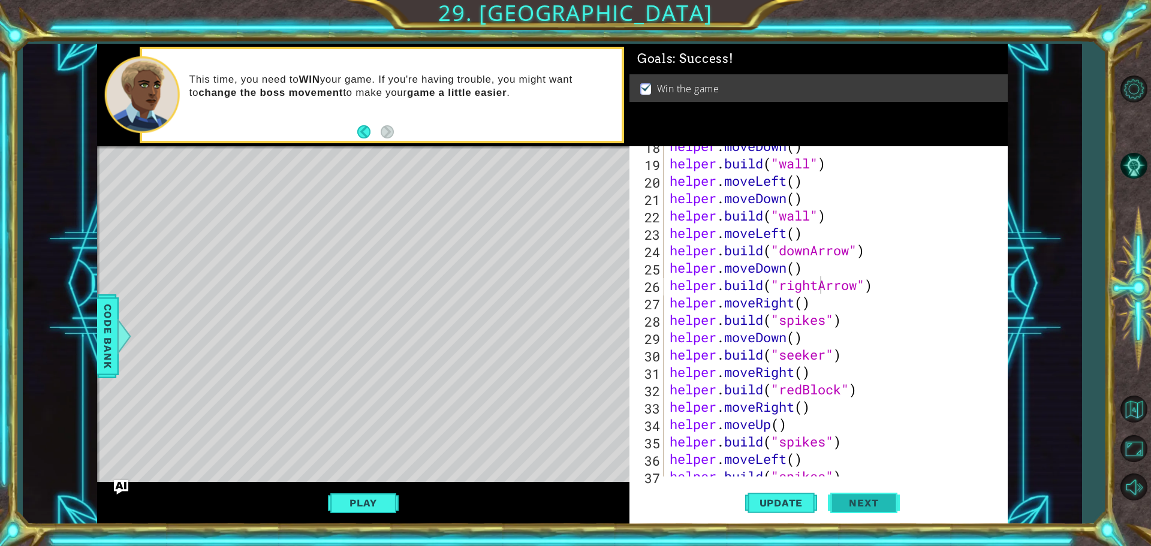
click at [868, 495] on button "Next" at bounding box center [864, 503] width 72 height 38
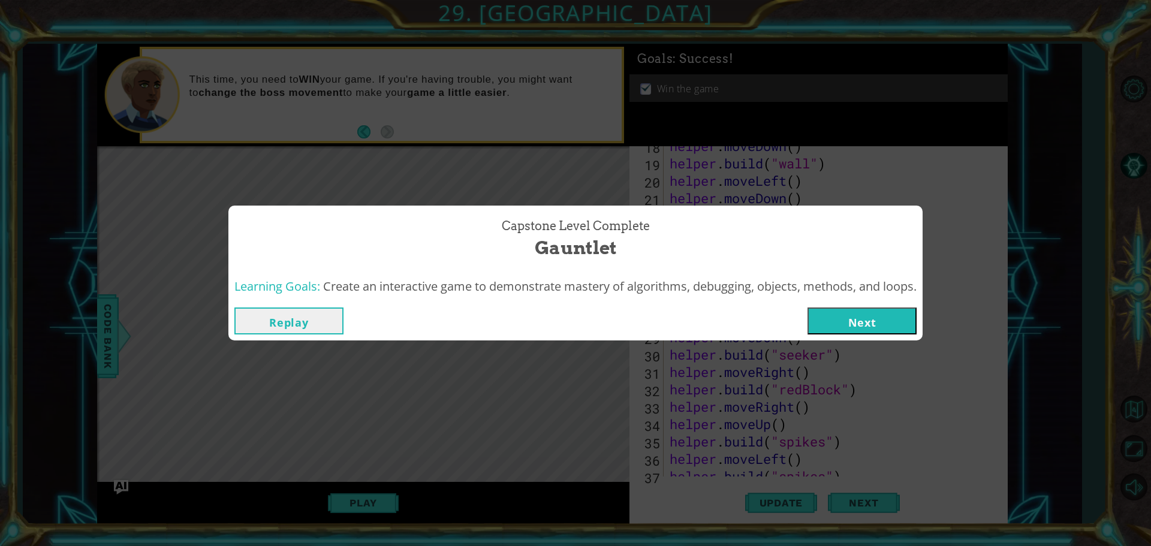
click at [833, 320] on button "Next" at bounding box center [862, 321] width 109 height 27
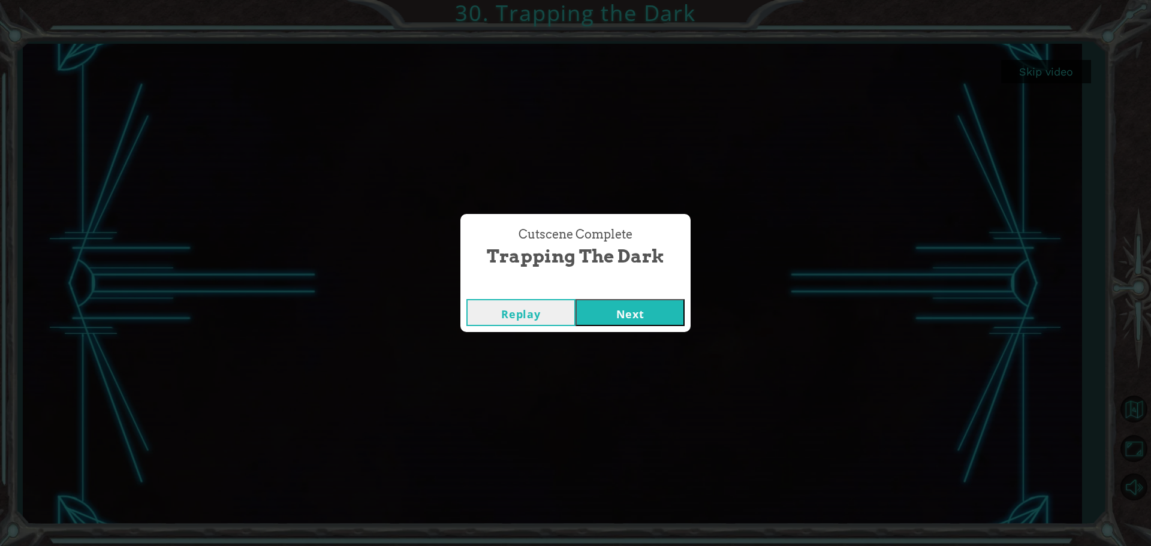
click at [618, 309] on button "Next" at bounding box center [630, 312] width 109 height 27
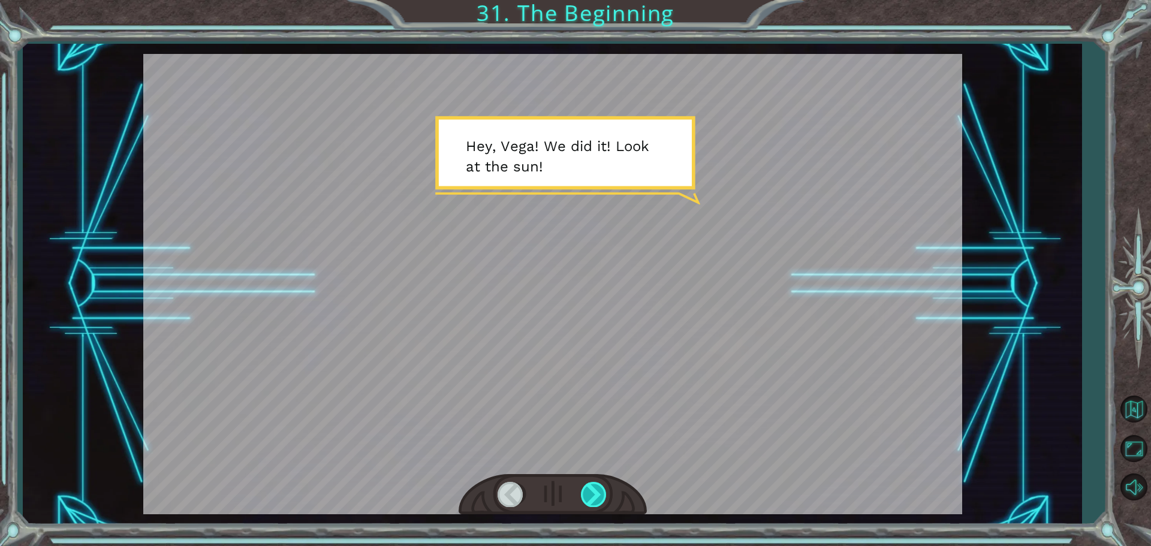
click at [591, 494] on div at bounding box center [594, 494] width 27 height 25
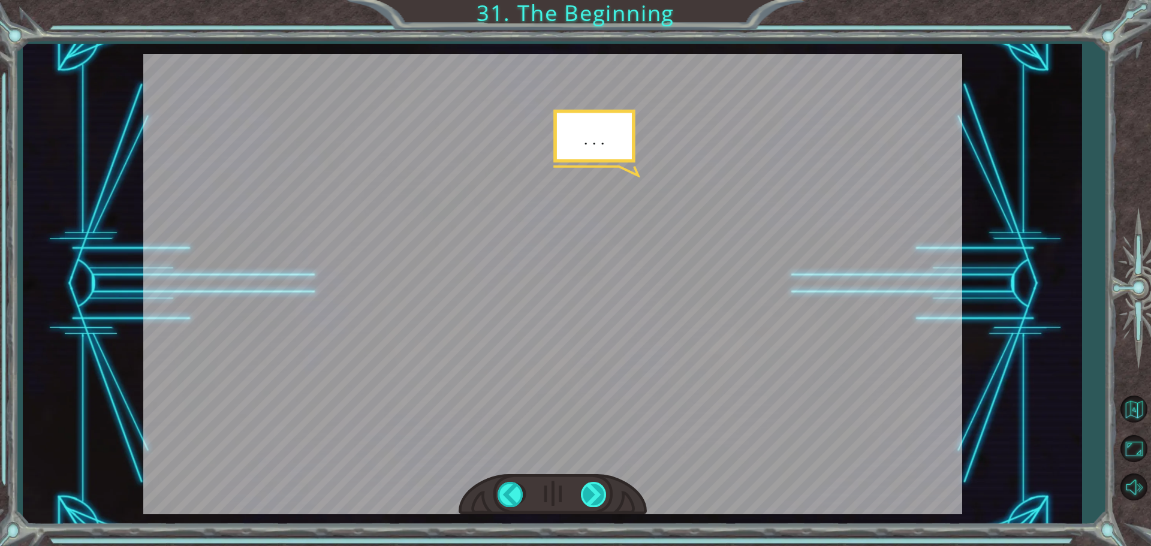
click at [591, 494] on div at bounding box center [594, 494] width 27 height 25
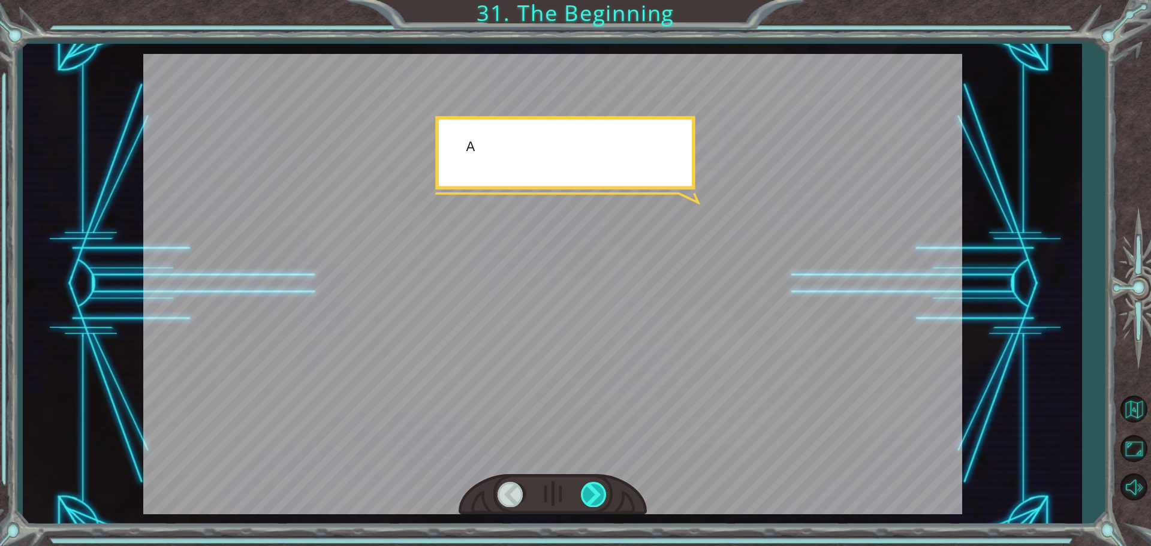
click at [591, 494] on div at bounding box center [594, 494] width 27 height 25
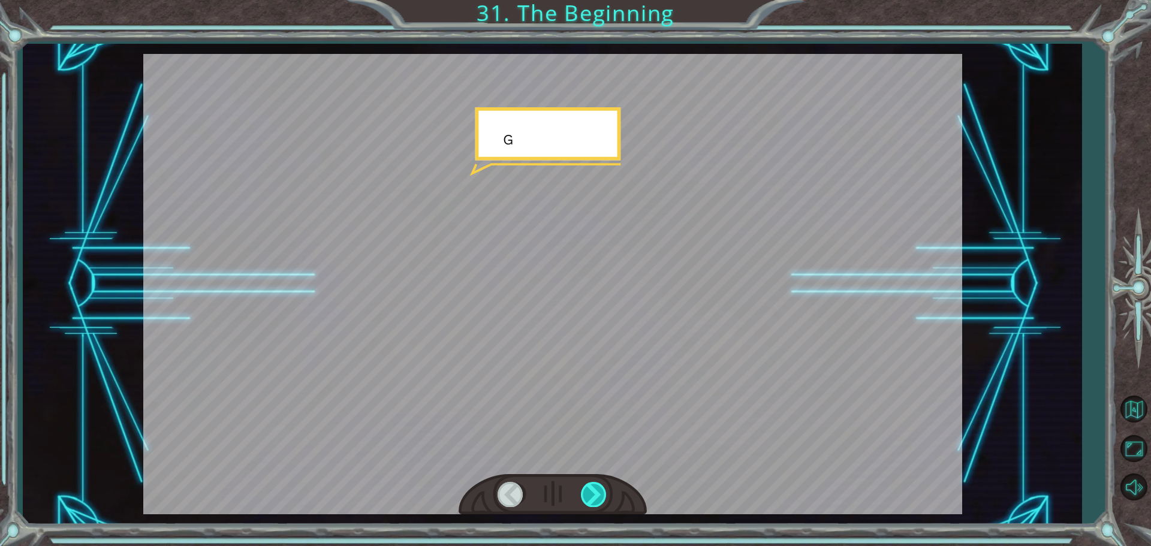
click at [591, 494] on div at bounding box center [594, 494] width 27 height 25
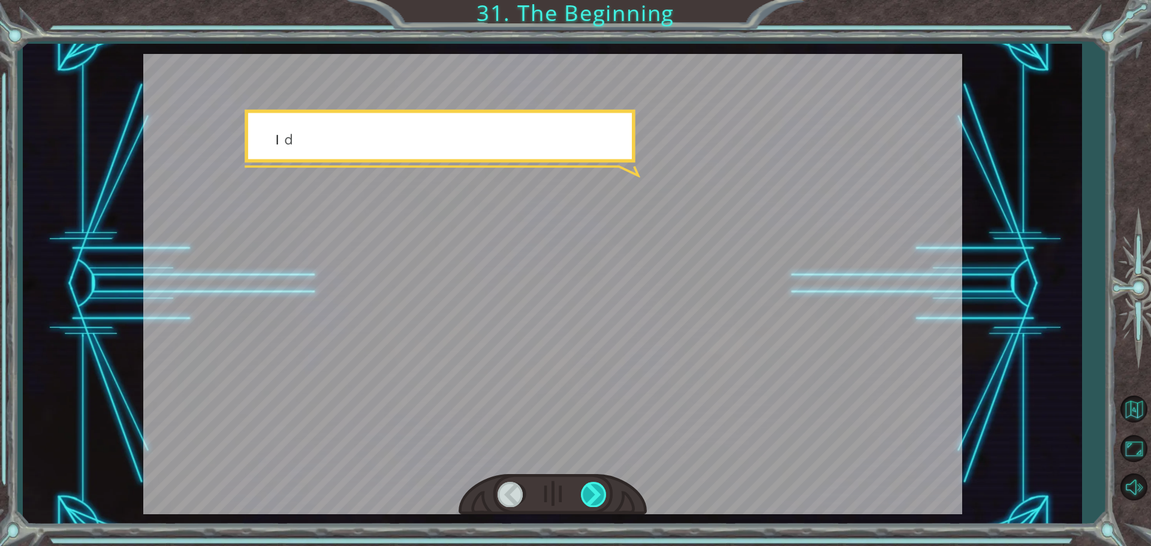
click at [591, 494] on div at bounding box center [594, 494] width 27 height 25
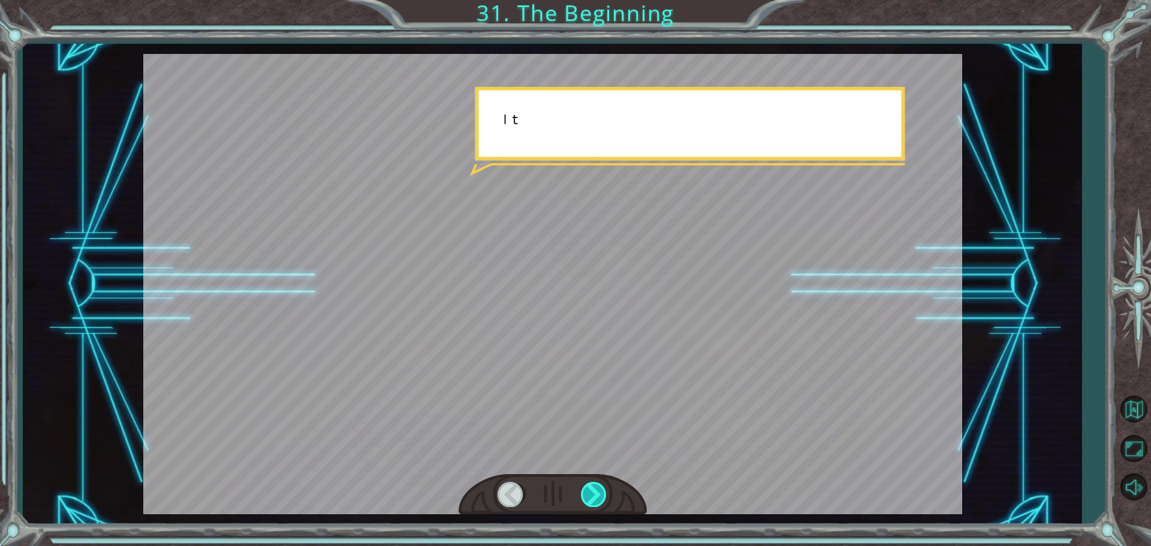
click at [591, 494] on div at bounding box center [594, 494] width 27 height 25
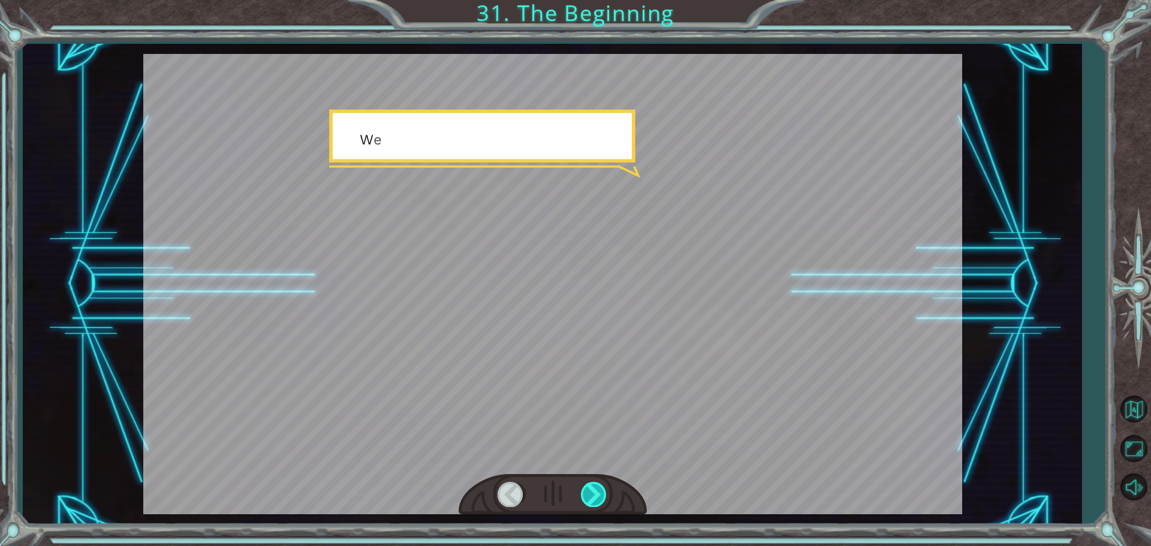
click at [591, 494] on div at bounding box center [594, 494] width 27 height 25
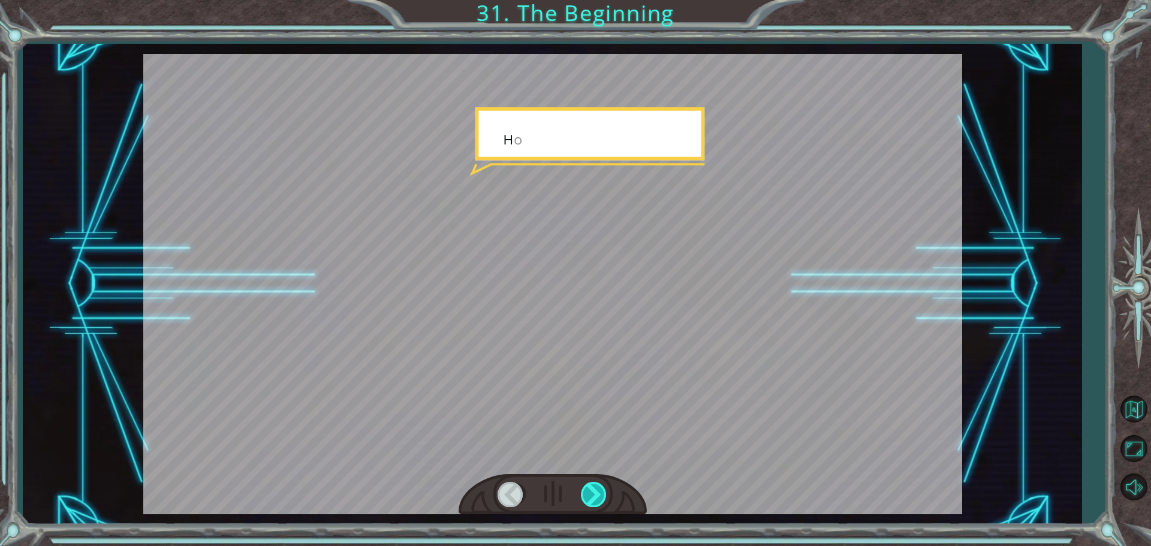
click at [591, 494] on div at bounding box center [594, 494] width 27 height 25
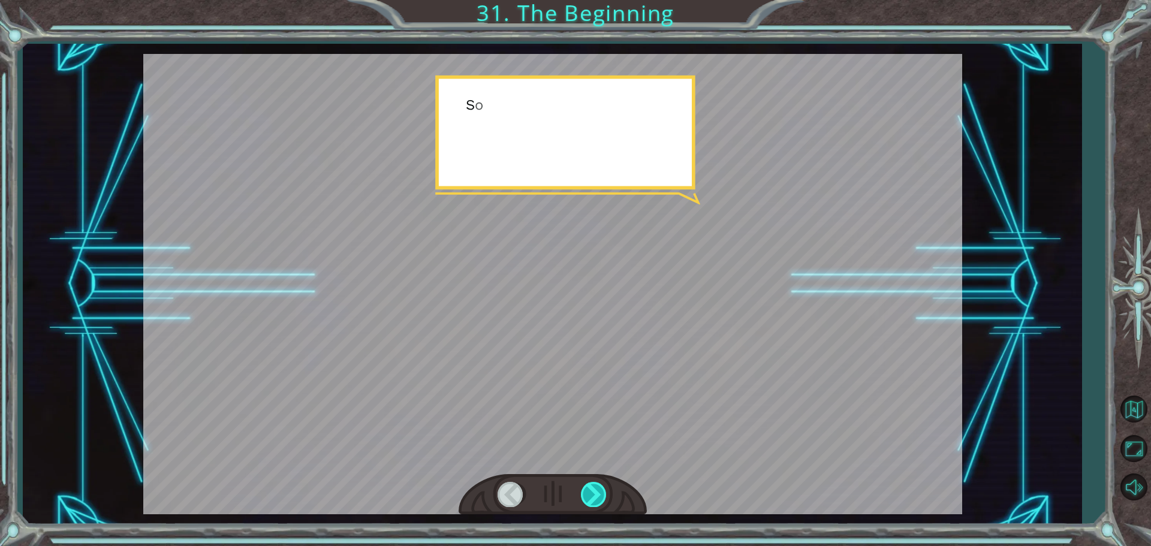
click at [591, 494] on div at bounding box center [594, 494] width 27 height 25
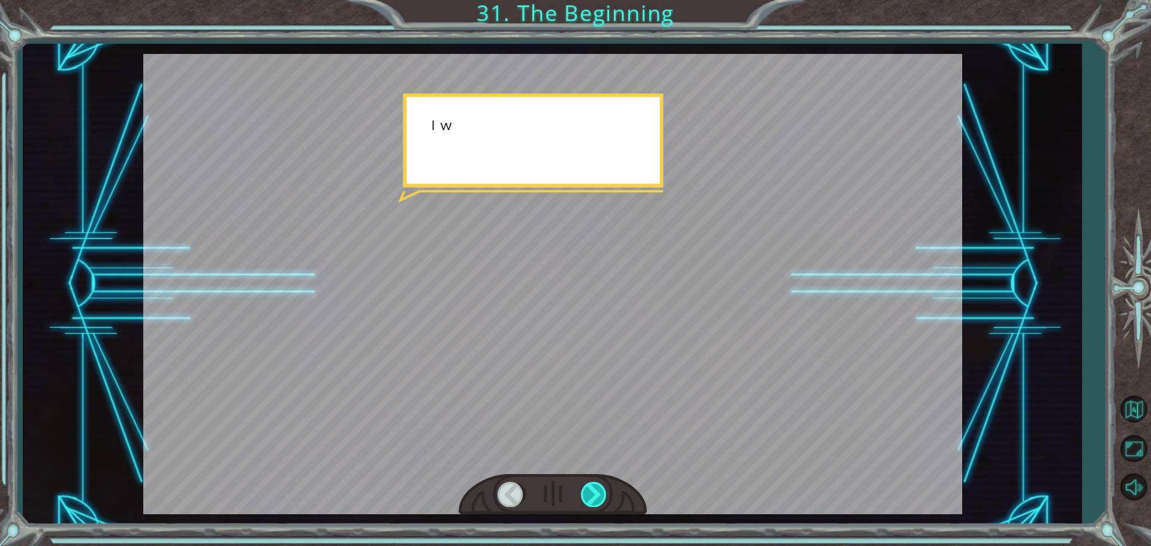
click at [591, 494] on div at bounding box center [594, 494] width 27 height 25
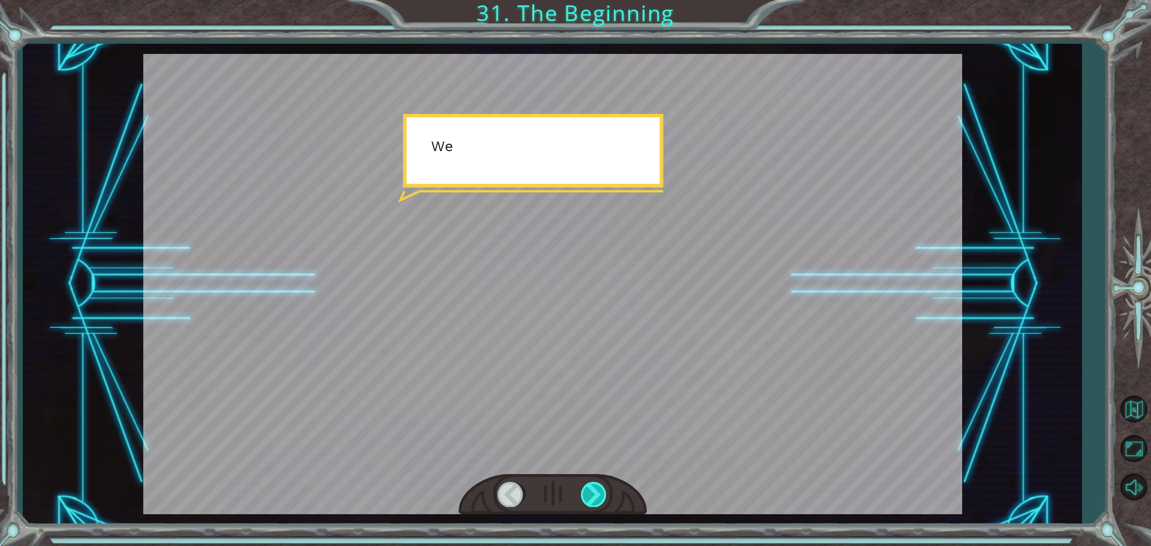
click at [591, 494] on div at bounding box center [594, 494] width 27 height 25
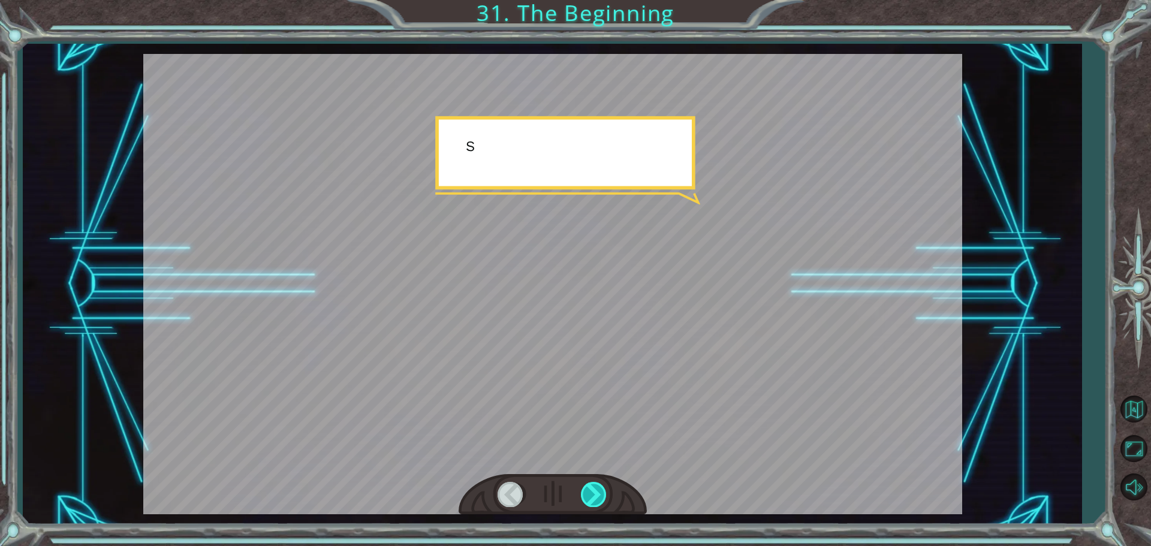
click at [591, 494] on div at bounding box center [594, 494] width 27 height 25
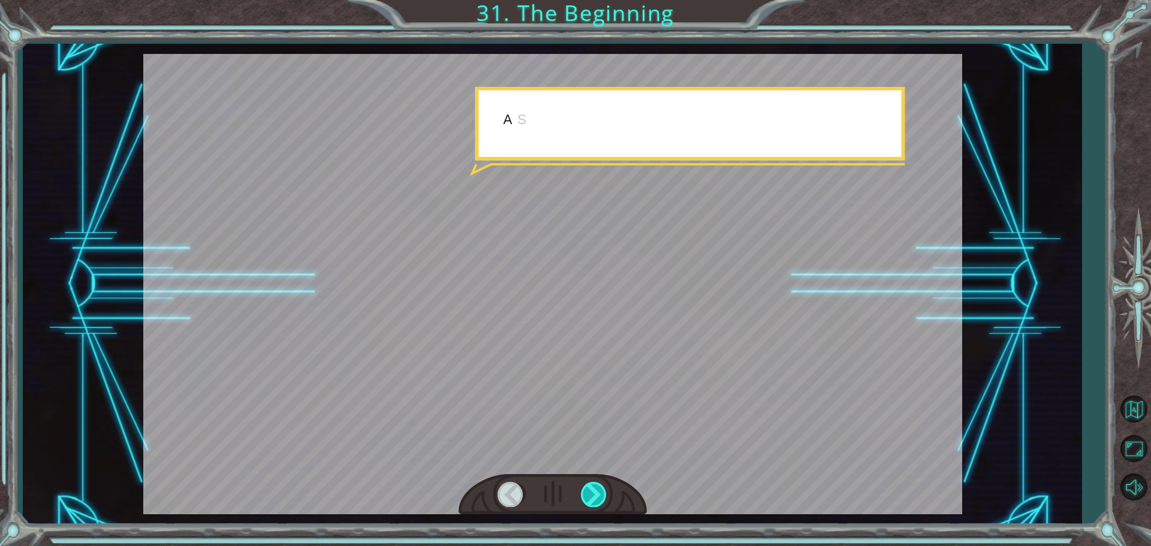
click at [591, 494] on div at bounding box center [594, 494] width 27 height 25
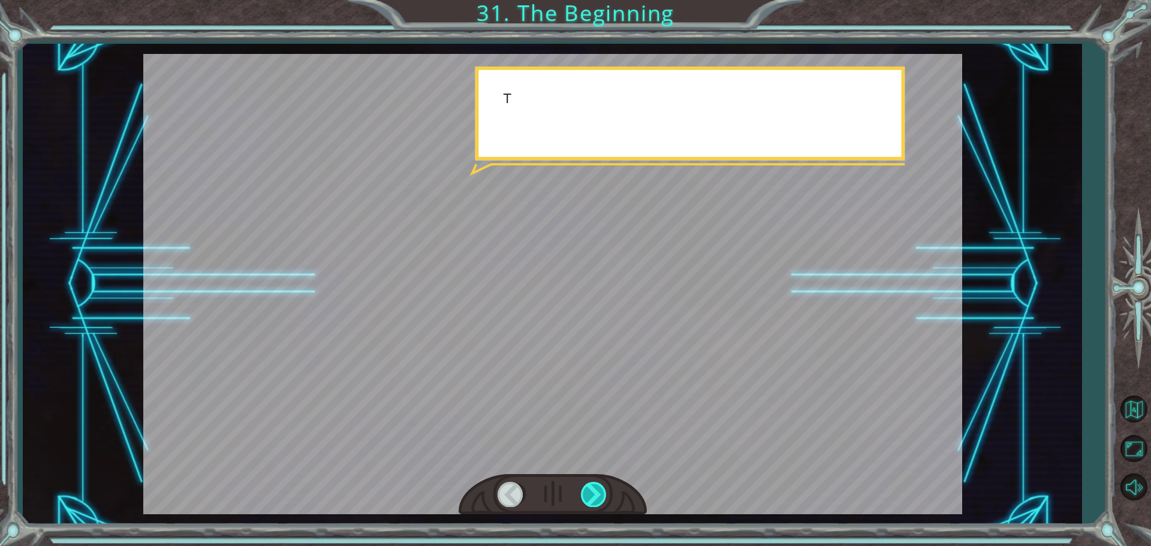
click at [591, 494] on div at bounding box center [594, 494] width 27 height 25
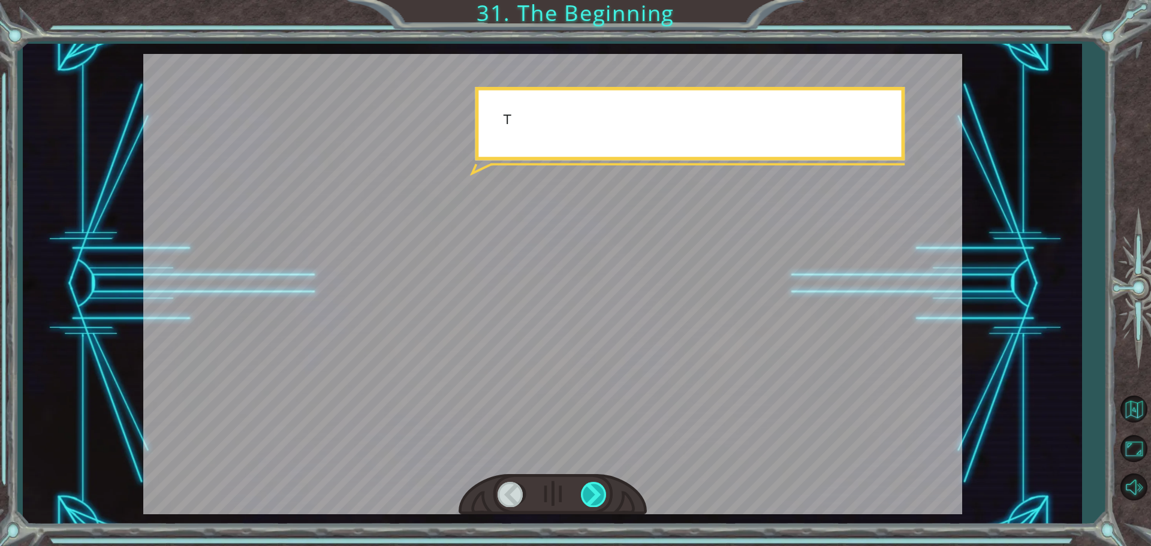
click at [591, 494] on div at bounding box center [594, 494] width 27 height 25
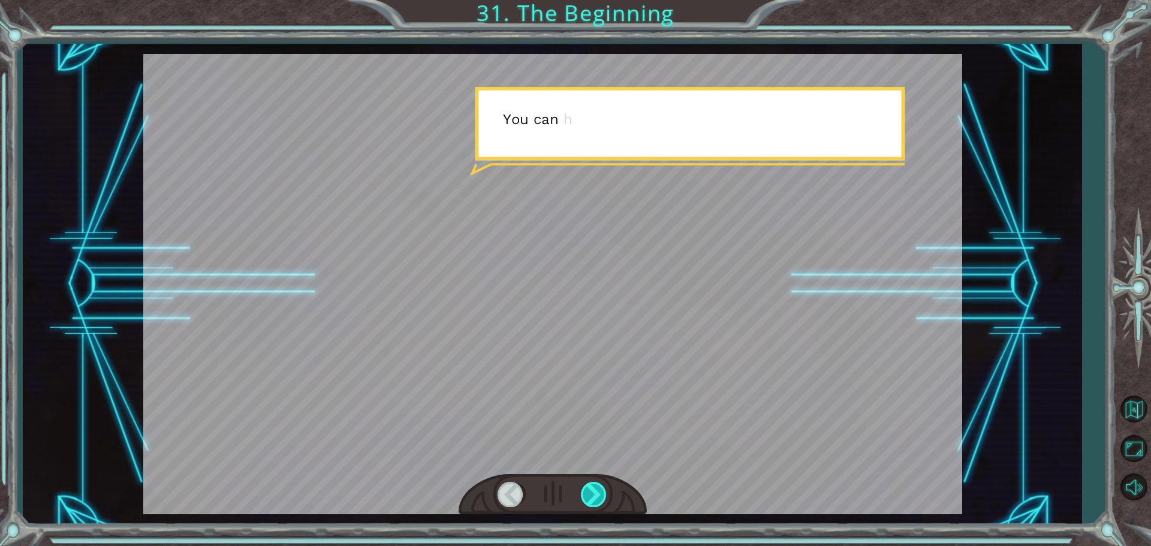
click at [591, 494] on div at bounding box center [594, 494] width 27 height 25
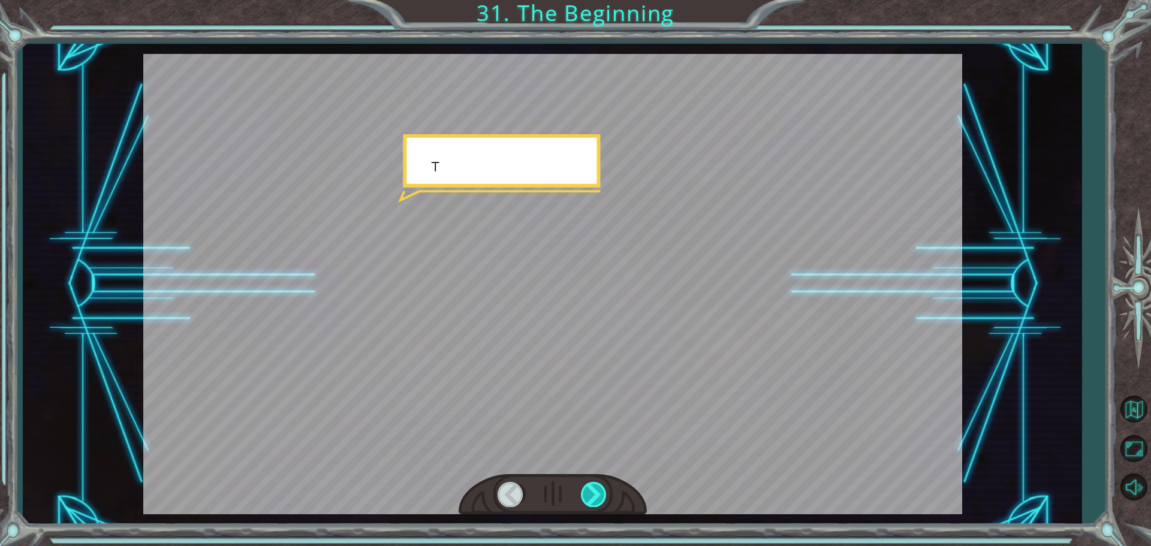
click at [591, 494] on div at bounding box center [594, 494] width 27 height 25
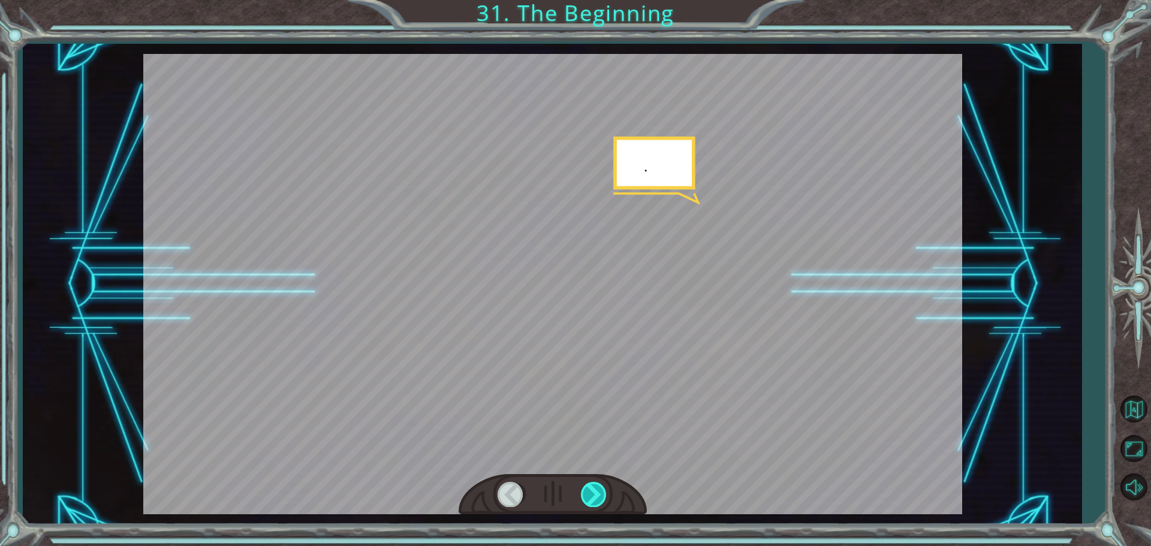
click at [591, 494] on div at bounding box center [594, 494] width 27 height 25
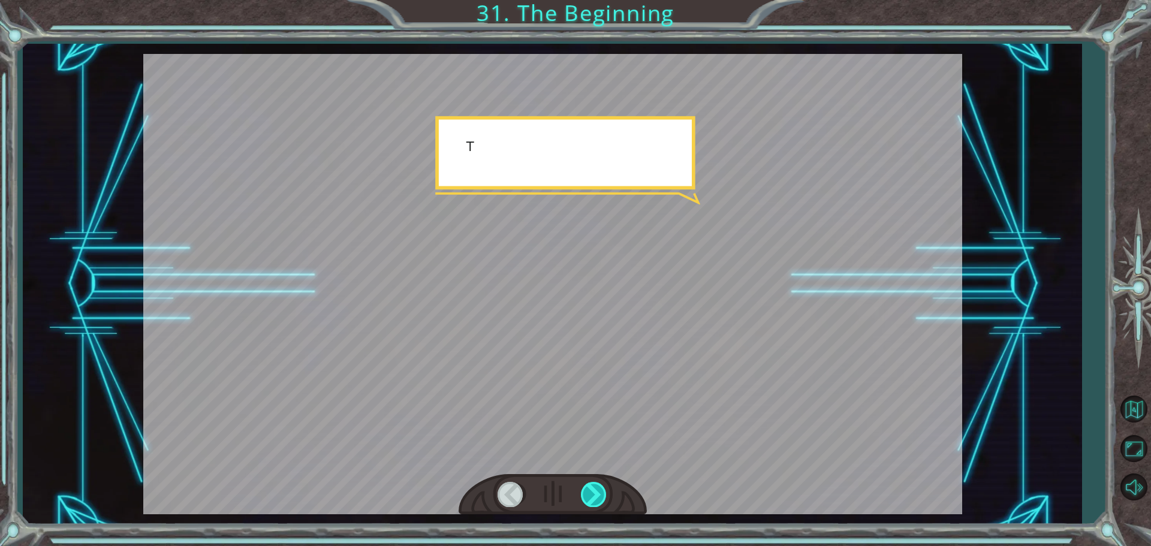
click at [591, 494] on div at bounding box center [594, 494] width 27 height 25
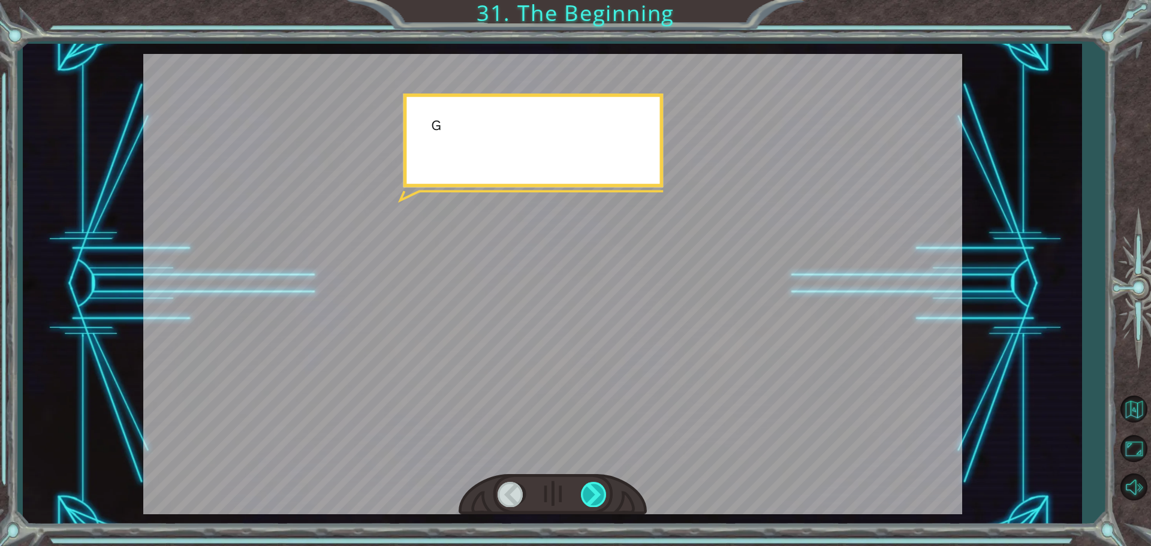
click at [591, 494] on div at bounding box center [594, 494] width 27 height 25
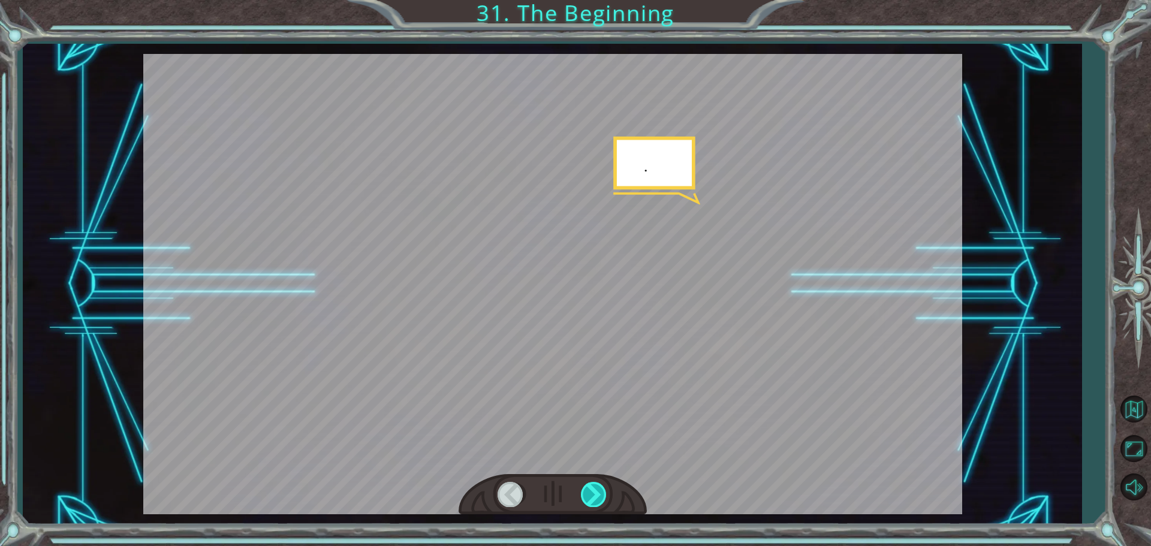
click at [591, 494] on div at bounding box center [594, 494] width 27 height 25
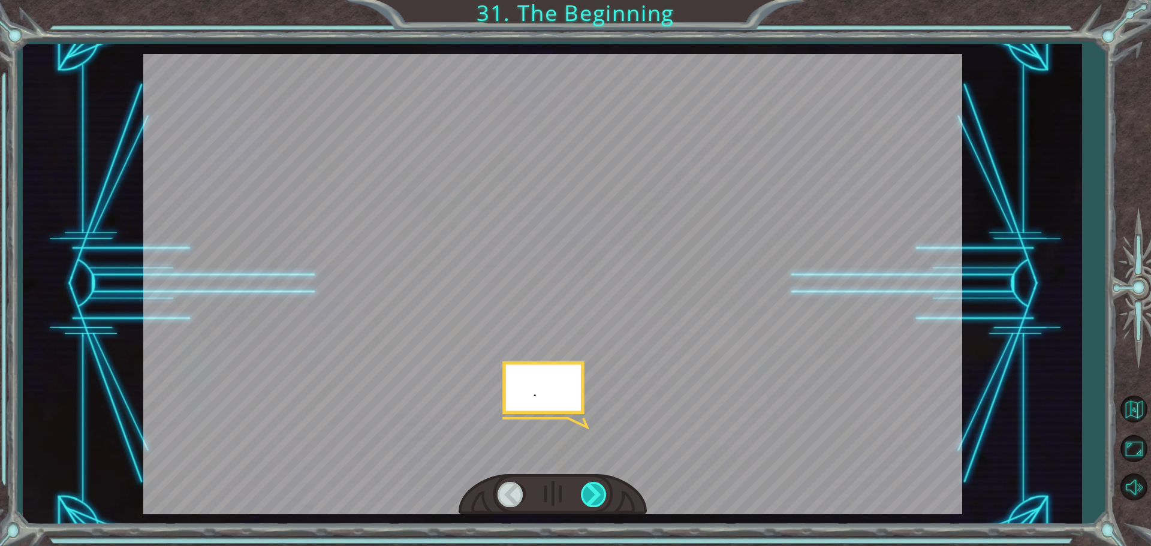
click at [591, 494] on div at bounding box center [594, 494] width 27 height 25
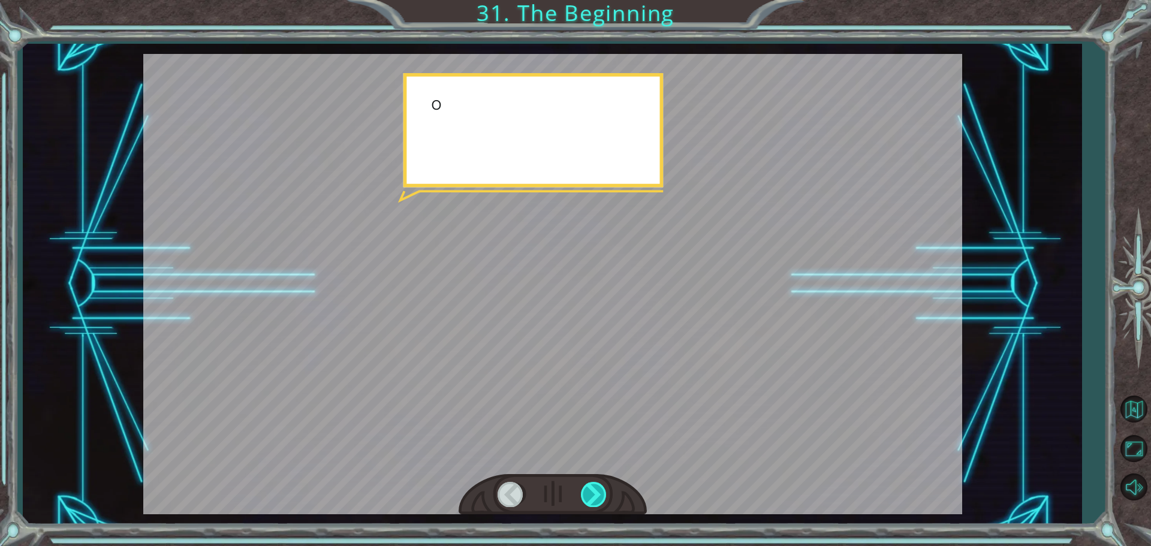
click at [591, 494] on div at bounding box center [594, 494] width 27 height 25
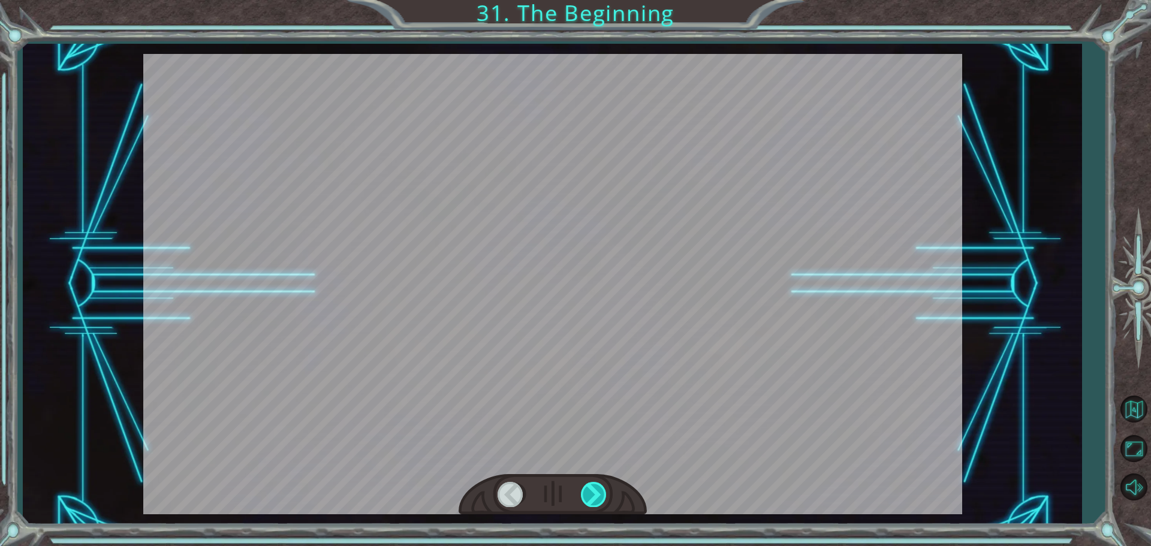
click at [591, 494] on div at bounding box center [594, 494] width 27 height 25
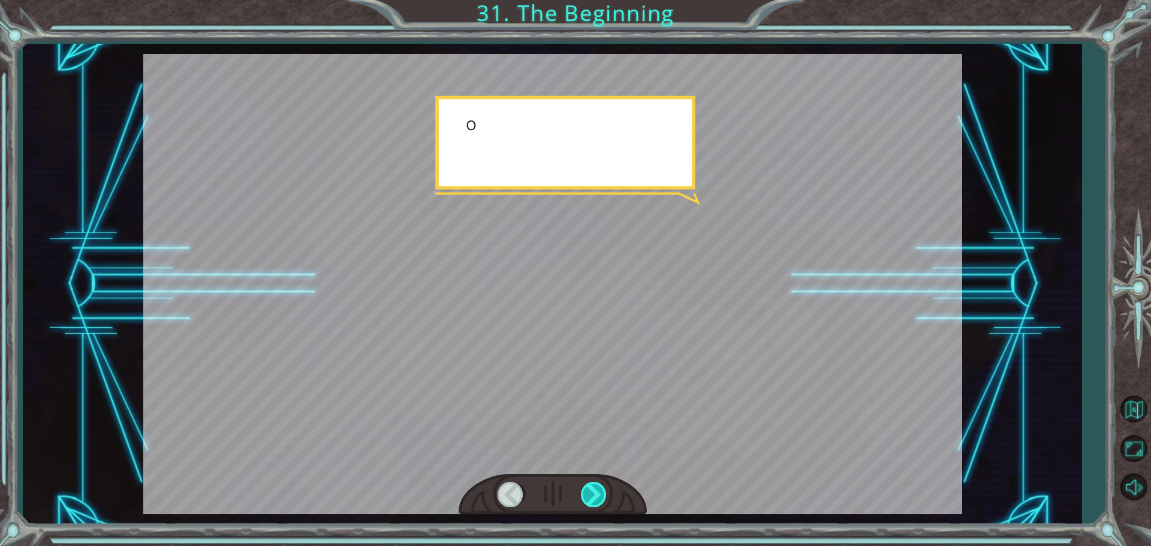
click at [591, 494] on div at bounding box center [594, 494] width 27 height 25
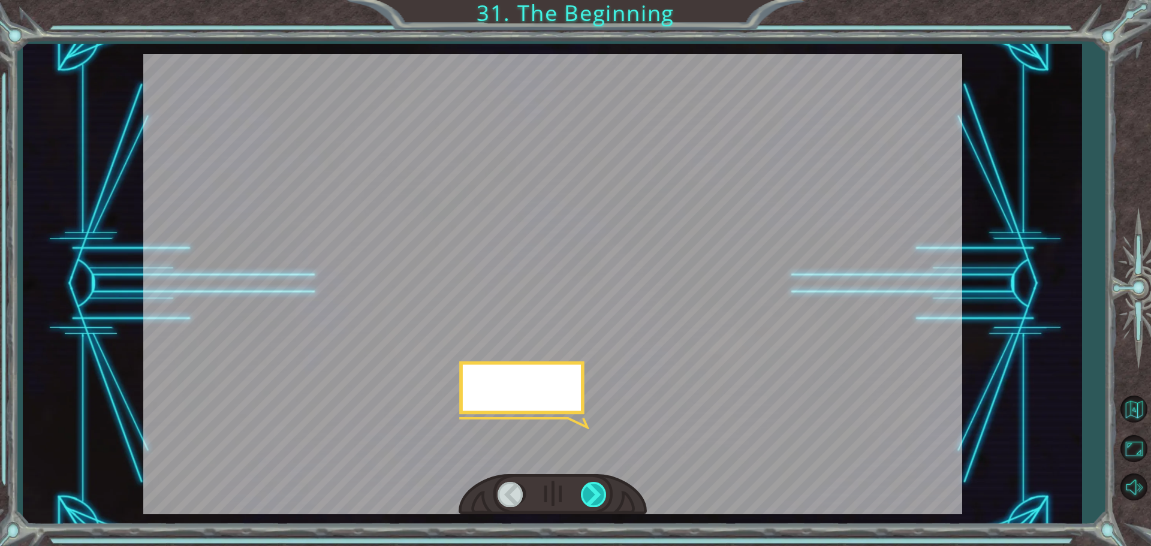
click at [591, 494] on div at bounding box center [594, 494] width 27 height 25
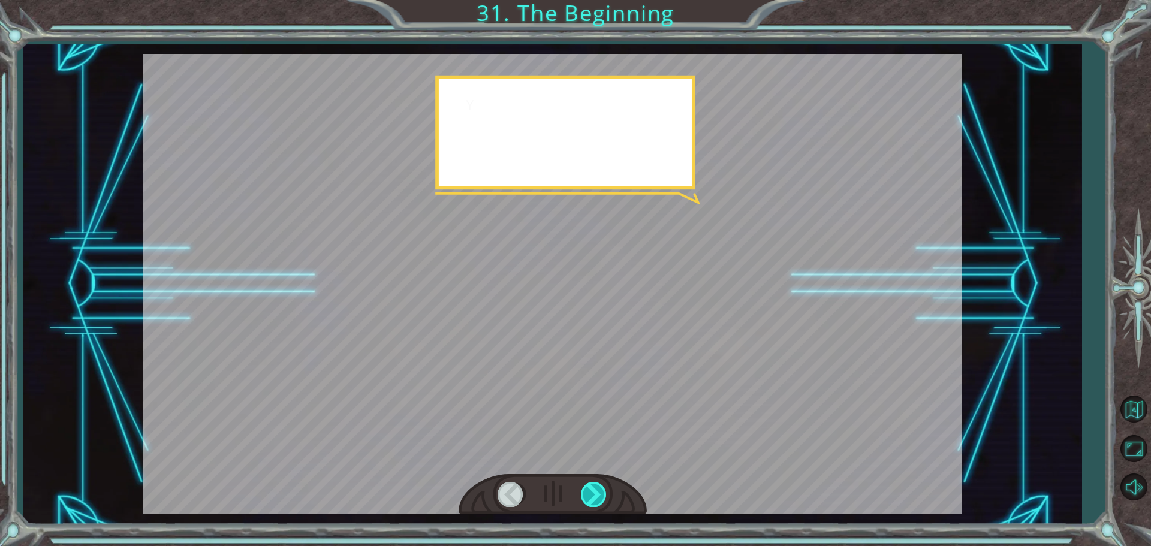
click at [591, 494] on div at bounding box center [594, 494] width 27 height 25
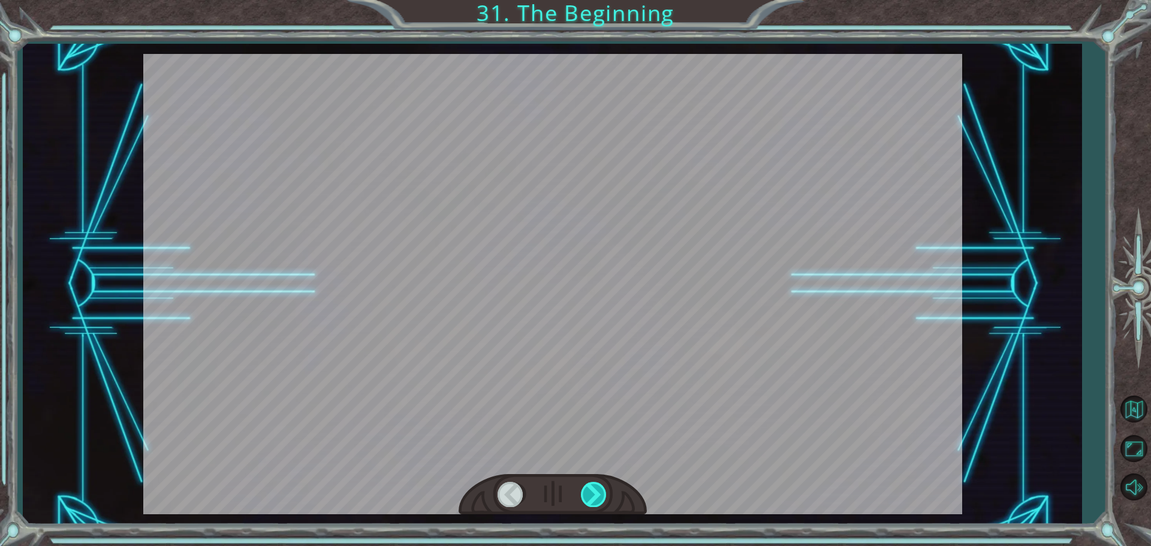
click at [591, 494] on div at bounding box center [594, 494] width 27 height 25
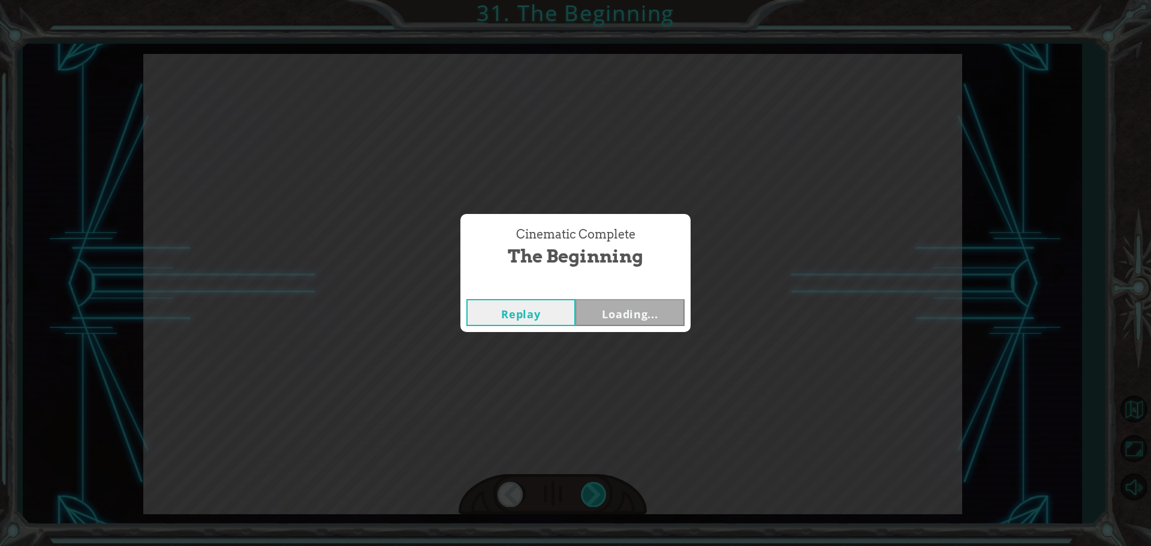
click at [591, 0] on div "Temporary Text H e y , V e g a ! W e d i d i t ! L o o k a t t h e s u n ! . . …" at bounding box center [575, 0] width 1151 height 0
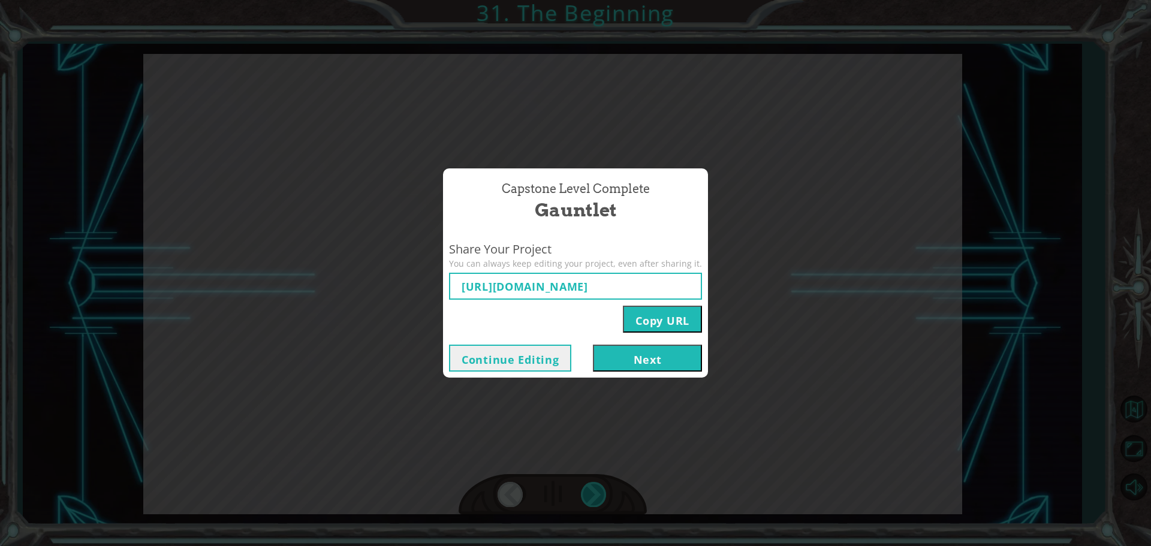
click at [591, 494] on div "Capstone Level Complete Gauntlet Share Your Project You can always keep editing…" at bounding box center [575, 273] width 1151 height 546
type input "[URL][DOMAIN_NAME]"
click at [637, 363] on button "Next" at bounding box center [647, 358] width 109 height 27
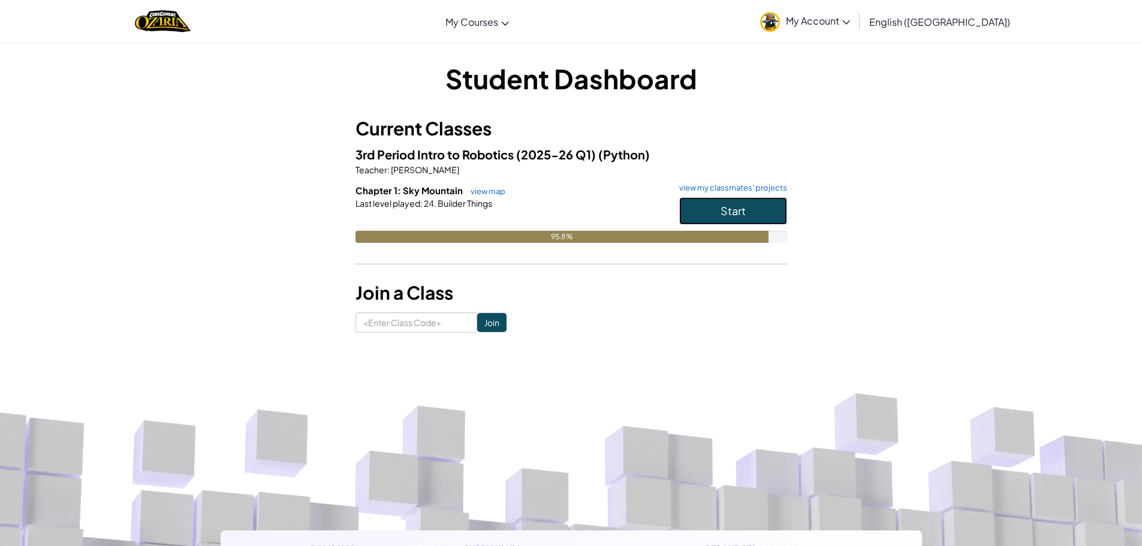
click at [690, 203] on button "Start" at bounding box center [733, 211] width 108 height 28
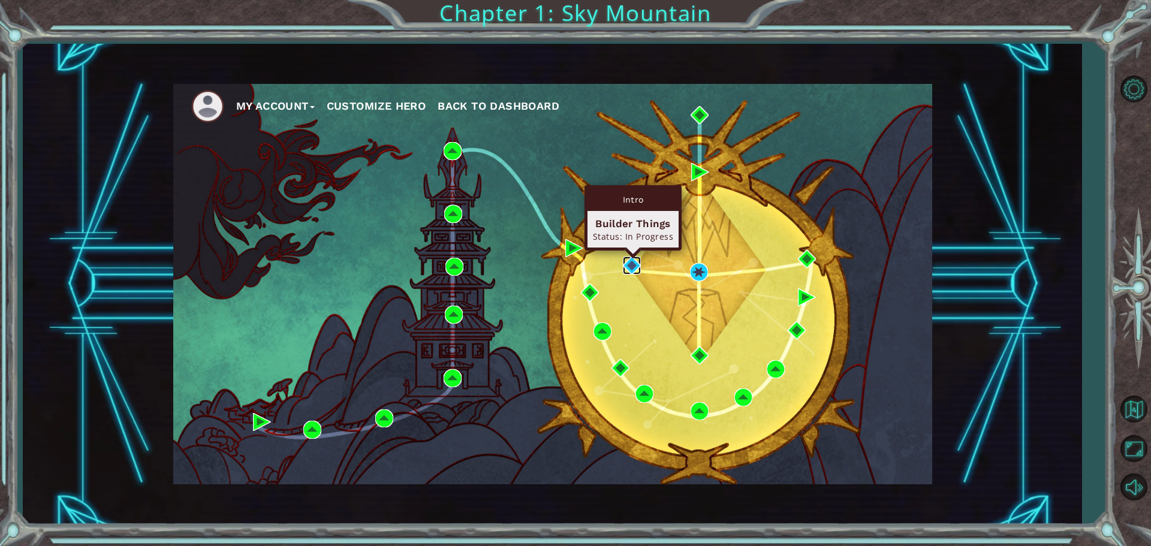
click at [628, 263] on img at bounding box center [632, 266] width 18 height 18
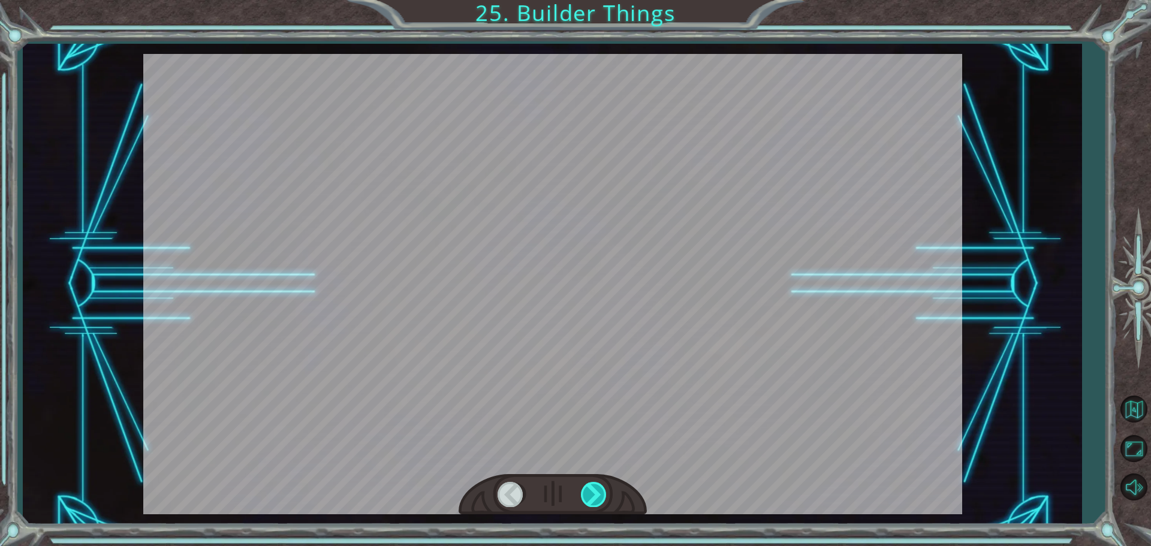
click at [583, 489] on div at bounding box center [594, 494] width 27 height 25
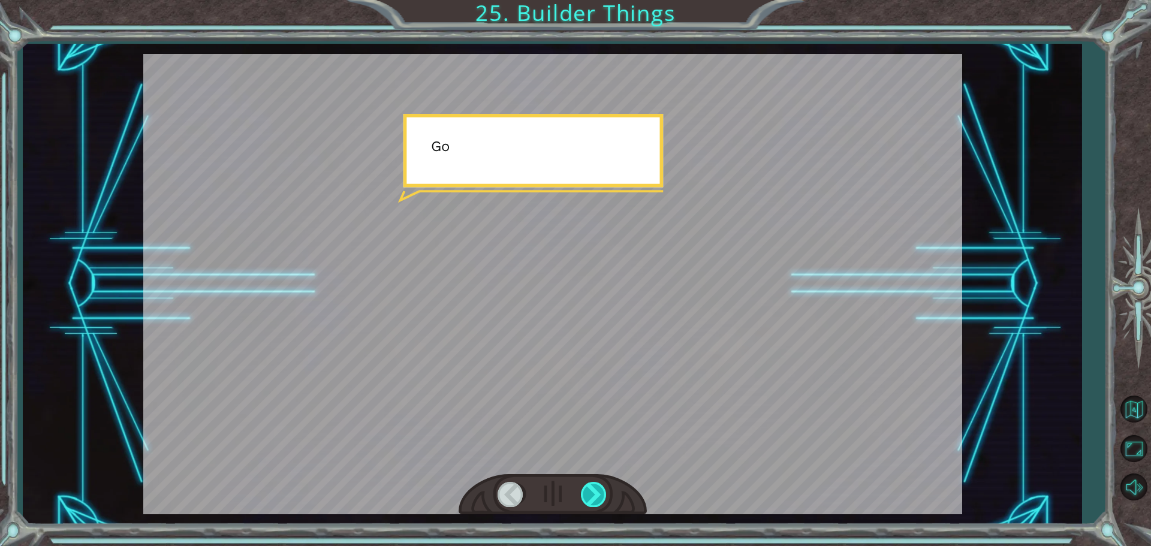
click at [584, 488] on div at bounding box center [594, 494] width 27 height 25
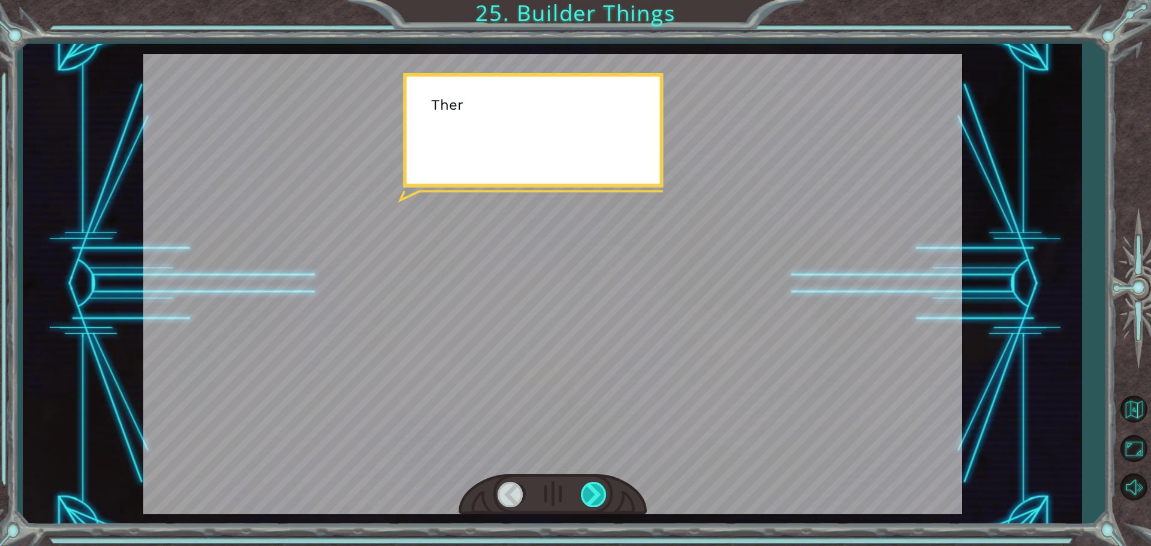
click at [599, 488] on div at bounding box center [594, 494] width 27 height 25
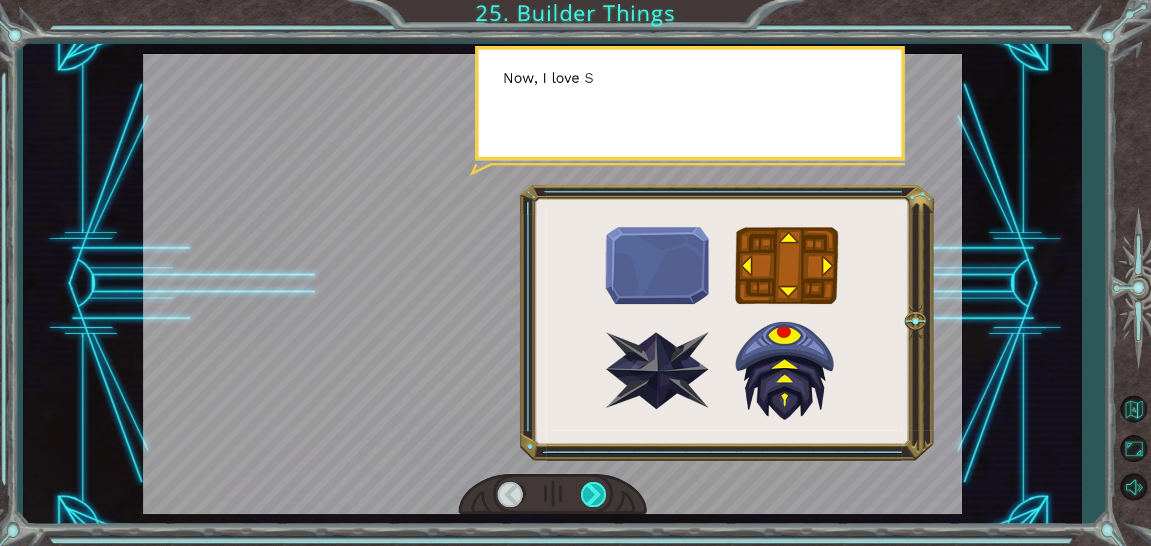
click at [599, 488] on div at bounding box center [594, 494] width 27 height 25
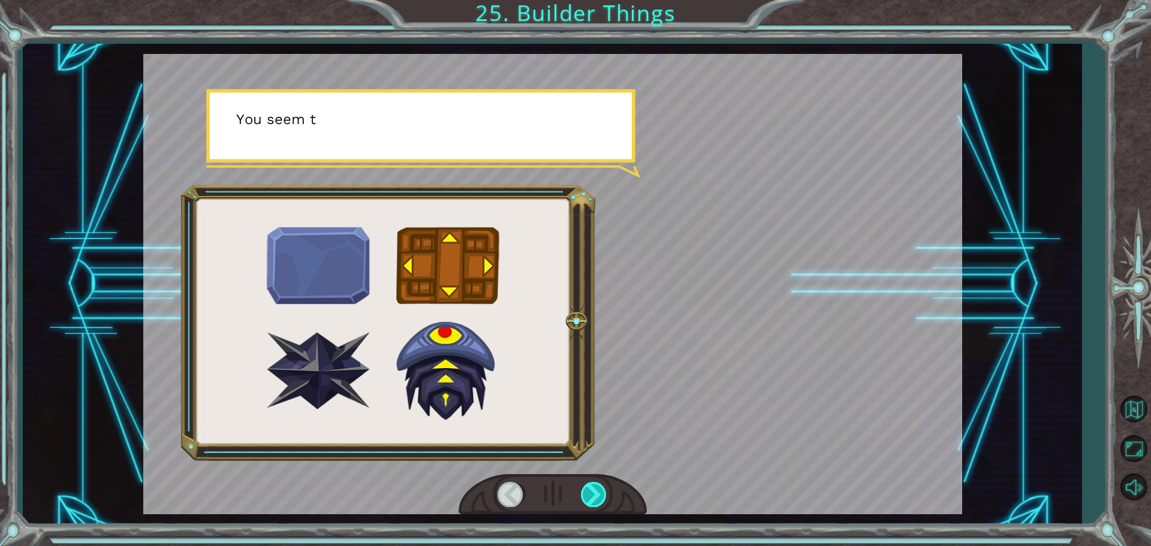
click at [599, 488] on div at bounding box center [594, 494] width 27 height 25
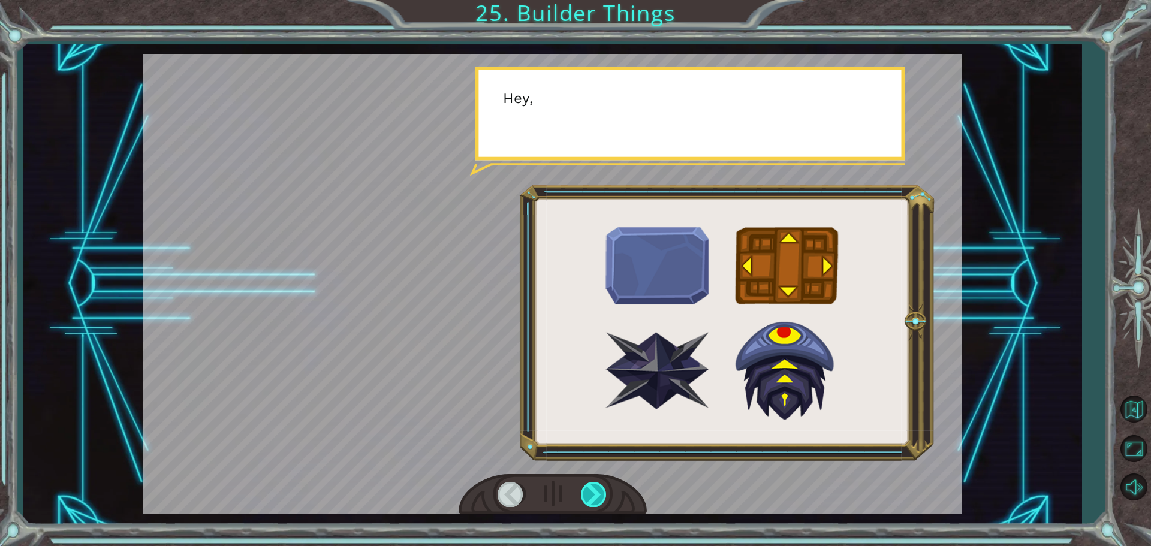
click at [599, 488] on div at bounding box center [594, 494] width 27 height 25
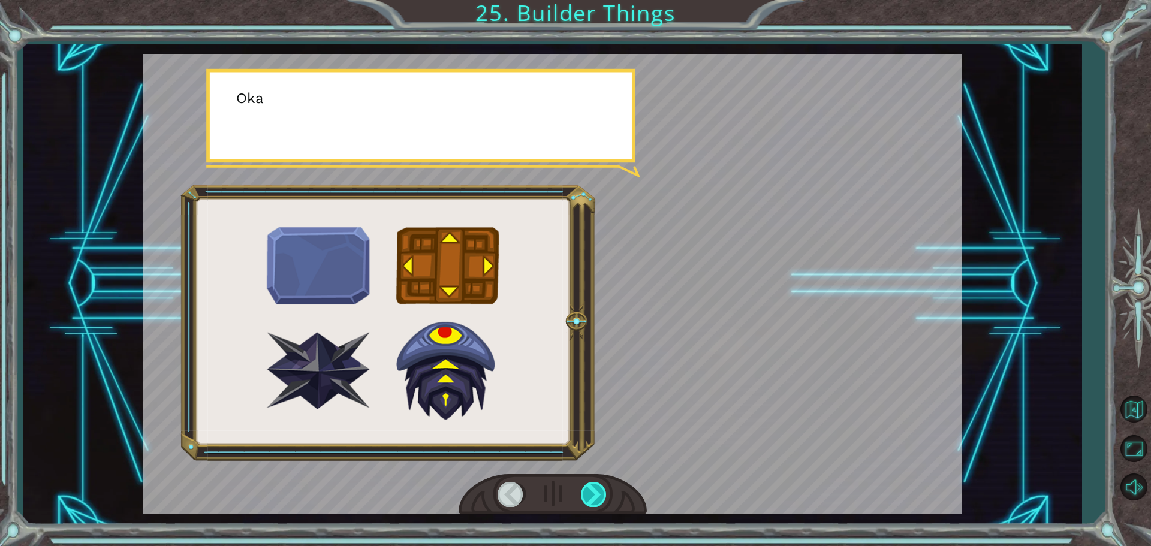
click at [599, 488] on div at bounding box center [594, 494] width 27 height 25
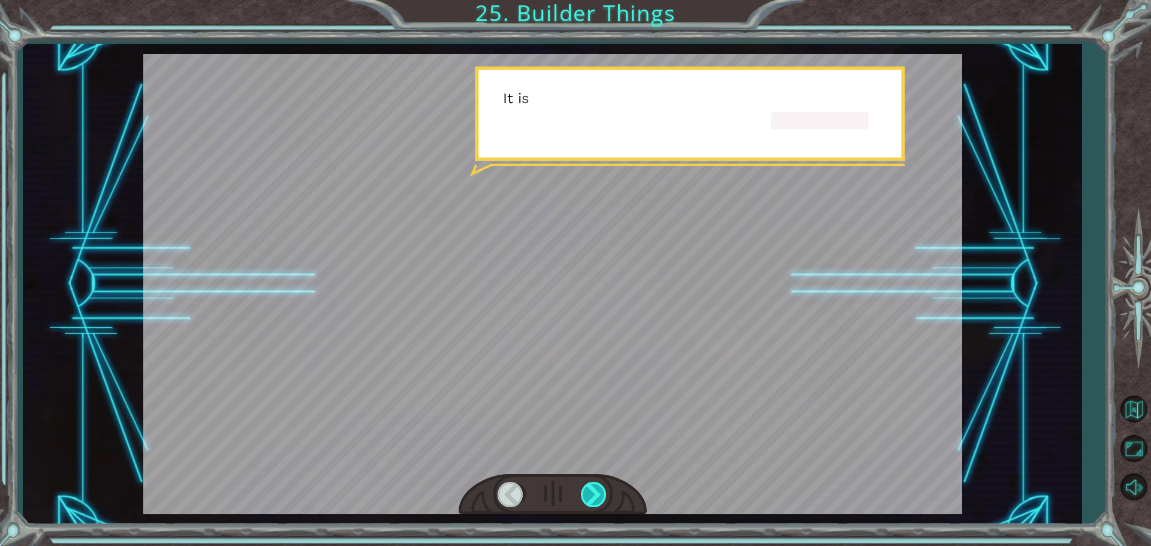
click at [599, 488] on div at bounding box center [594, 494] width 27 height 25
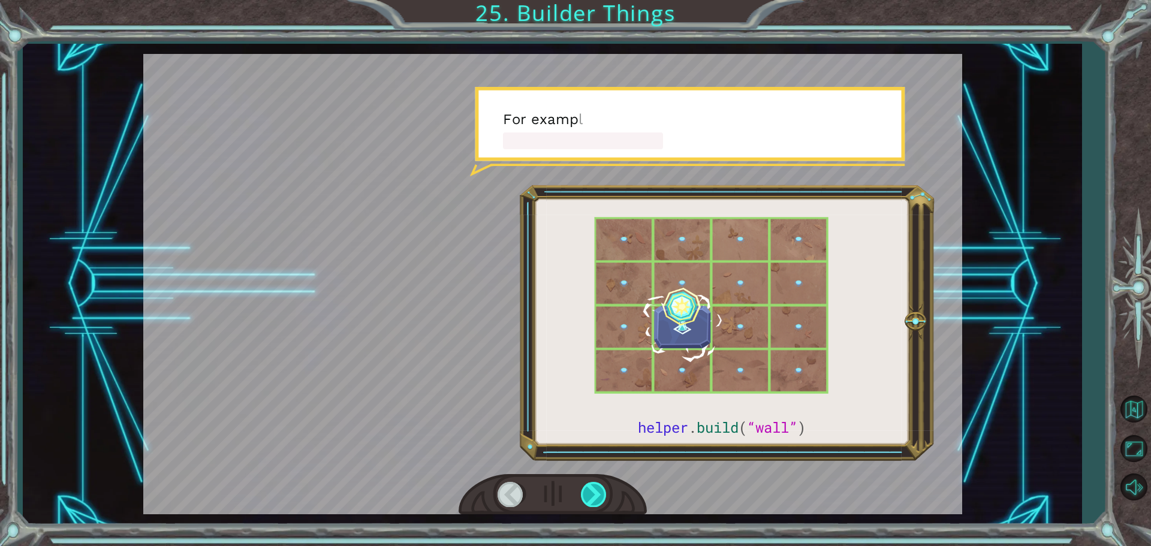
click at [599, 488] on div at bounding box center [594, 494] width 27 height 25
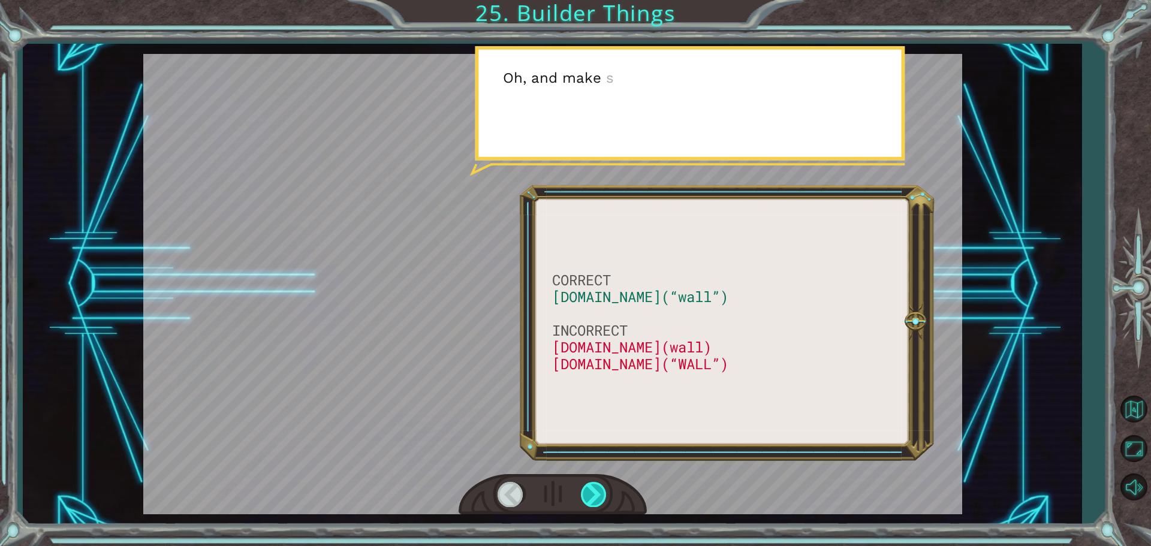
click at [599, 488] on div at bounding box center [594, 494] width 27 height 25
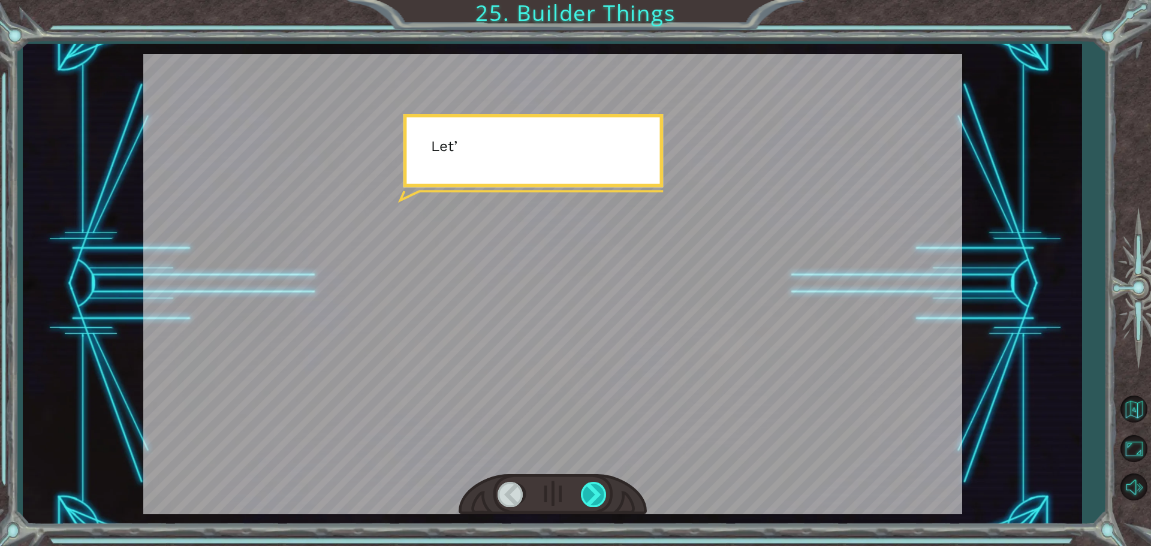
click at [599, 488] on div at bounding box center [594, 494] width 27 height 25
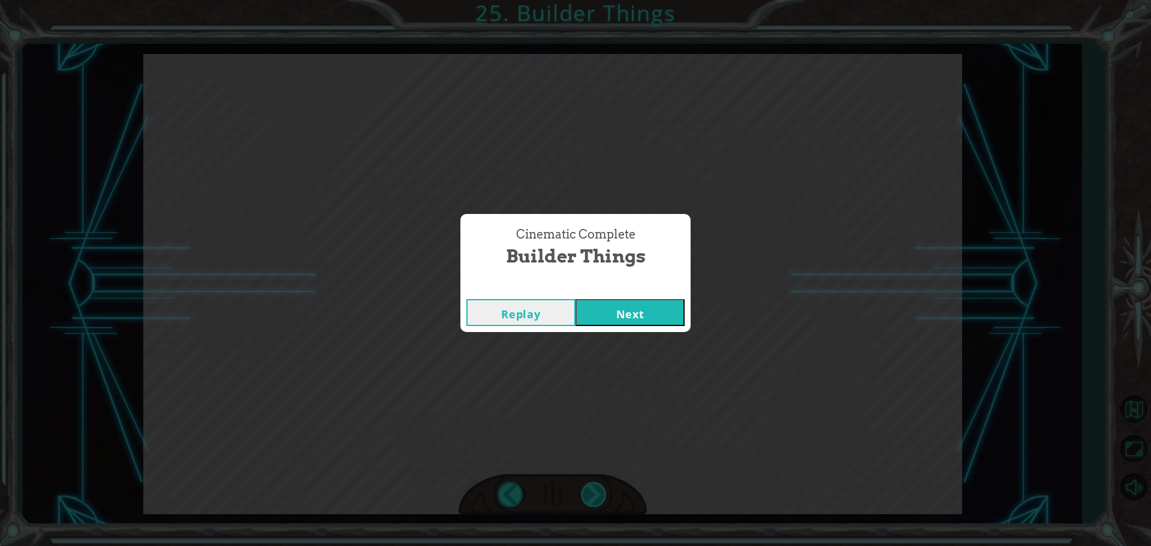
click at [599, 488] on div "Cinematic Complete Builder Things Replay Next" at bounding box center [575, 273] width 1151 height 546
drag, startPoint x: 627, startPoint y: 301, endPoint x: 625, endPoint y: 308, distance: 7.3
click at [627, 302] on button "Next" at bounding box center [630, 312] width 109 height 27
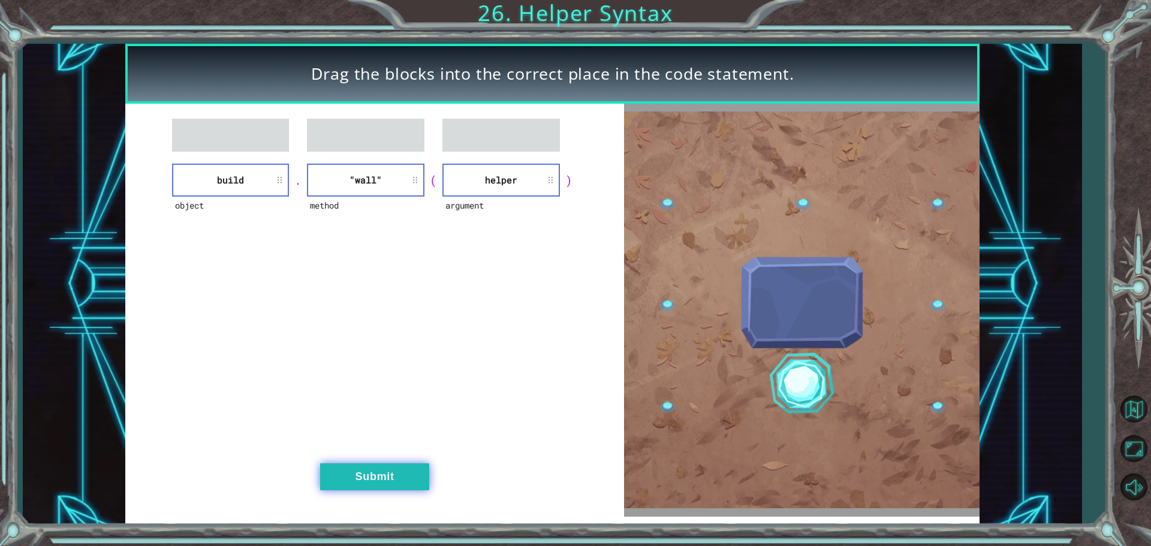
click at [390, 467] on button "Submit" at bounding box center [374, 477] width 109 height 27
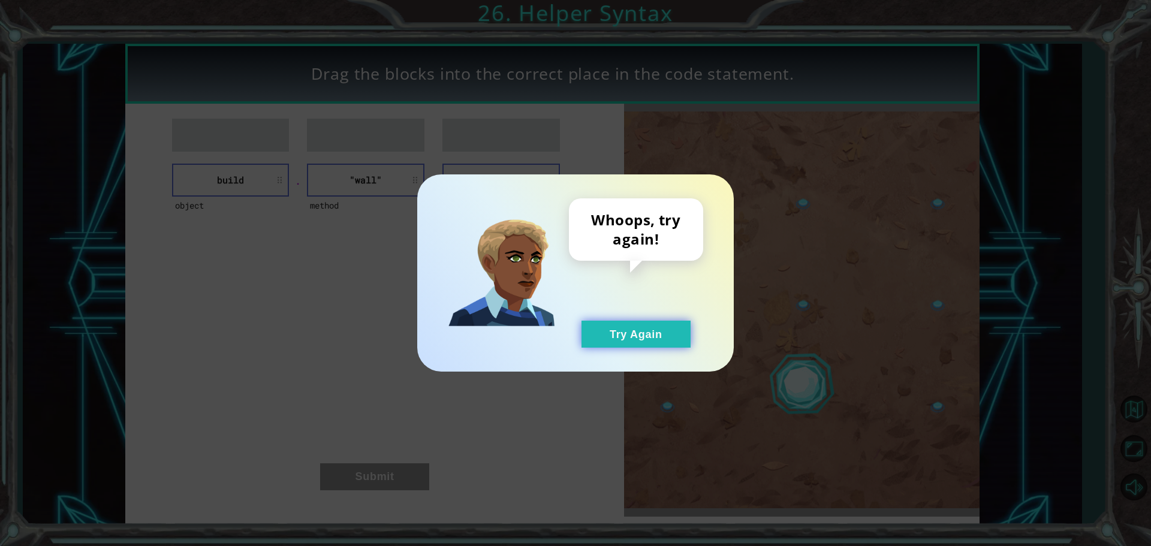
click at [631, 338] on button "Try Again" at bounding box center [636, 334] width 109 height 27
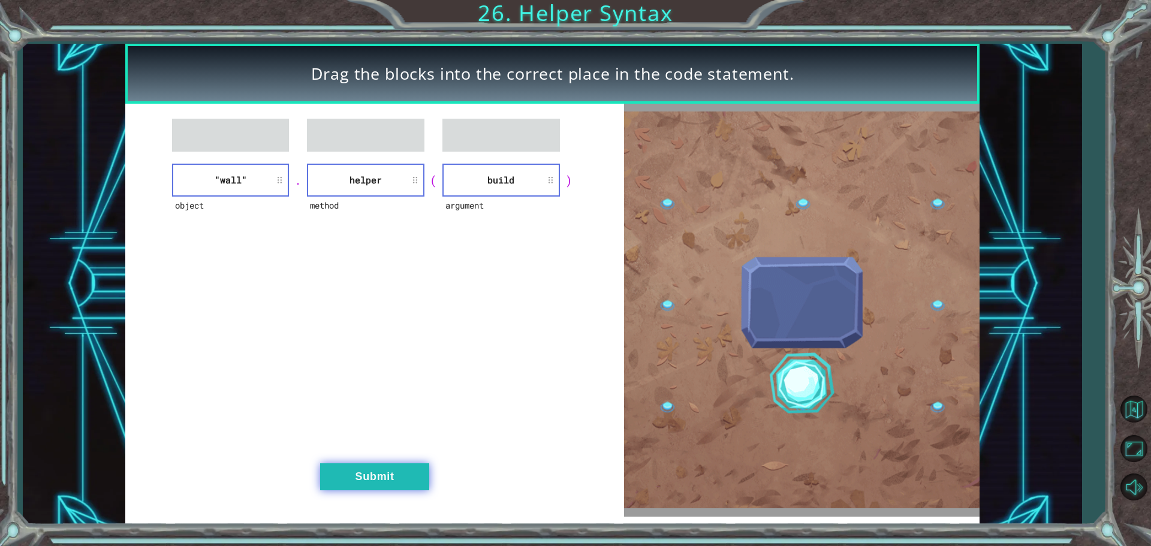
click at [384, 477] on button "Submit" at bounding box center [374, 477] width 109 height 27
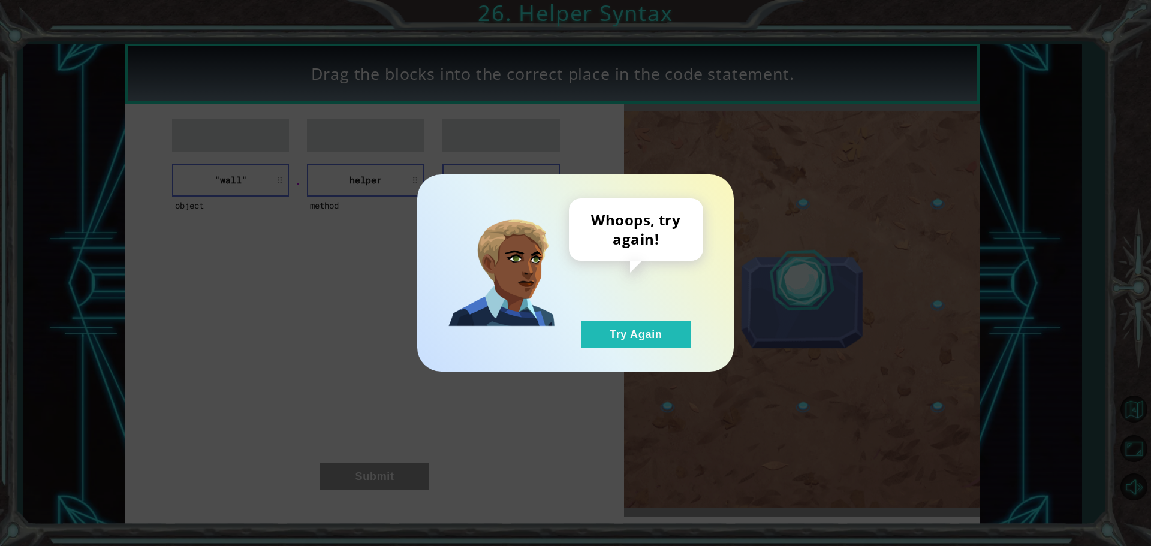
click at [645, 316] on div "Whoops, try again! Try Again" at bounding box center [636, 272] width 134 height 149
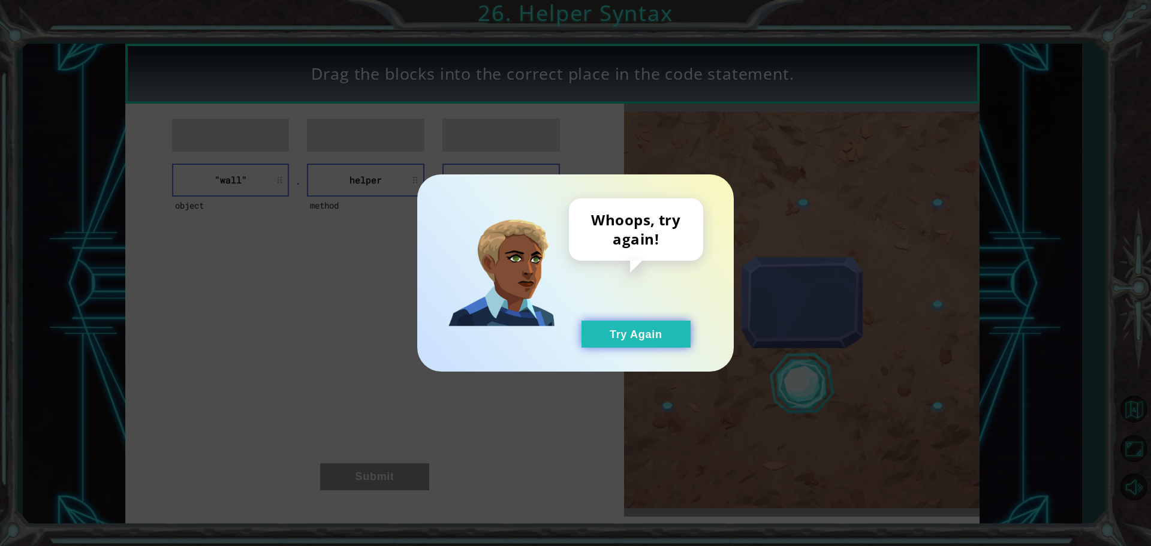
click at [642, 327] on button "Try Again" at bounding box center [636, 334] width 109 height 27
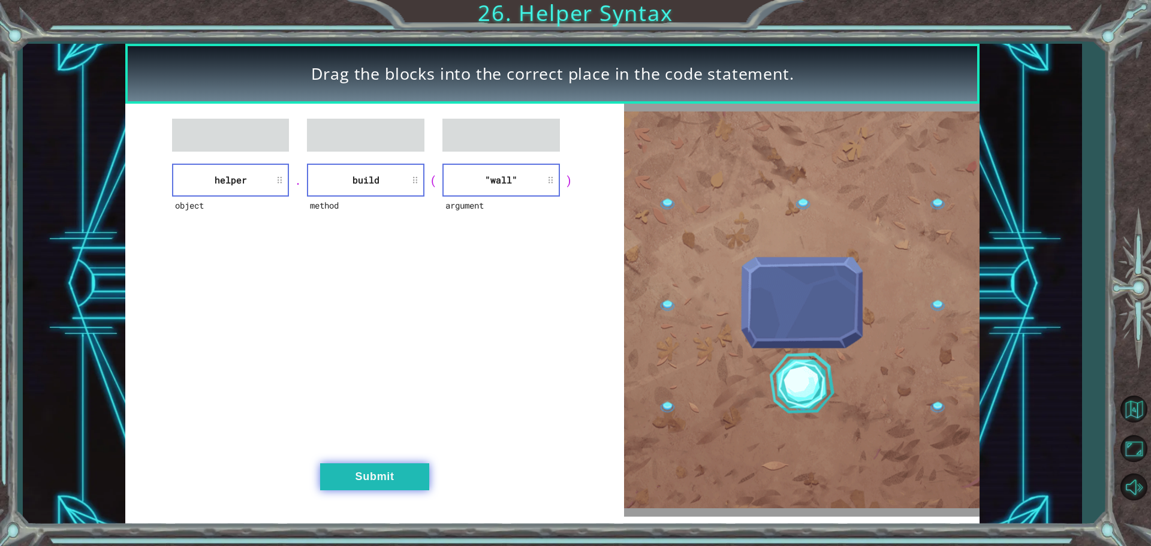
click at [335, 474] on button "Submit" at bounding box center [374, 477] width 109 height 27
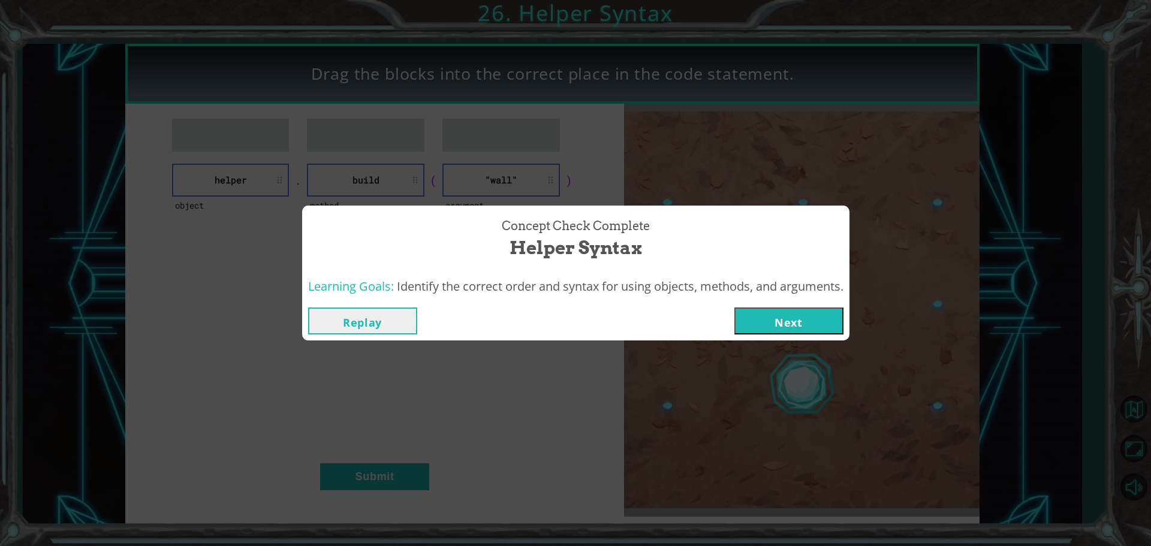
click at [805, 311] on button "Next" at bounding box center [789, 321] width 109 height 27
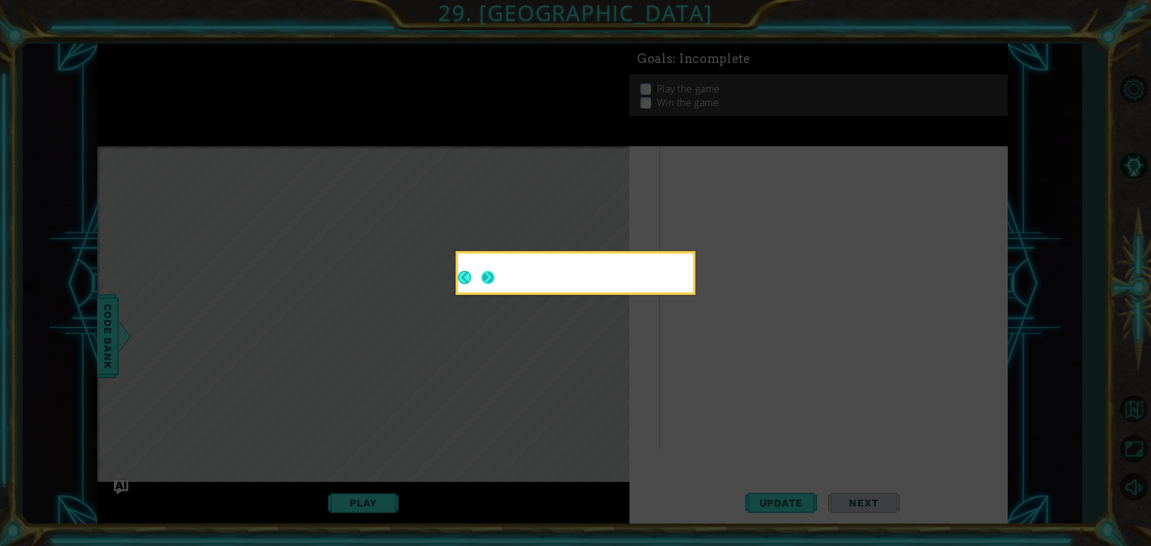
click at [491, 283] on button "Next" at bounding box center [487, 277] width 13 height 13
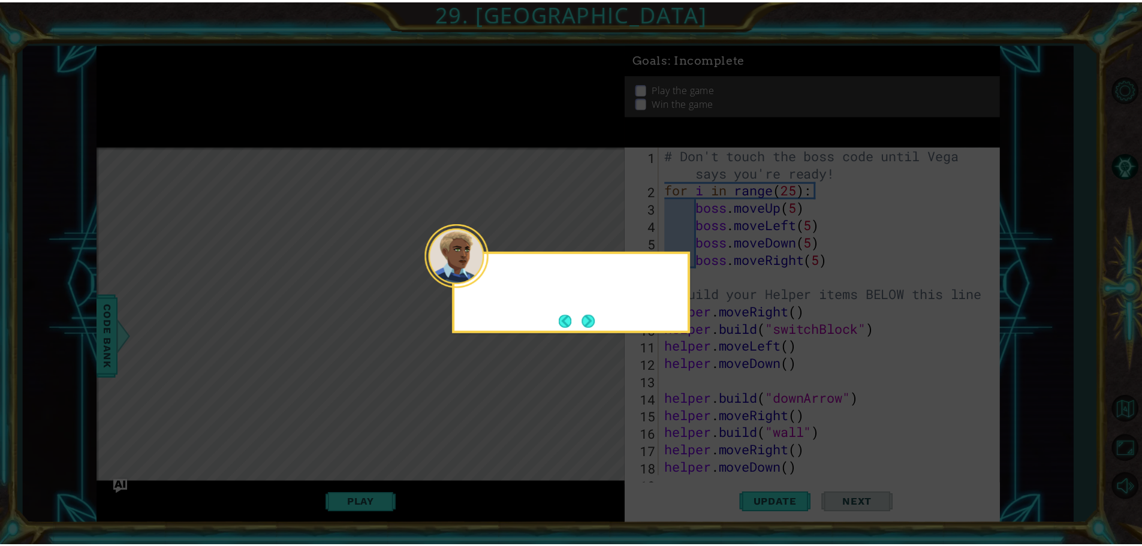
scroll to position [574, 0]
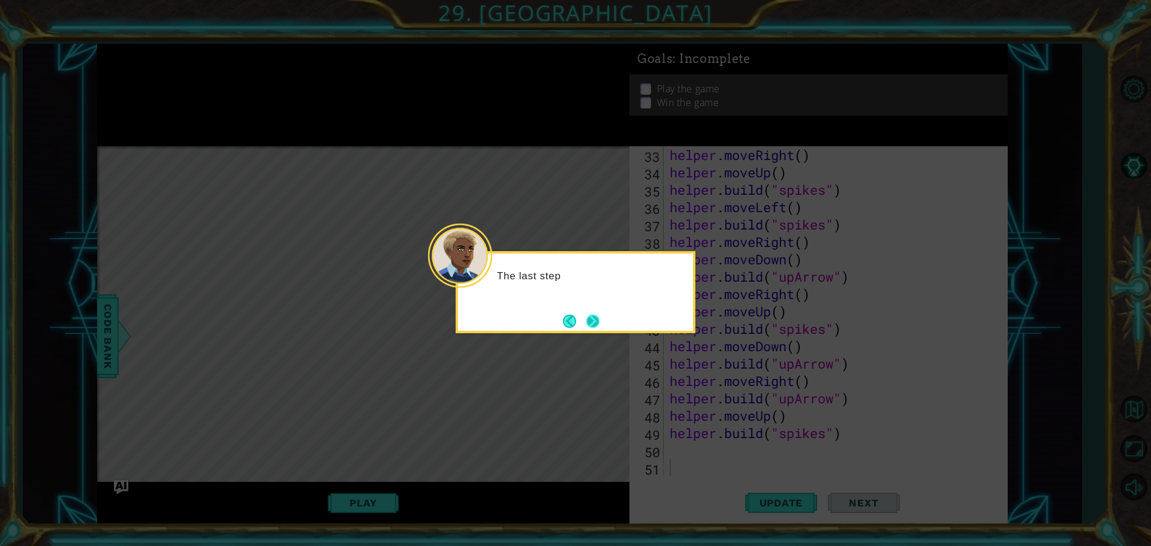
click at [594, 323] on button "Next" at bounding box center [593, 321] width 15 height 15
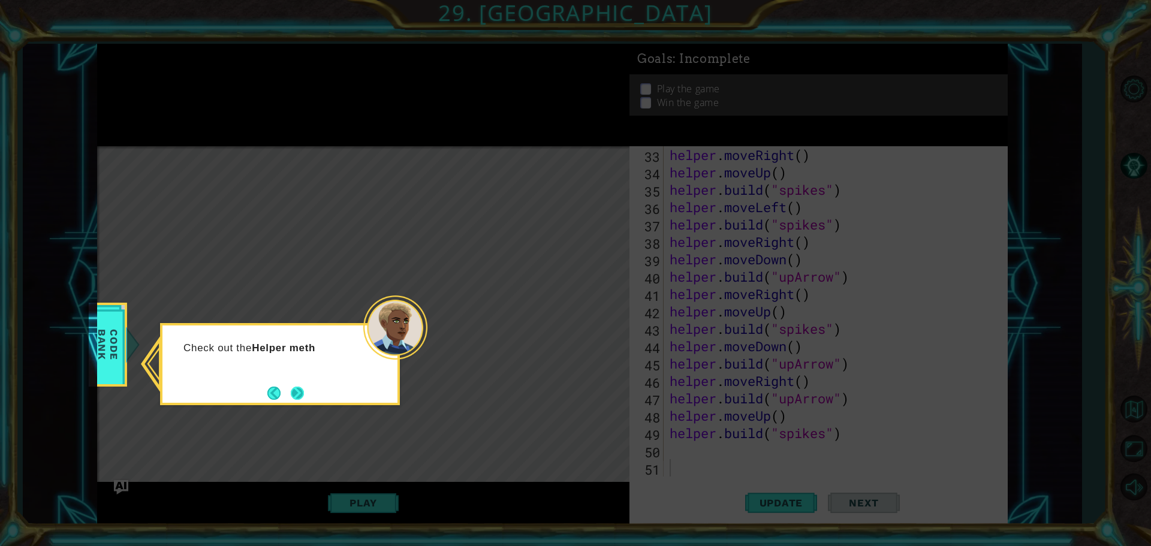
click at [306, 399] on button "Next" at bounding box center [298, 394] width 22 height 22
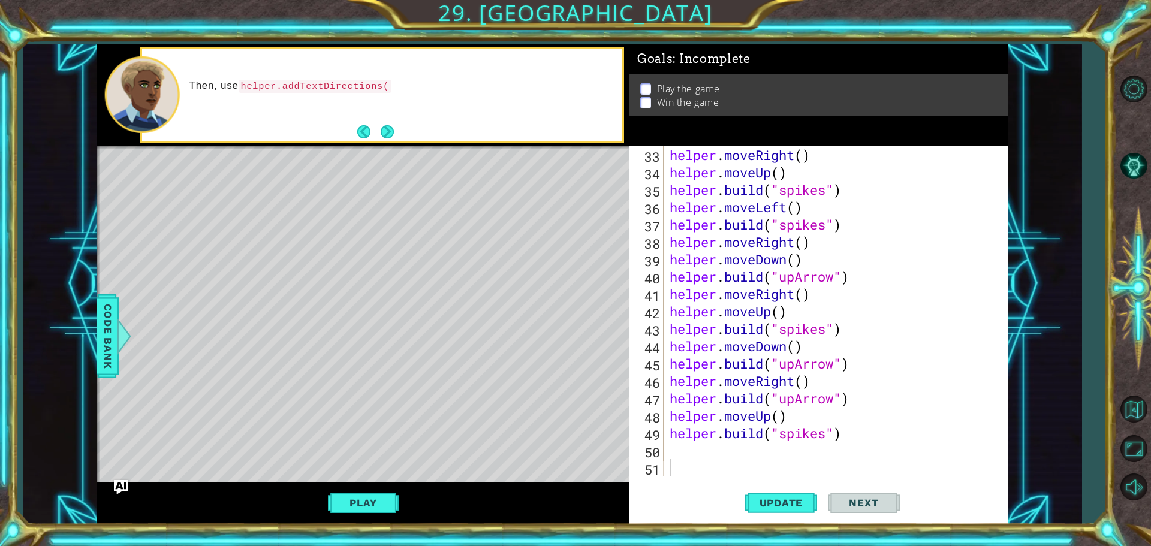
drag, startPoint x: 393, startPoint y: 109, endPoint x: 382, endPoint y: 143, distance: 35.8
click at [383, 140] on div "Then, use helper.addTextDirections(" at bounding box center [382, 95] width 480 height 92
click at [382, 143] on div "Then, use helper.addTextDirections() to update the game directions for" at bounding box center [363, 95] width 532 height 103
click at [382, 140] on footer at bounding box center [375, 132] width 37 height 18
click at [379, 136] on button "Back" at bounding box center [368, 131] width 23 height 13
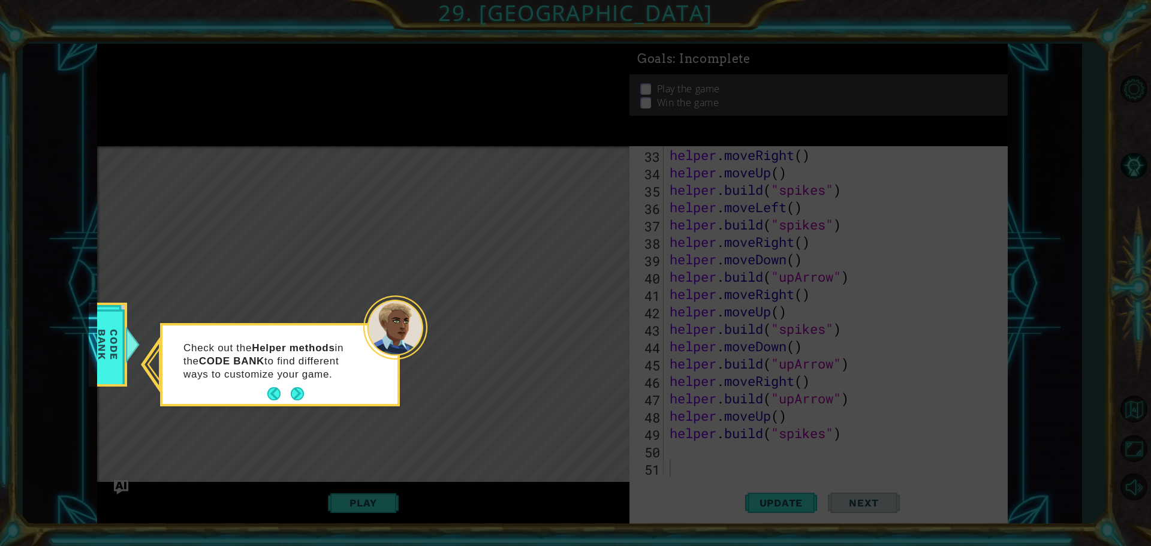
drag, startPoint x: 289, startPoint y: 397, endPoint x: 280, endPoint y: 401, distance: 9.9
click at [281, 401] on footer at bounding box center [285, 394] width 37 height 18
click at [288, 390] on button "Back" at bounding box center [278, 393] width 23 height 13
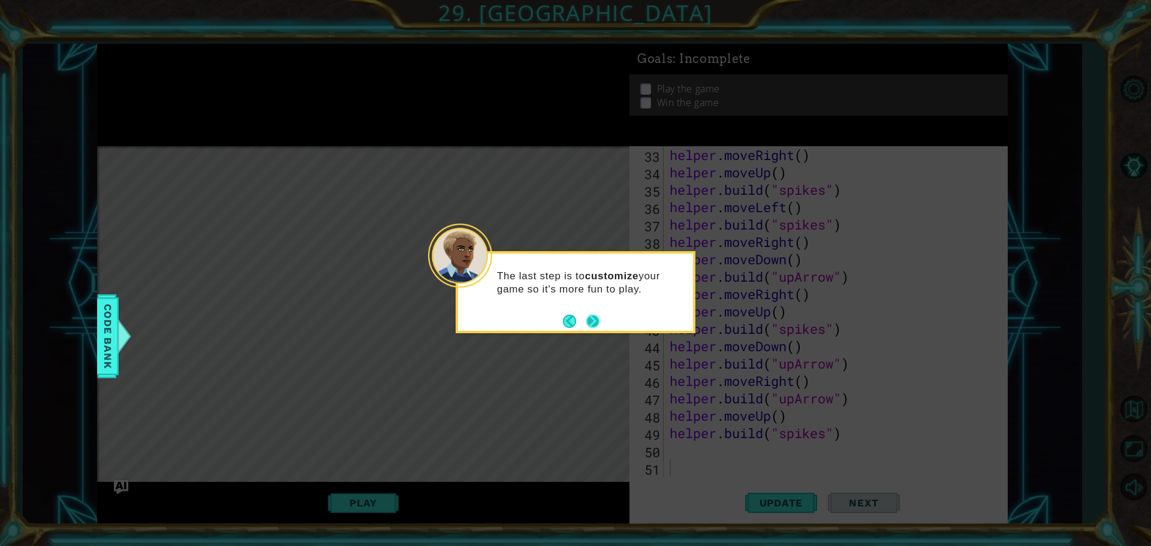
click at [598, 328] on button "Next" at bounding box center [593, 321] width 14 height 14
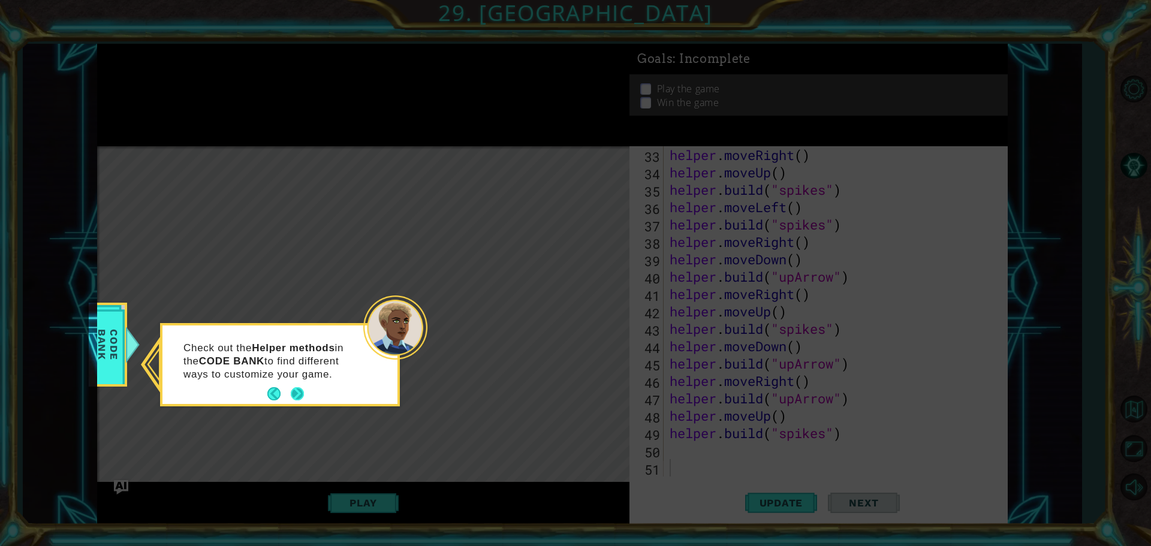
click at [299, 393] on button "Next" at bounding box center [297, 393] width 13 height 13
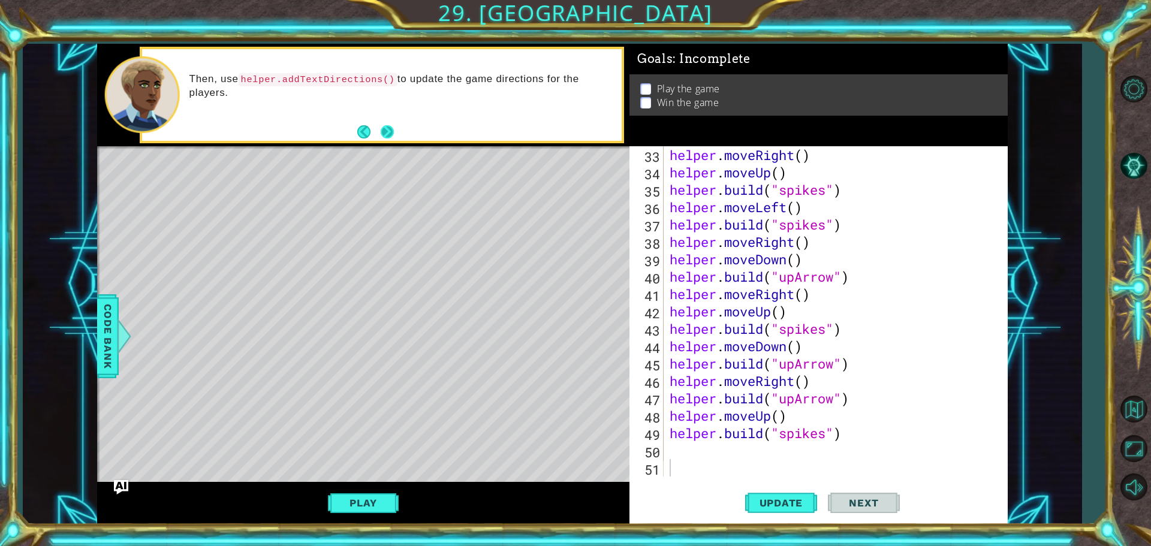
click at [381, 143] on button "Next" at bounding box center [388, 132] width 22 height 22
click at [381, 133] on button "Next" at bounding box center [387, 132] width 18 height 18
click at [353, 487] on div "Play" at bounding box center [363, 503] width 532 height 43
click at [354, 495] on button "Play" at bounding box center [363, 503] width 70 height 23
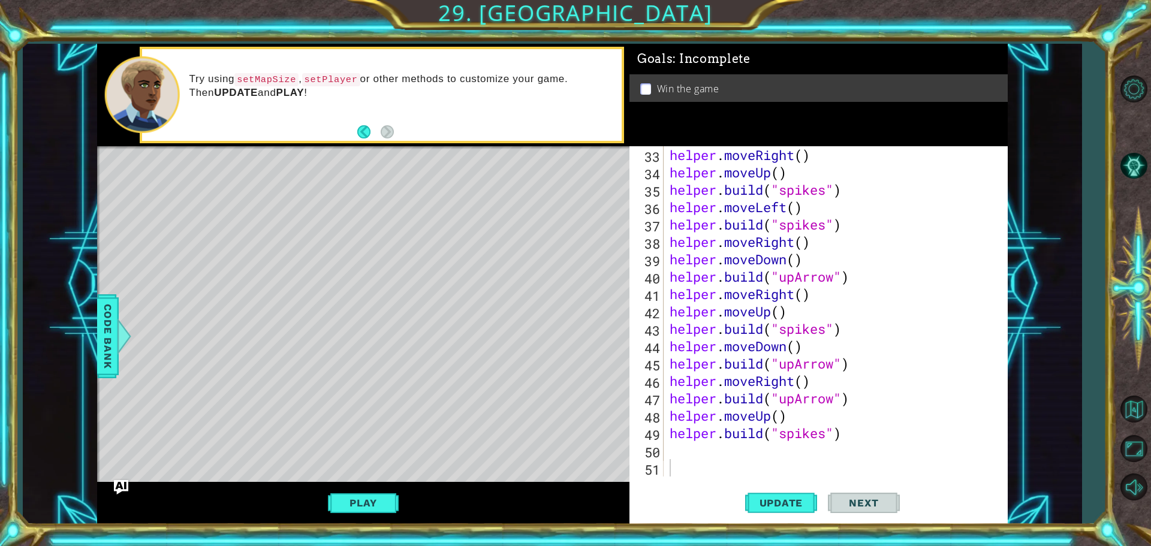
click at [378, 347] on div "Level Map" at bounding box center [374, 322] width 554 height 353
click at [355, 494] on button "Play" at bounding box center [363, 503] width 70 height 23
click at [871, 495] on button "Next" at bounding box center [864, 500] width 72 height 38
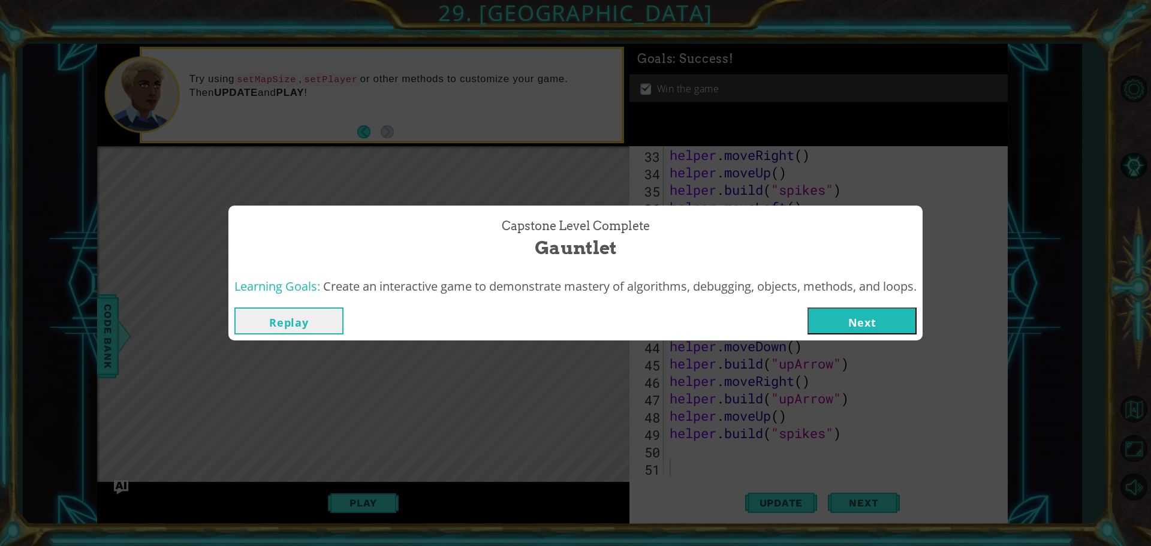
click at [846, 331] on button "Next" at bounding box center [862, 321] width 109 height 27
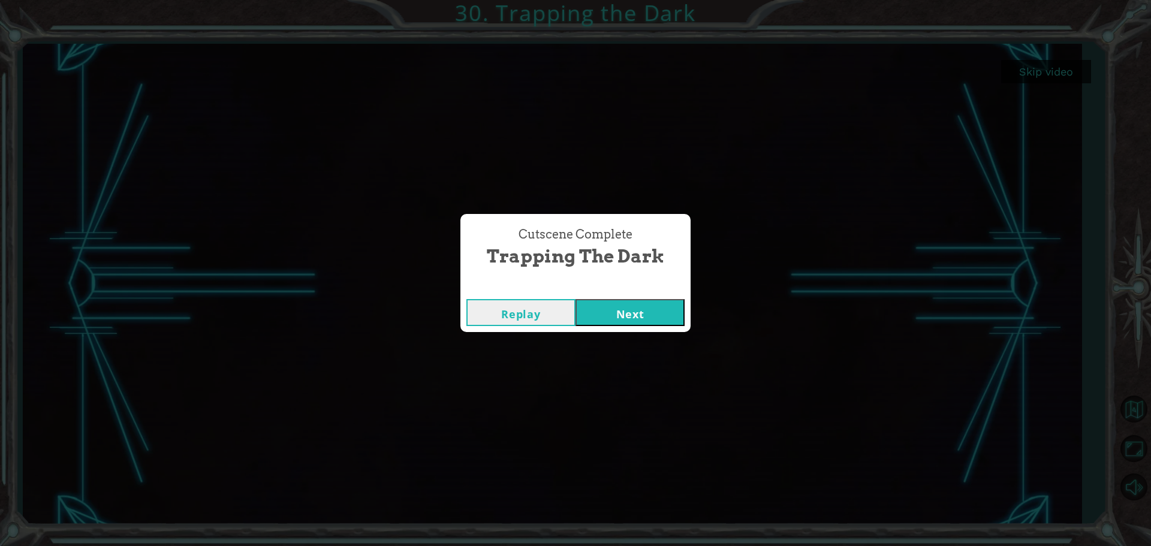
click at [598, 303] on button "Next" at bounding box center [630, 312] width 109 height 27
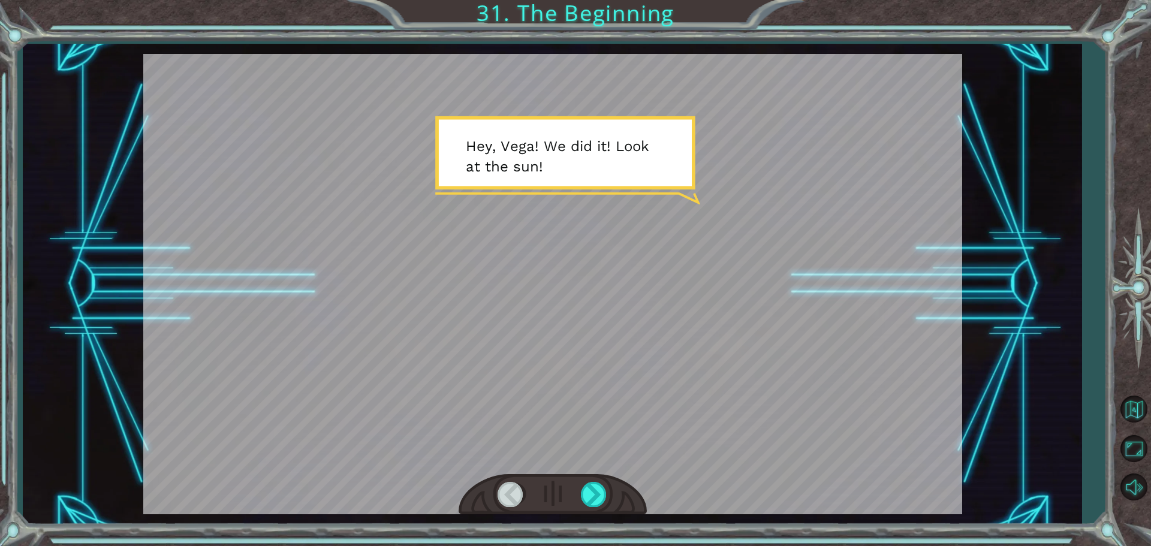
click at [596, 481] on div at bounding box center [553, 494] width 188 height 41
drag, startPoint x: 596, startPoint y: 481, endPoint x: 598, endPoint y: 492, distance: 11.1
click at [598, 492] on div at bounding box center [553, 494] width 188 height 41
click at [598, 492] on div at bounding box center [594, 494] width 27 height 25
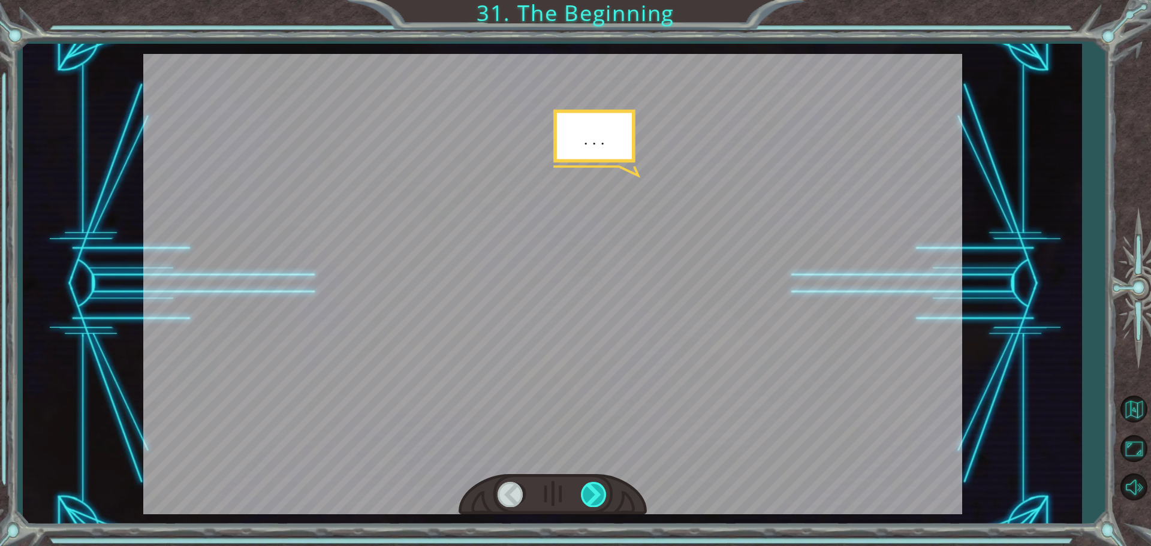
click at [598, 492] on div at bounding box center [594, 494] width 27 height 25
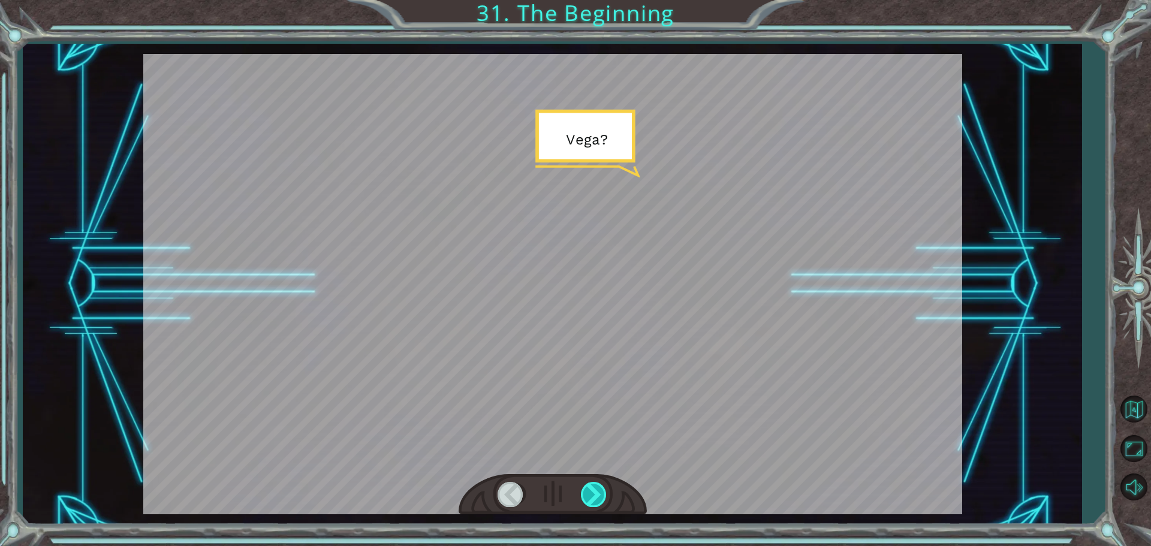
click at [598, 492] on div at bounding box center [594, 494] width 27 height 25
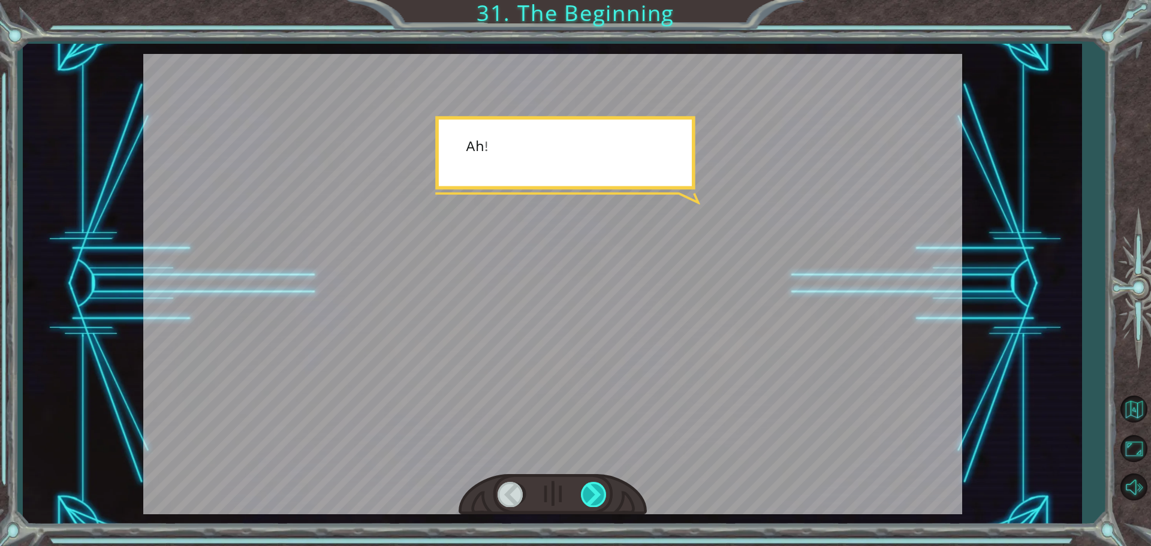
click at [598, 492] on div at bounding box center [594, 494] width 27 height 25
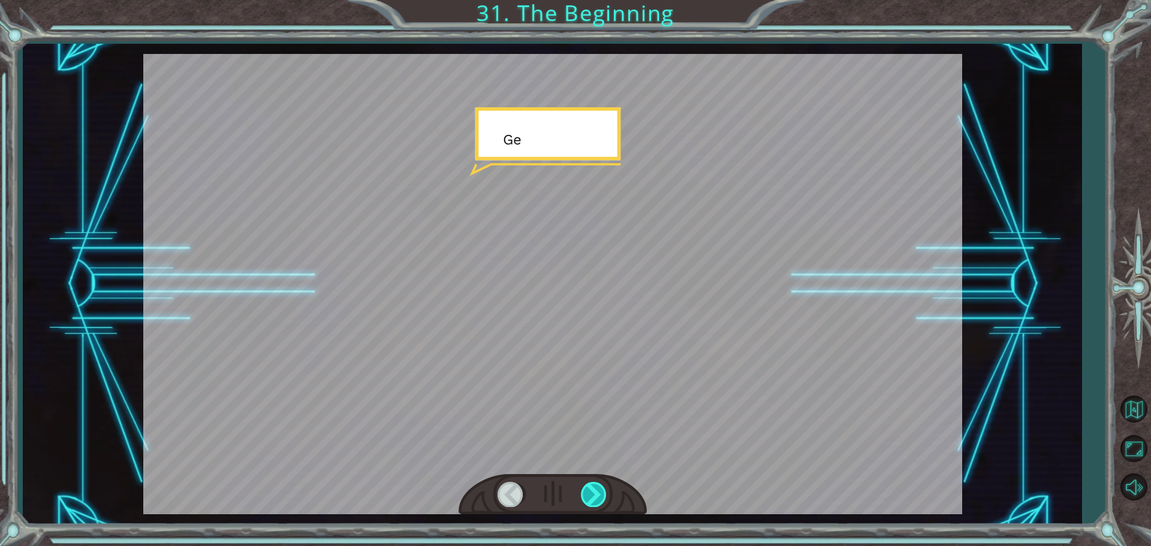
click at [598, 492] on div at bounding box center [594, 494] width 27 height 25
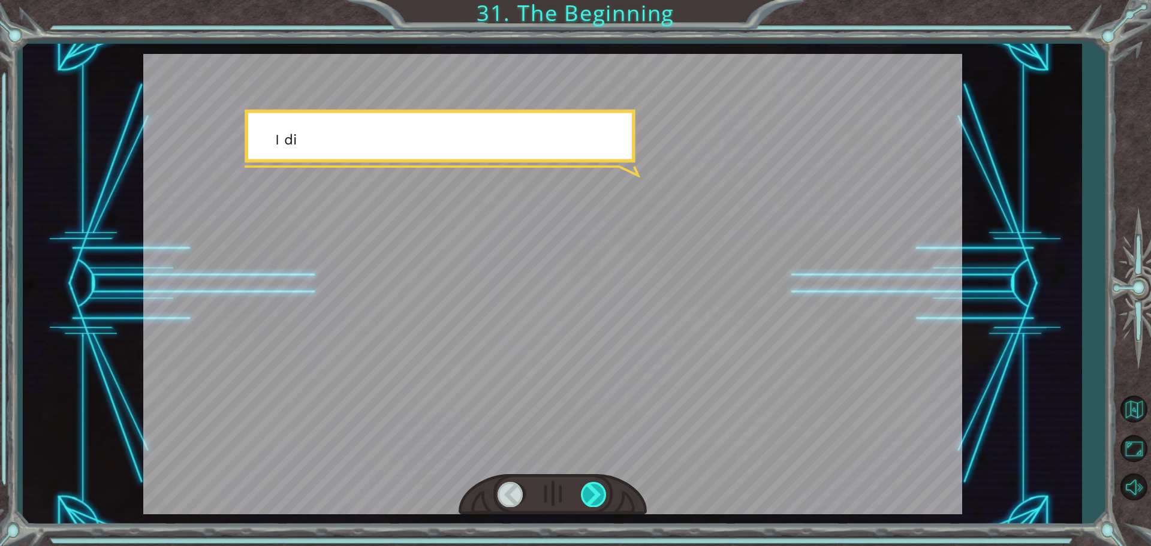
click at [598, 492] on div at bounding box center [594, 494] width 27 height 25
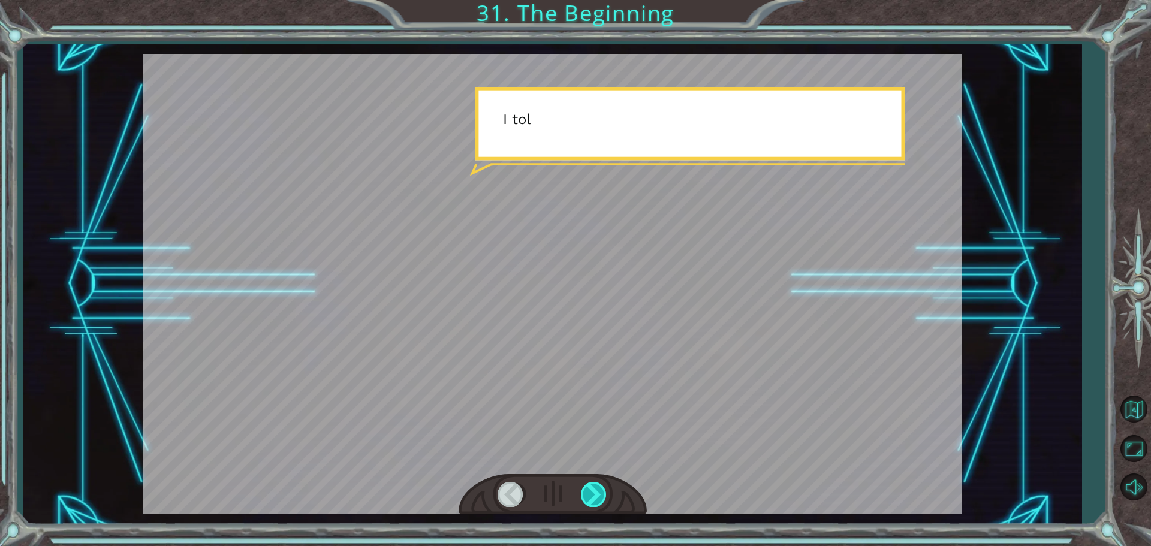
click at [598, 492] on div at bounding box center [594, 494] width 27 height 25
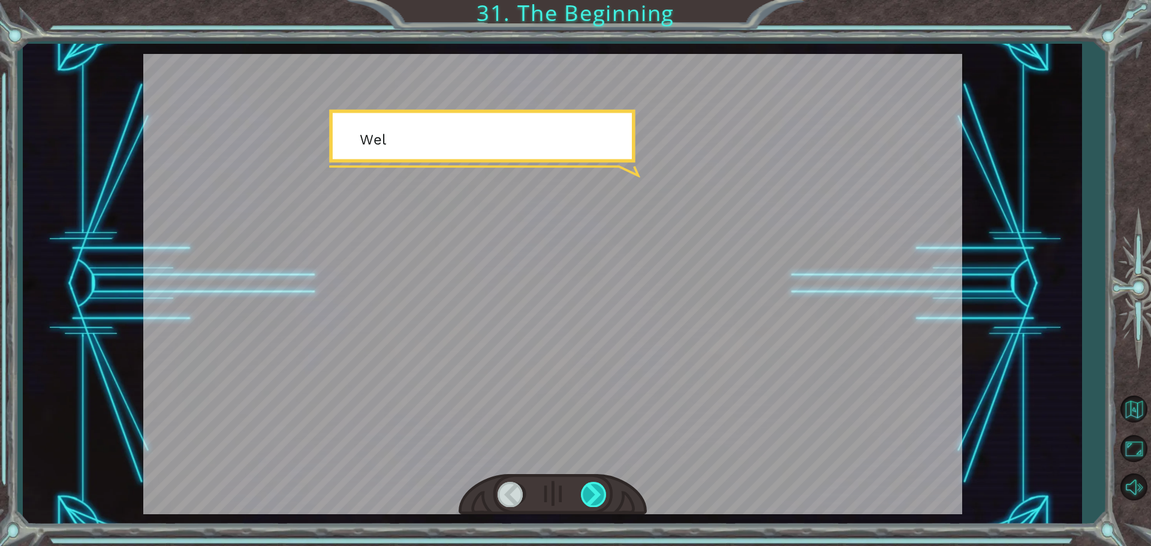
click at [598, 492] on div at bounding box center [594, 494] width 27 height 25
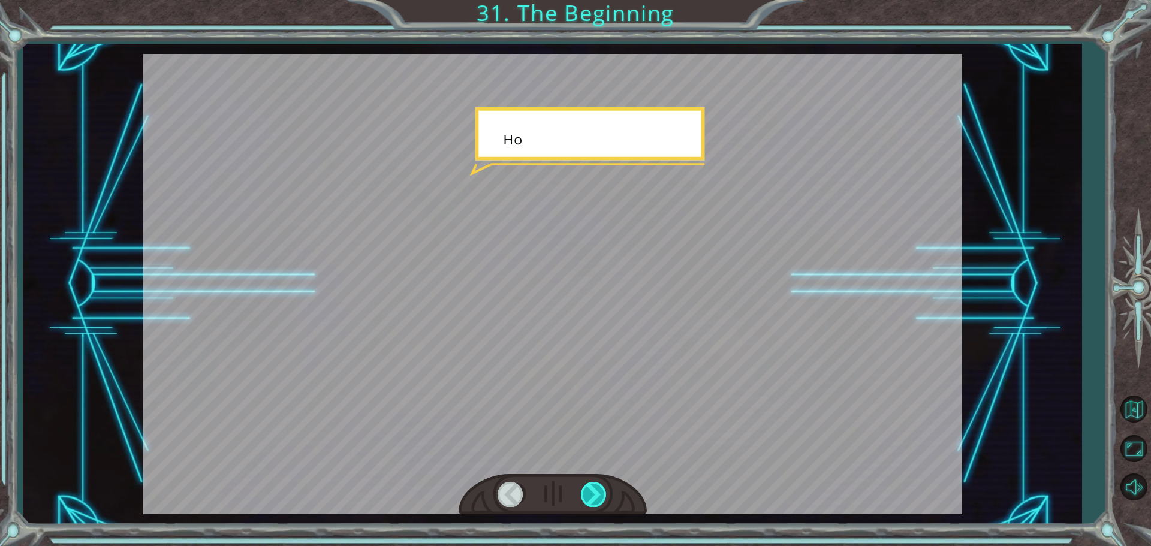
click at [598, 492] on div at bounding box center [594, 494] width 27 height 25
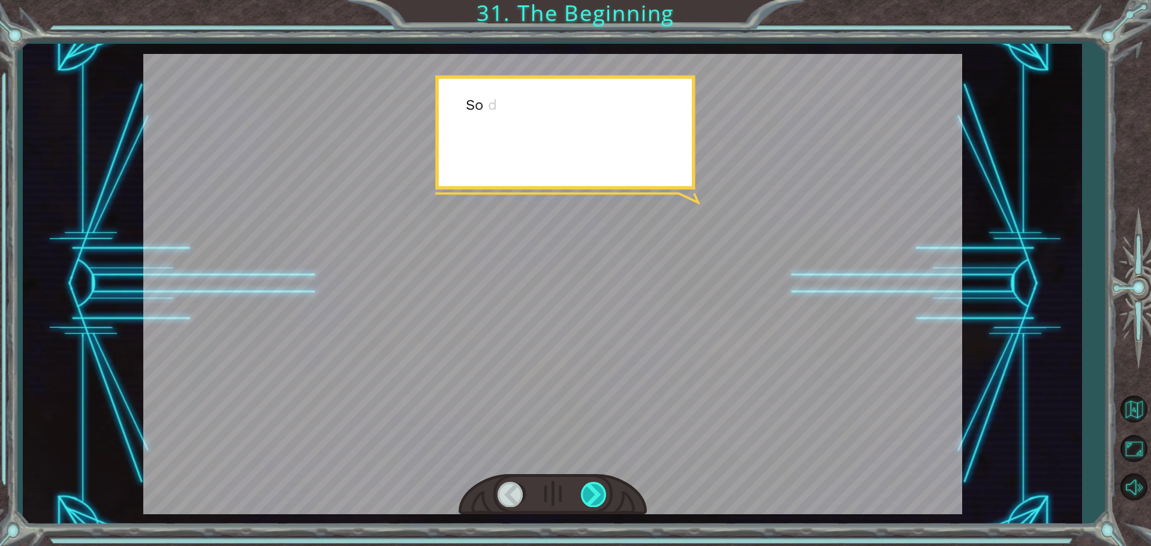
click at [598, 492] on div at bounding box center [594, 494] width 27 height 25
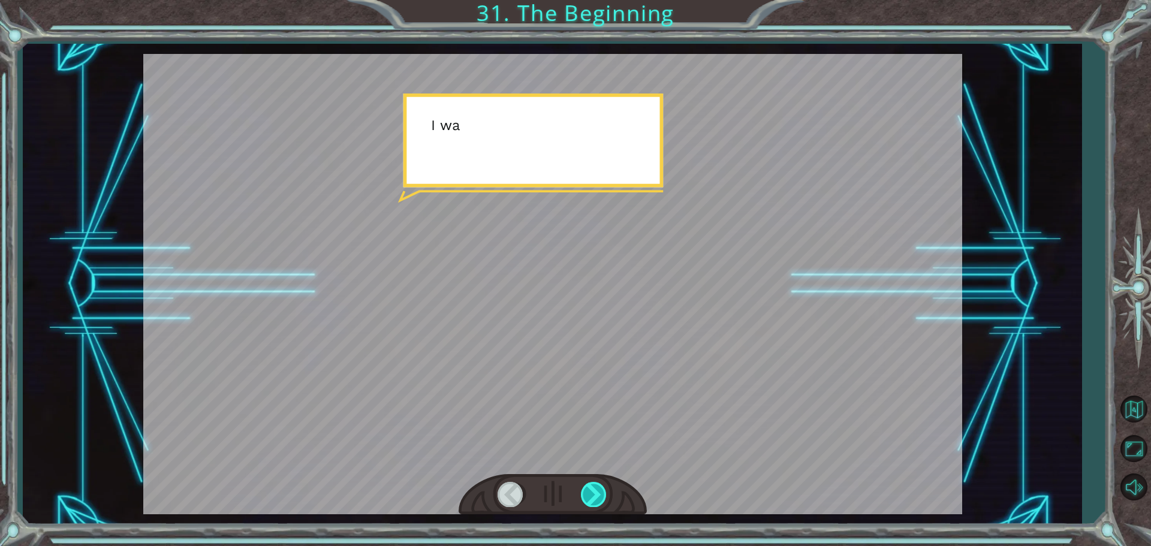
click at [598, 492] on div at bounding box center [594, 494] width 27 height 25
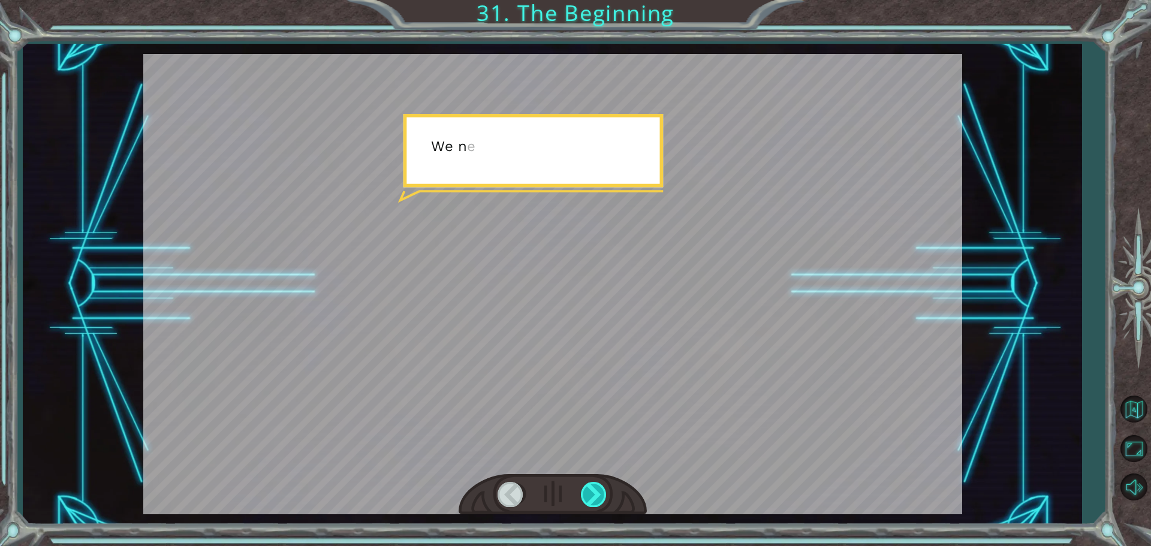
click at [598, 492] on div at bounding box center [594, 494] width 27 height 25
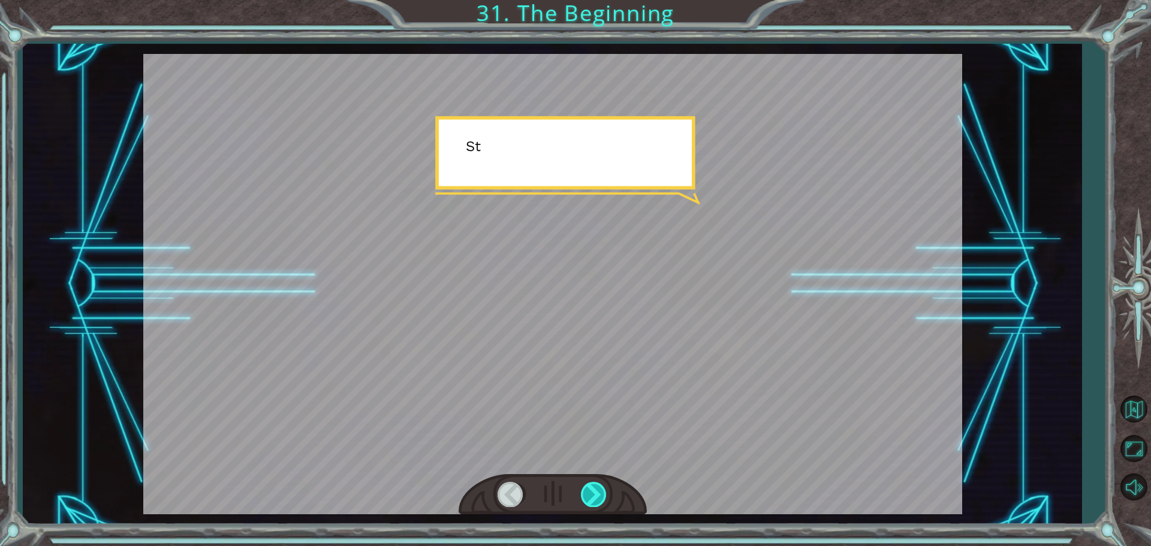
click at [598, 492] on div at bounding box center [594, 494] width 27 height 25
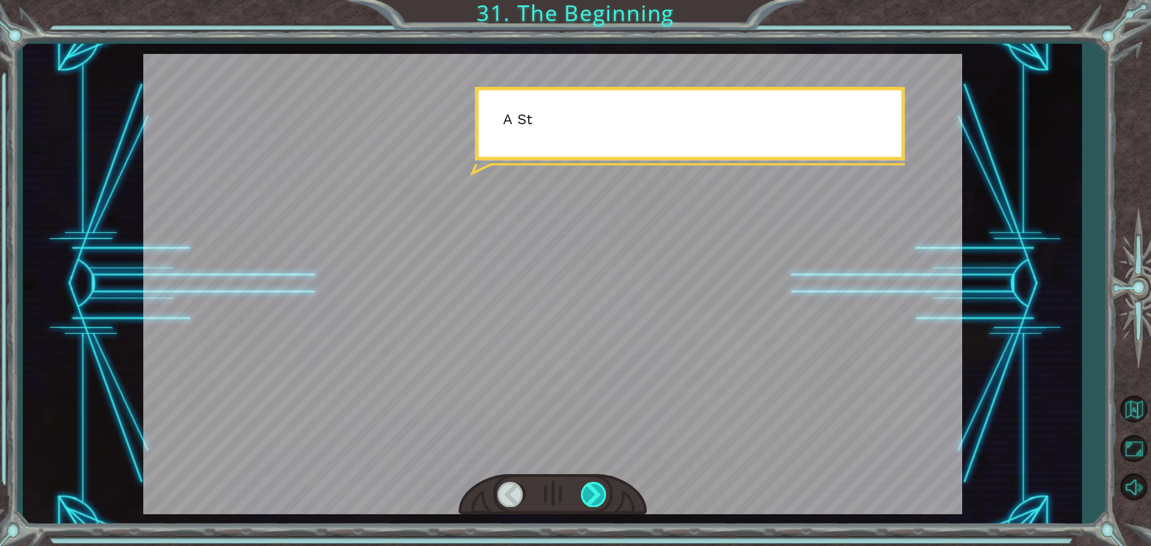
click at [598, 492] on div at bounding box center [594, 494] width 27 height 25
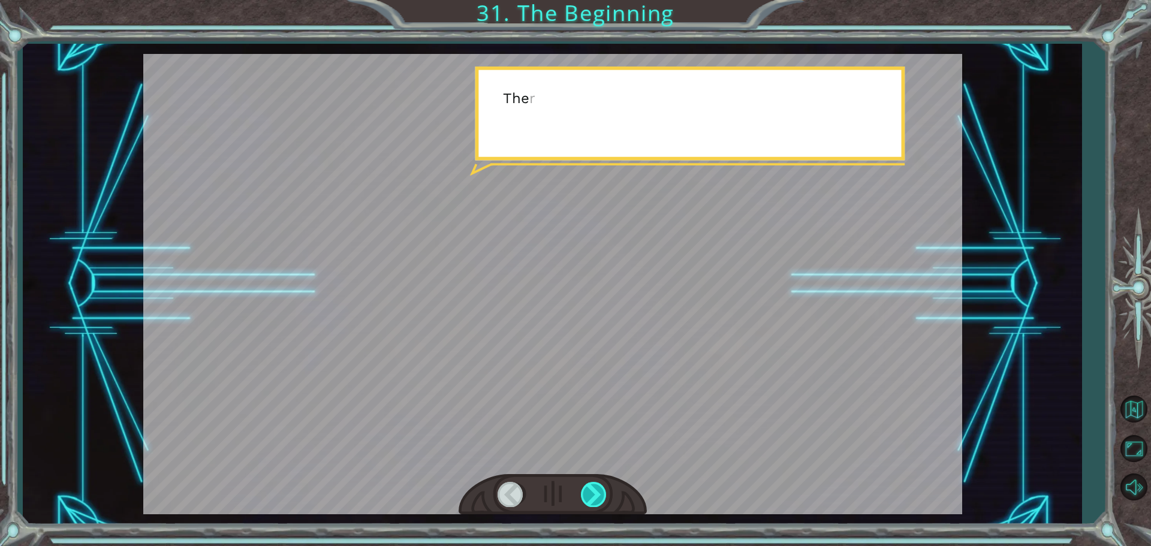
click at [598, 492] on div at bounding box center [594, 494] width 27 height 25
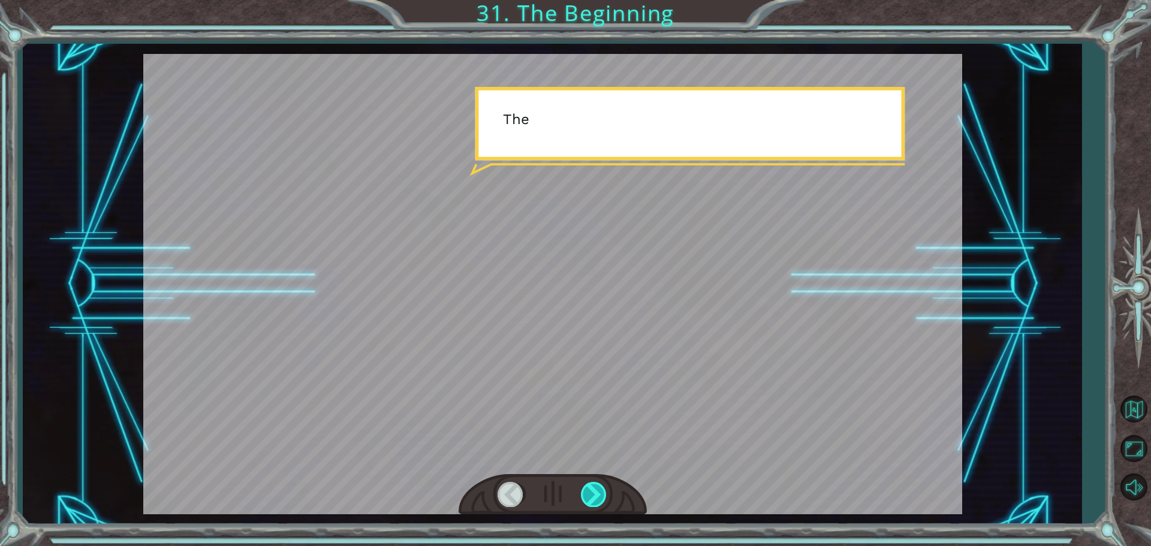
click at [598, 492] on div at bounding box center [594, 494] width 27 height 25
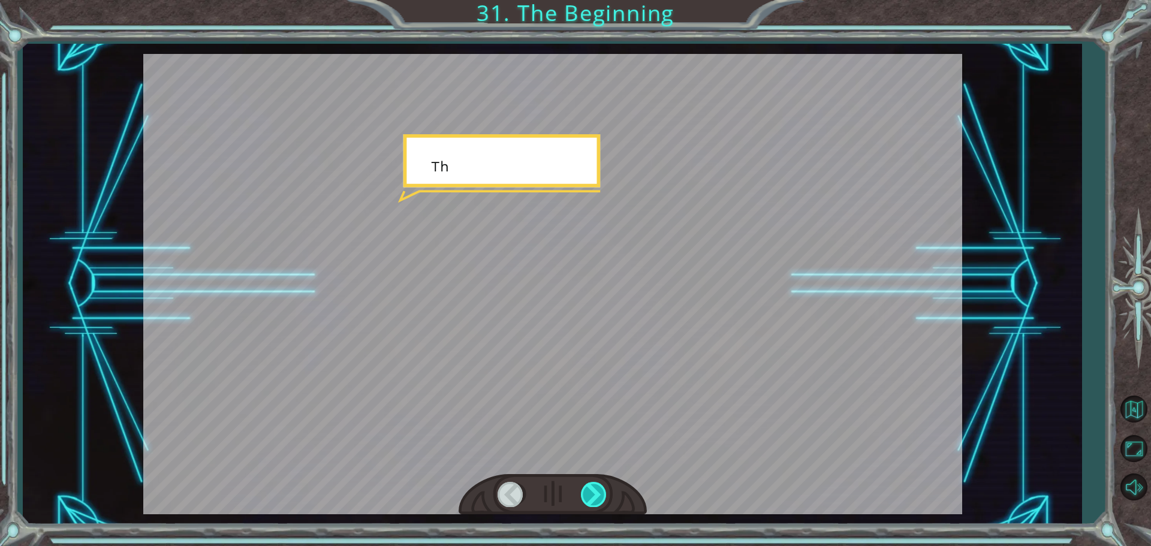
click at [598, 492] on div at bounding box center [594, 494] width 27 height 25
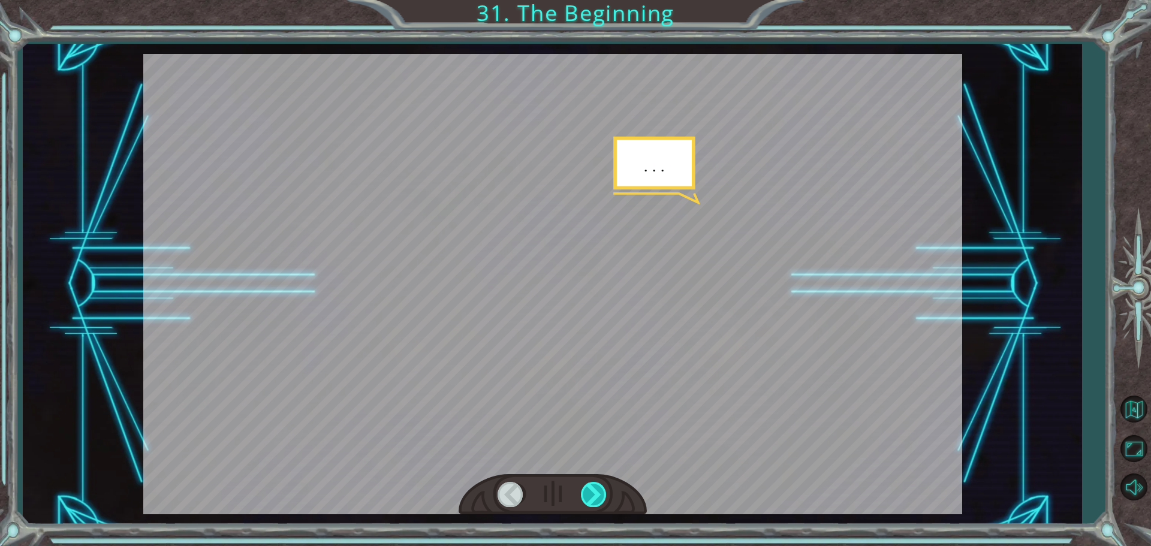
click at [598, 492] on div at bounding box center [594, 494] width 27 height 25
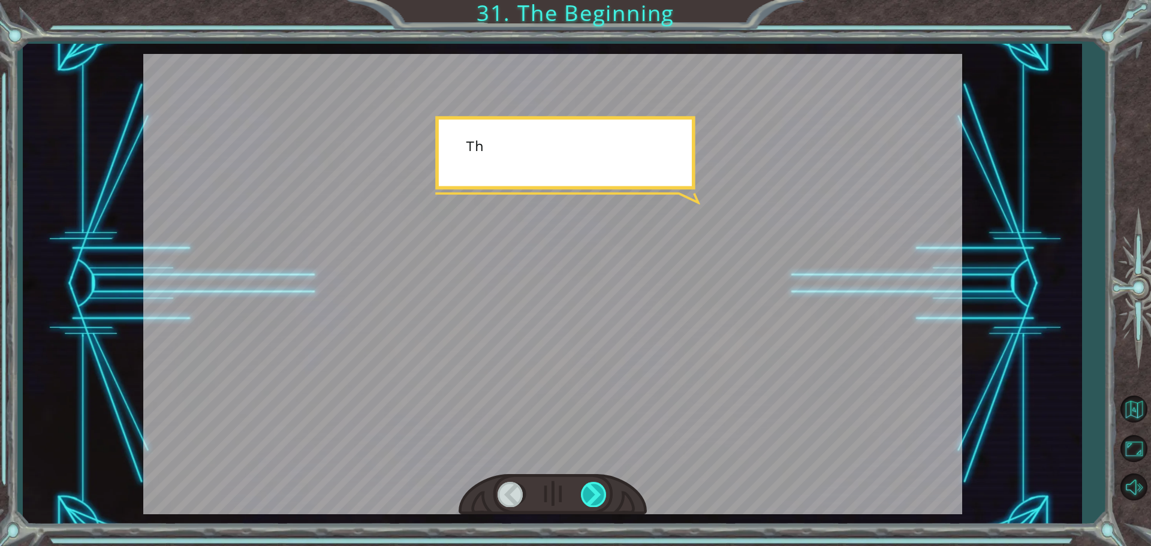
click at [598, 492] on div at bounding box center [594, 494] width 27 height 25
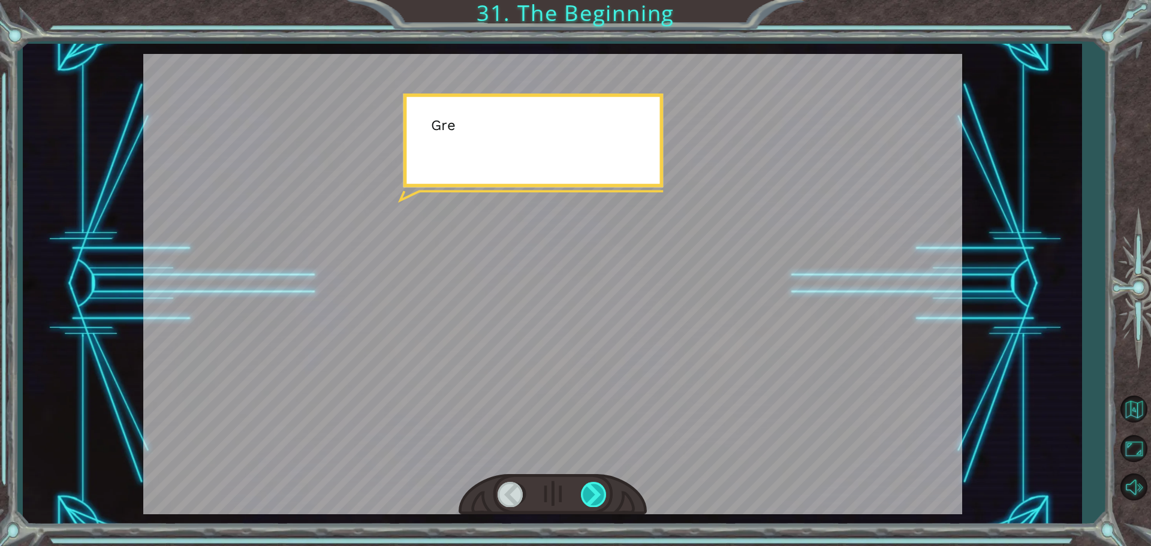
click at [598, 492] on div at bounding box center [594, 494] width 27 height 25
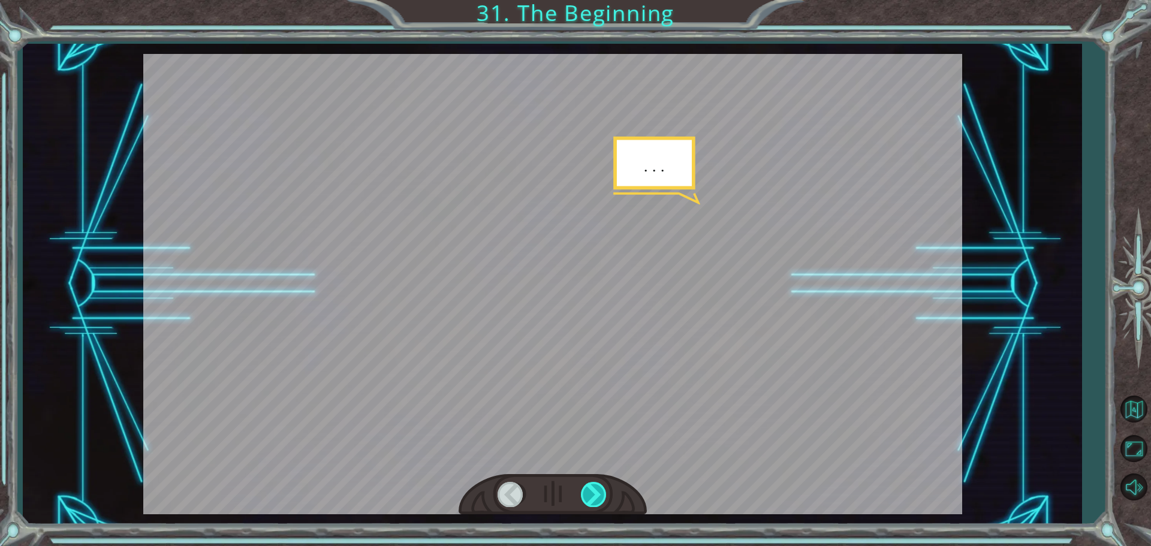
click at [598, 492] on div at bounding box center [594, 494] width 27 height 25
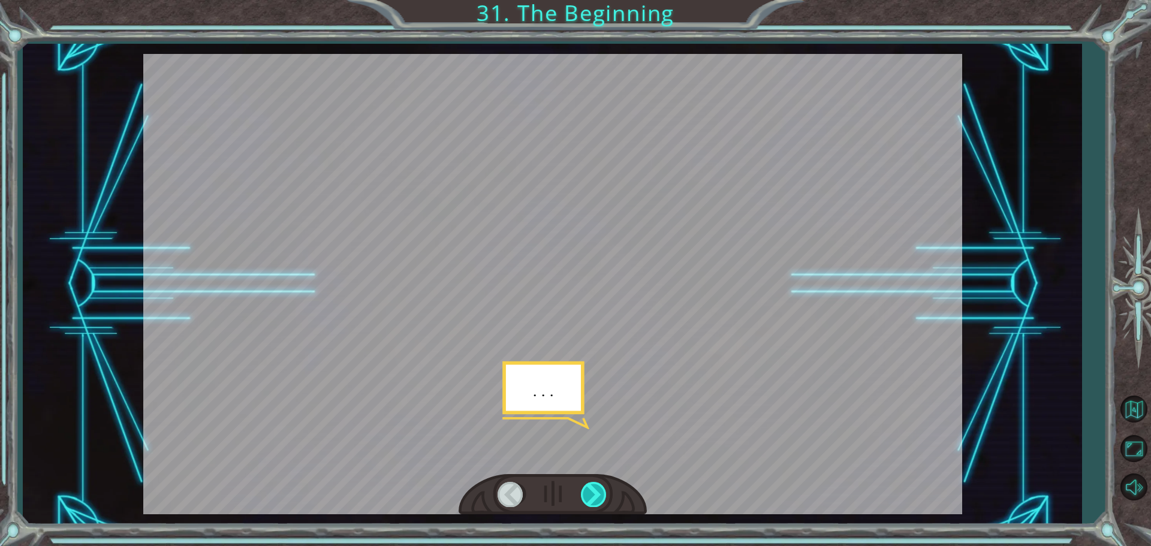
click at [598, 492] on div at bounding box center [594, 494] width 27 height 25
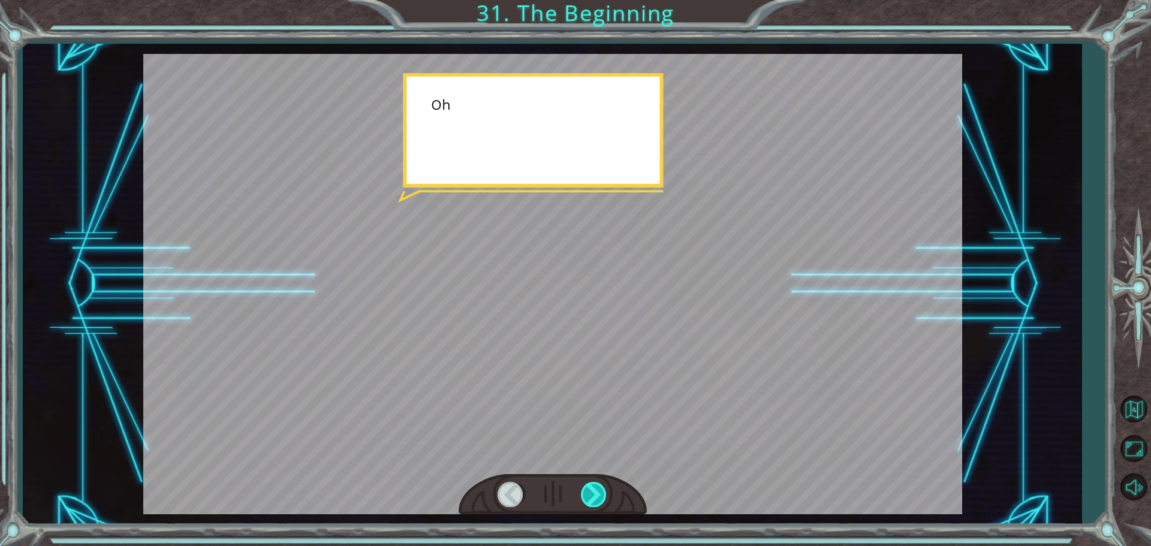
click at [598, 492] on div at bounding box center [594, 494] width 27 height 25
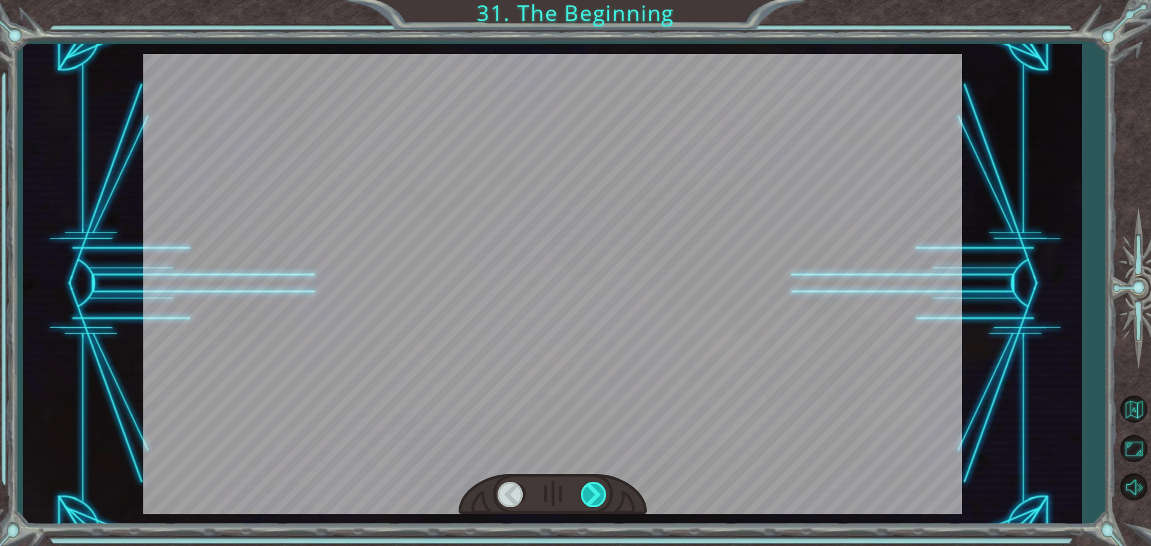
click at [598, 492] on div at bounding box center [594, 494] width 27 height 25
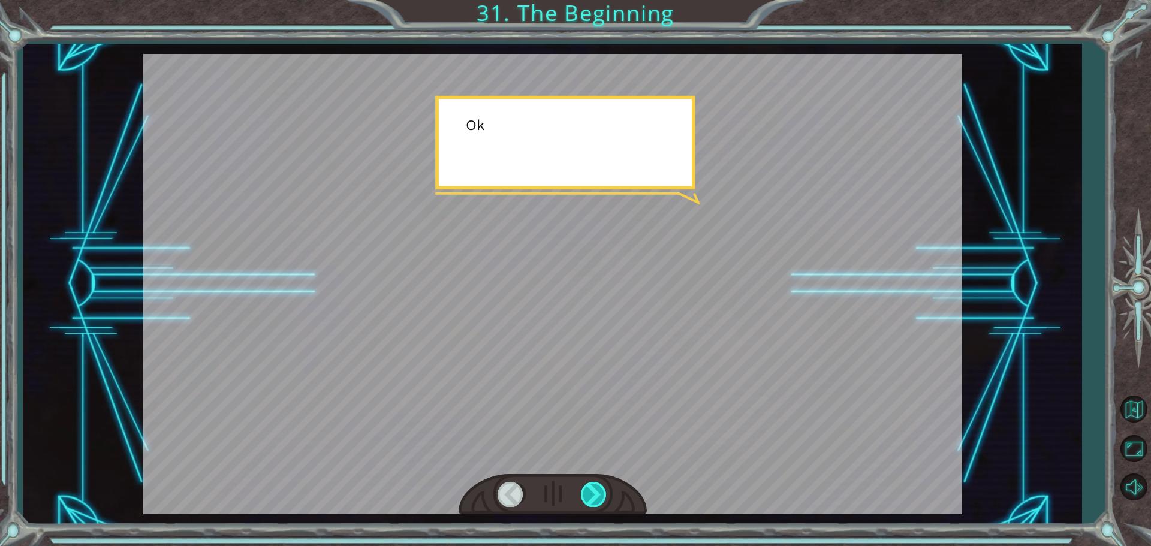
click at [598, 492] on div at bounding box center [594, 494] width 27 height 25
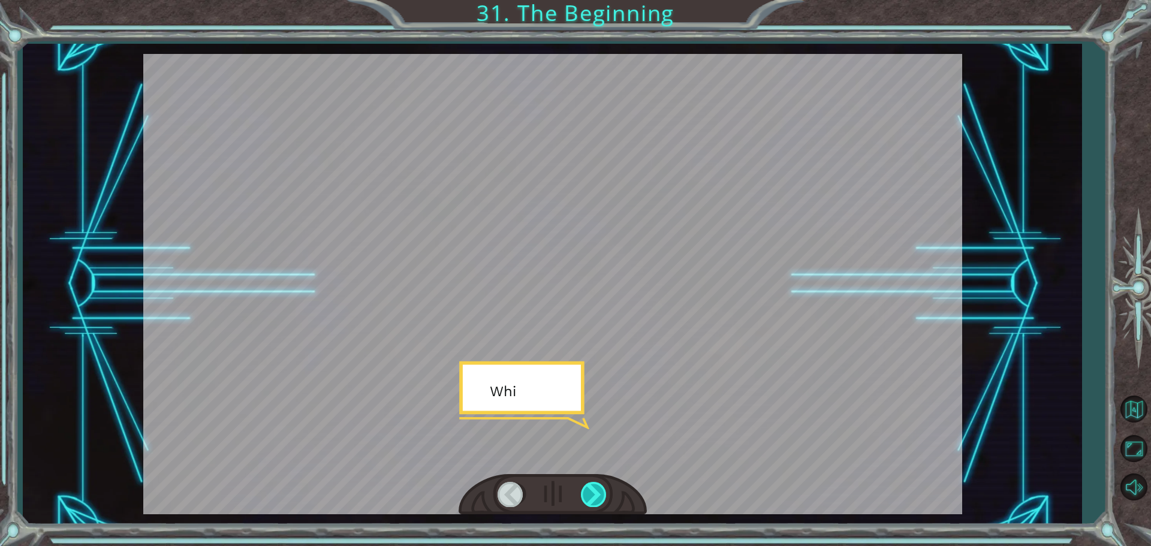
click at [598, 492] on div at bounding box center [594, 494] width 27 height 25
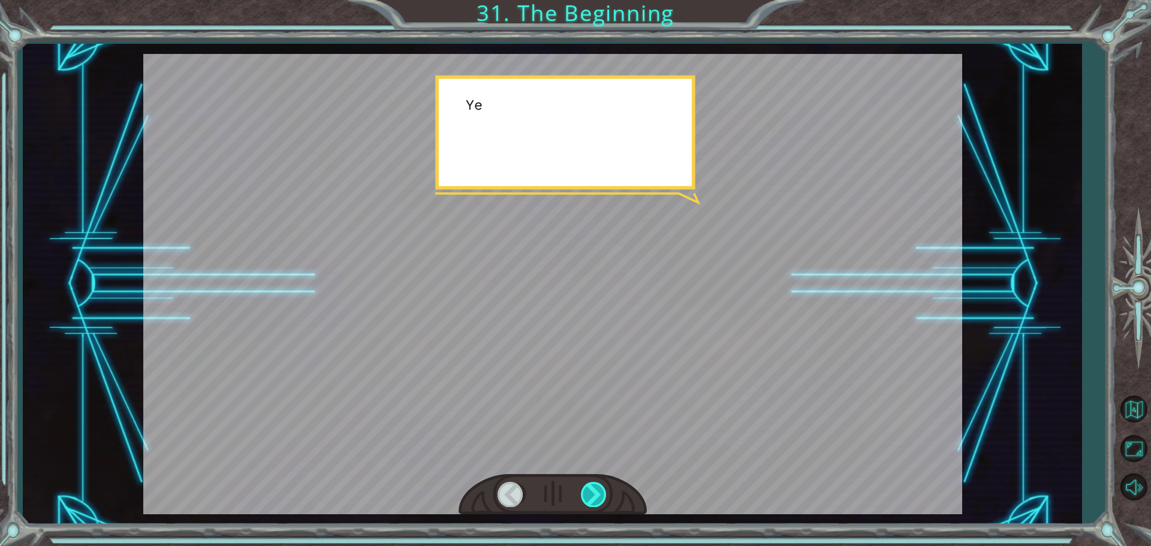
click at [598, 492] on div at bounding box center [594, 494] width 27 height 25
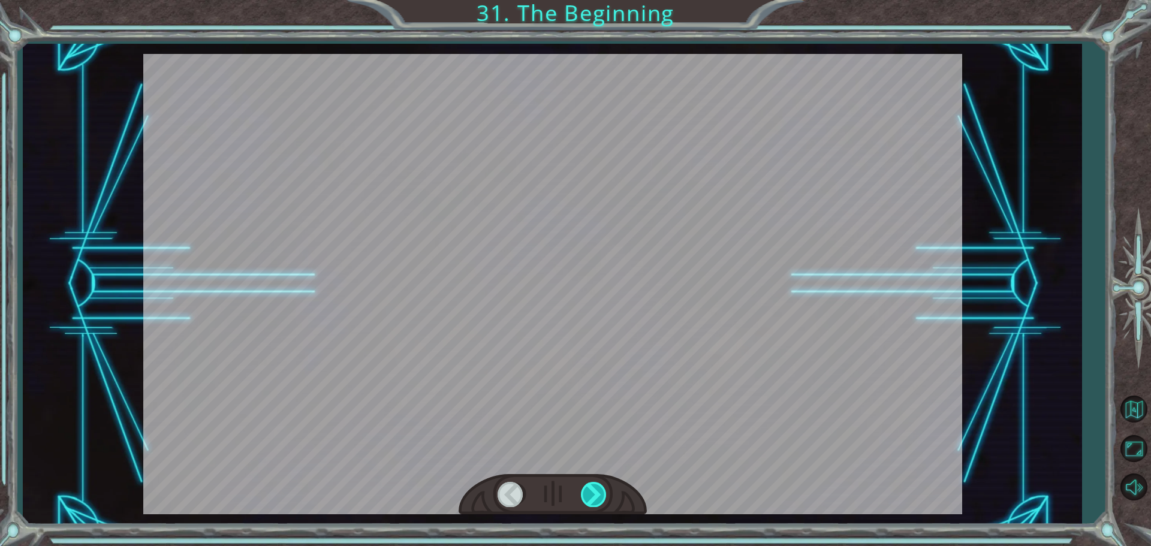
click at [598, 492] on div at bounding box center [594, 494] width 27 height 25
click at [598, 0] on div "Temporary Text H e y , V e g a ! W e d i d i t ! L o o k a t t h e s u n ! . . …" at bounding box center [575, 0] width 1151 height 0
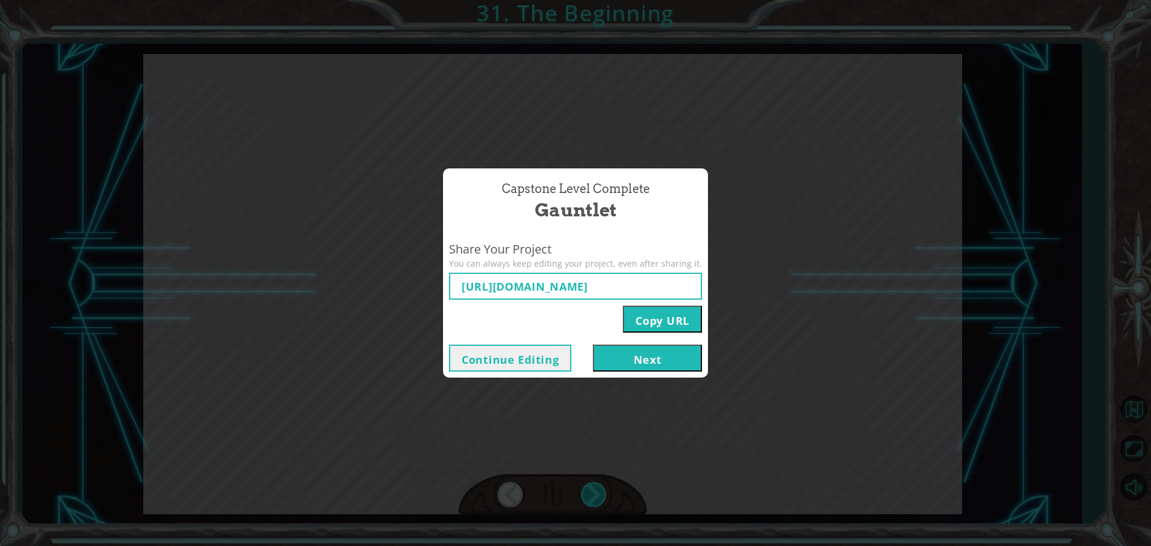
click at [598, 492] on div "Capstone Level Complete Gauntlet Share Your Project You can always keep editing…" at bounding box center [575, 273] width 1151 height 546
type input "[URL][DOMAIN_NAME]"
click at [687, 360] on button "Next" at bounding box center [647, 358] width 109 height 27
